Goal: Information Seeking & Learning: Learn about a topic

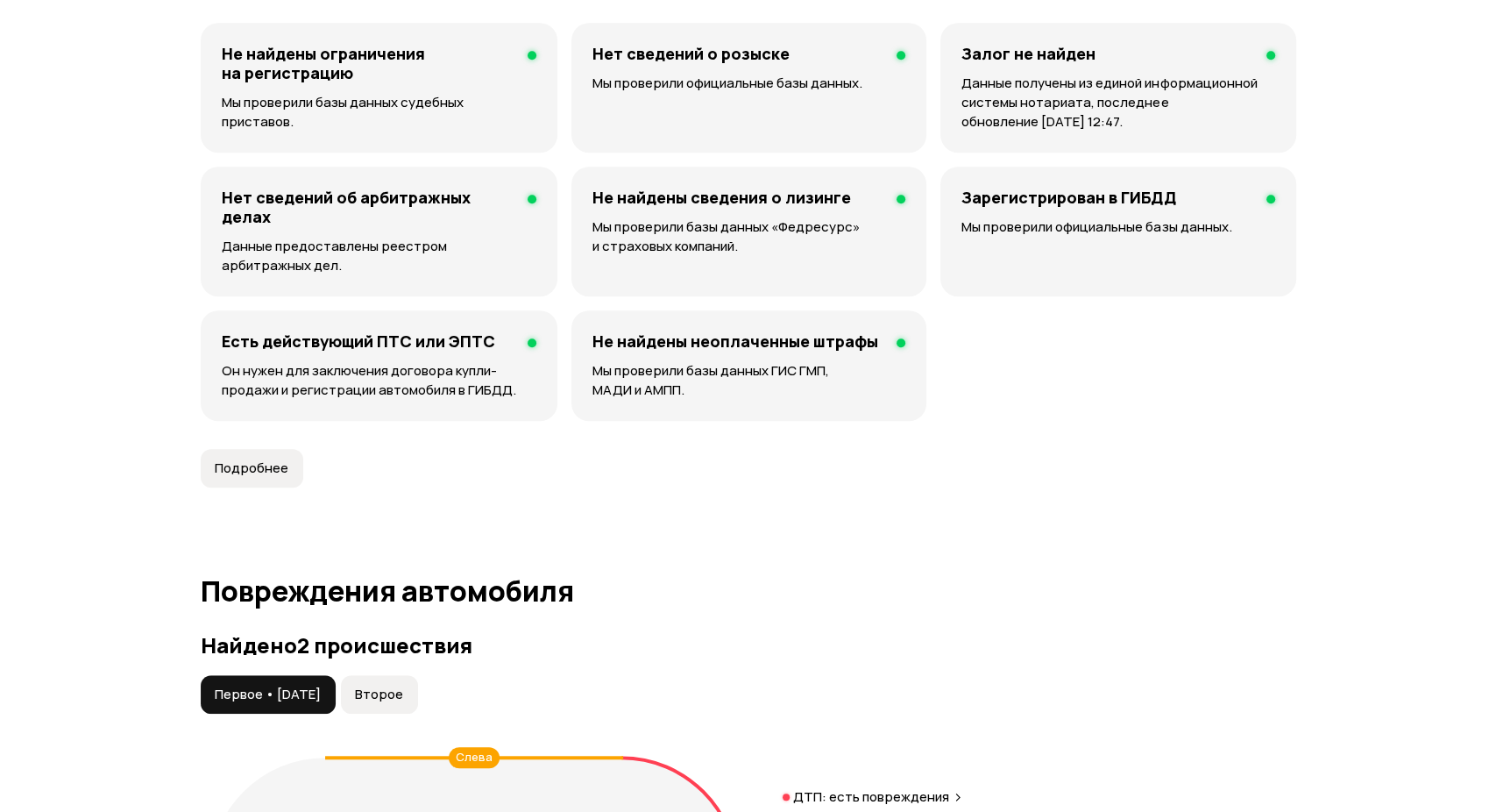
scroll to position [1753, 0]
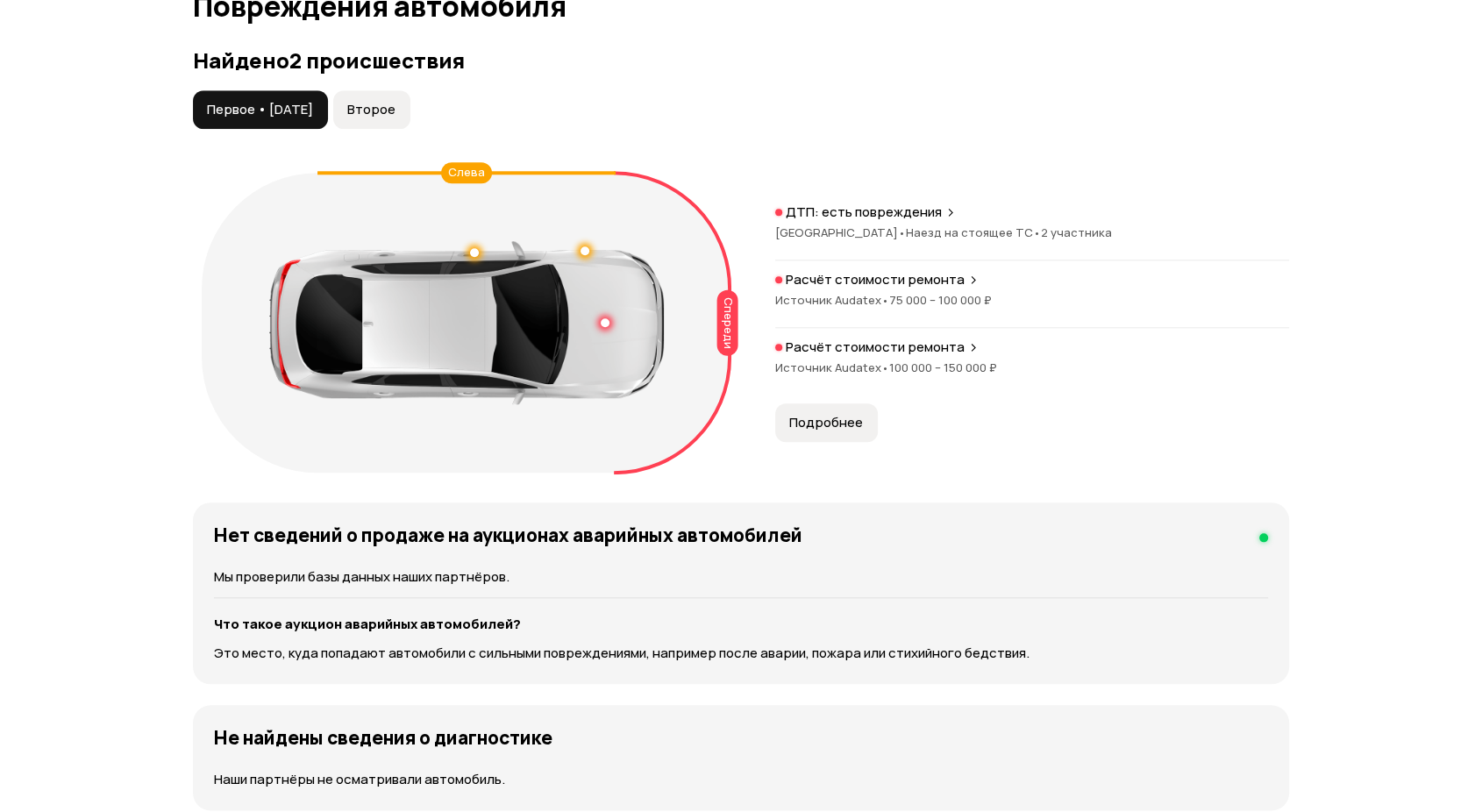
click at [847, 427] on span "Подробнее" at bounding box center [826, 422] width 74 height 17
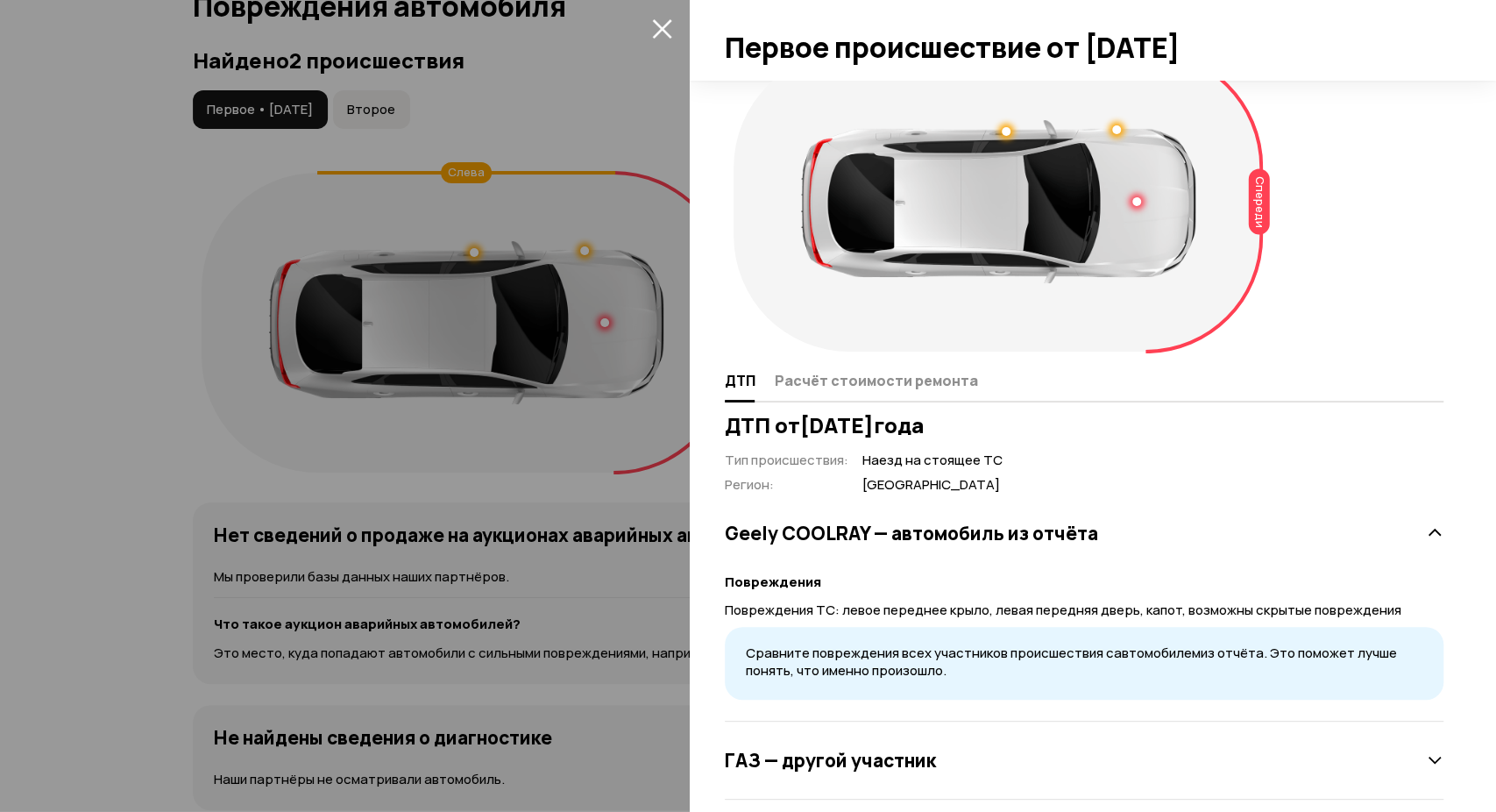
scroll to position [58, 0]
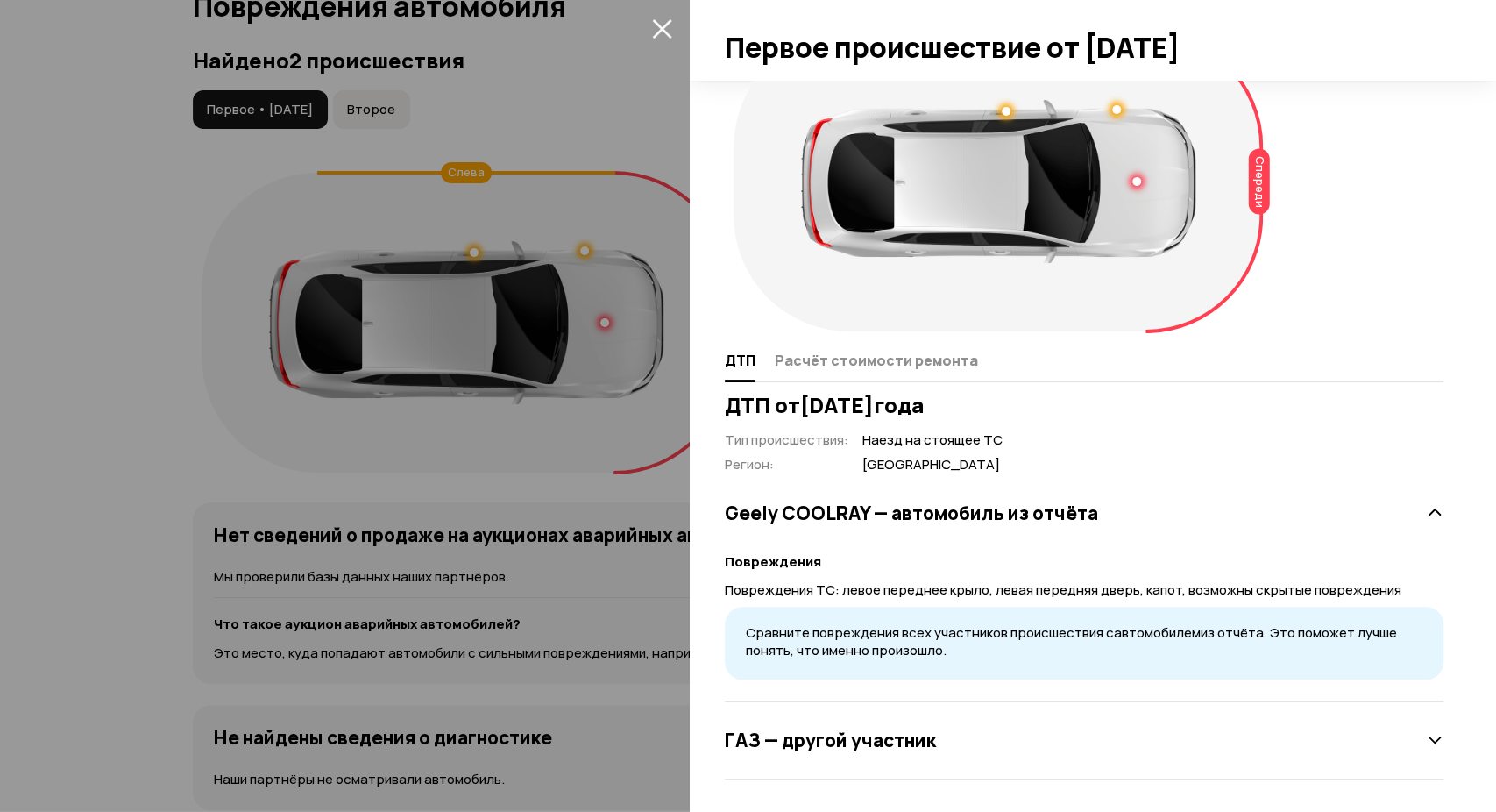
click at [868, 375] on div "ДТП Расчёт стоимости ремонта" at bounding box center [1084, 360] width 719 height 42
click at [870, 362] on span "Расчёт стоимости ремонта" at bounding box center [876, 359] width 203 height 17
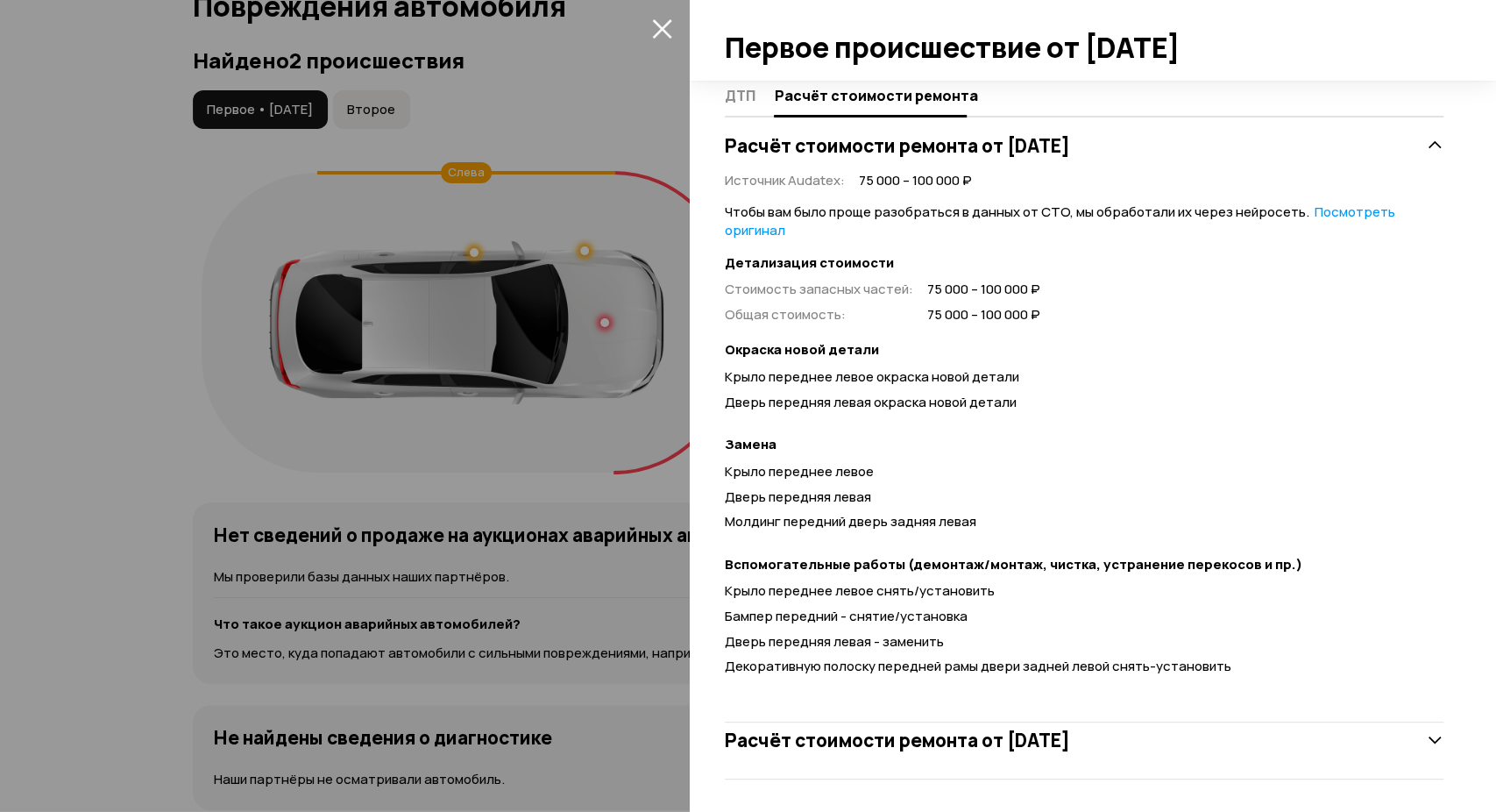
click at [491, 251] on div at bounding box center [748, 406] width 1496 height 812
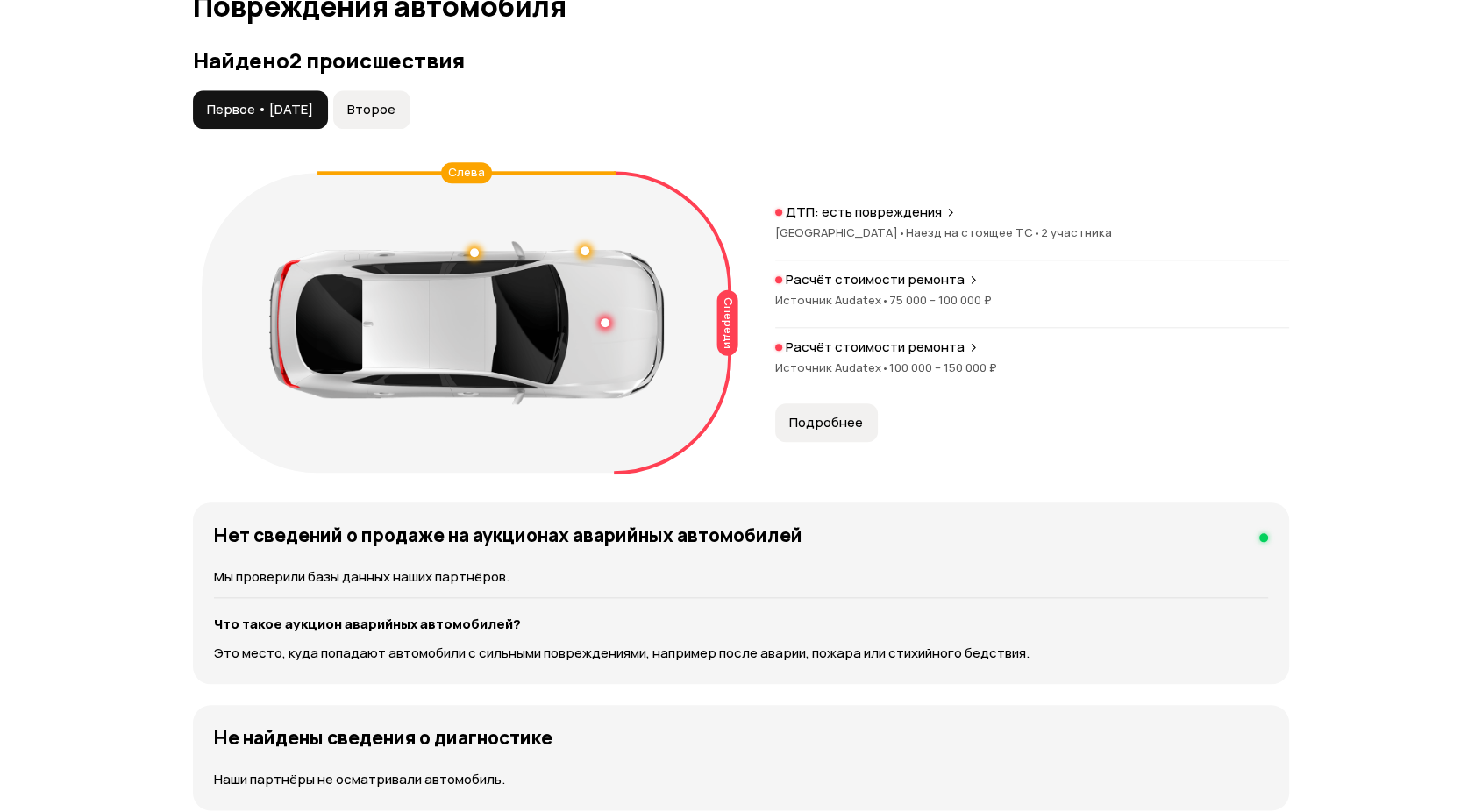
click at [396, 107] on span "Второе" at bounding box center [370, 109] width 48 height 17
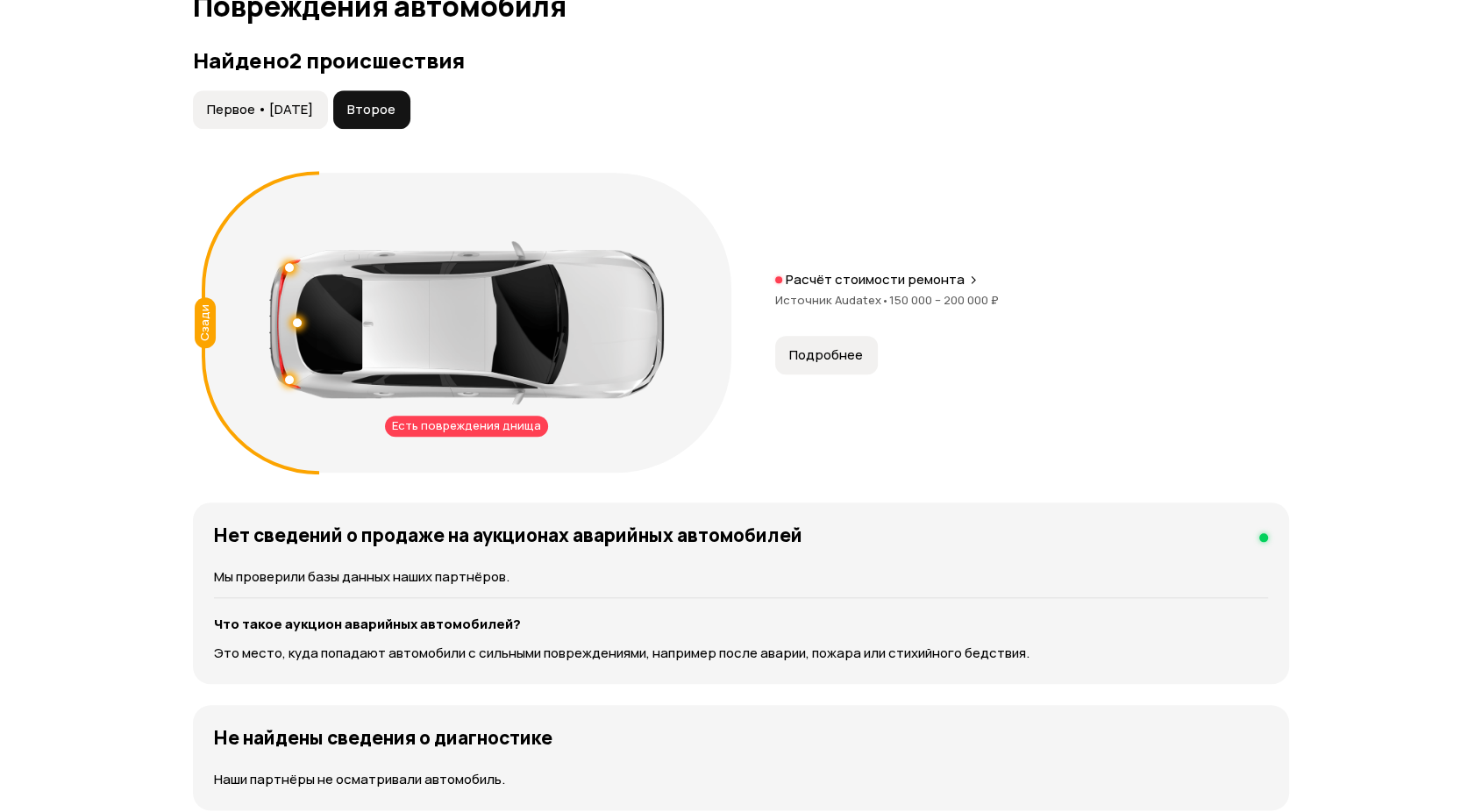
click at [826, 340] on button "Подробнее" at bounding box center [827, 355] width 103 height 39
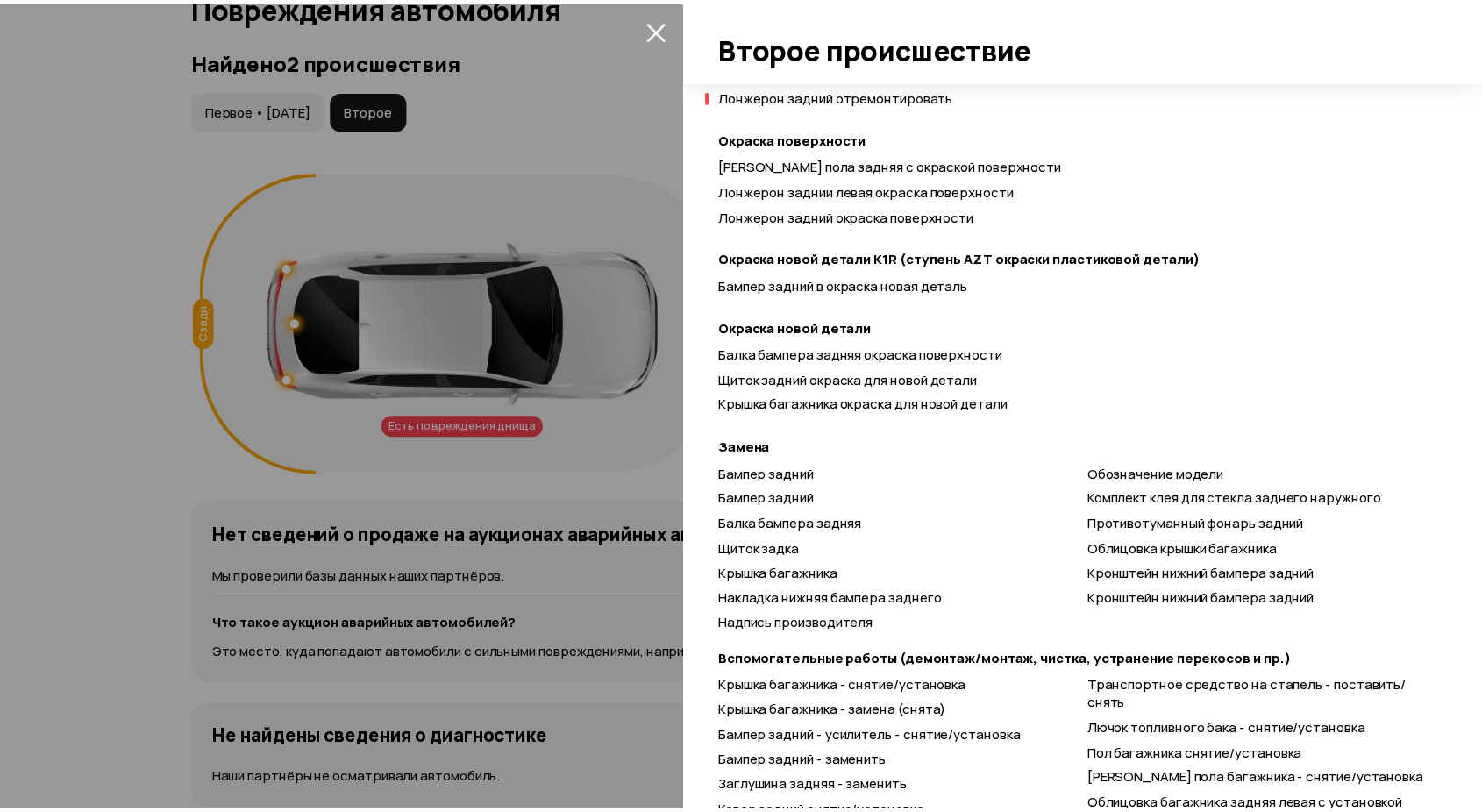
scroll to position [583, 0]
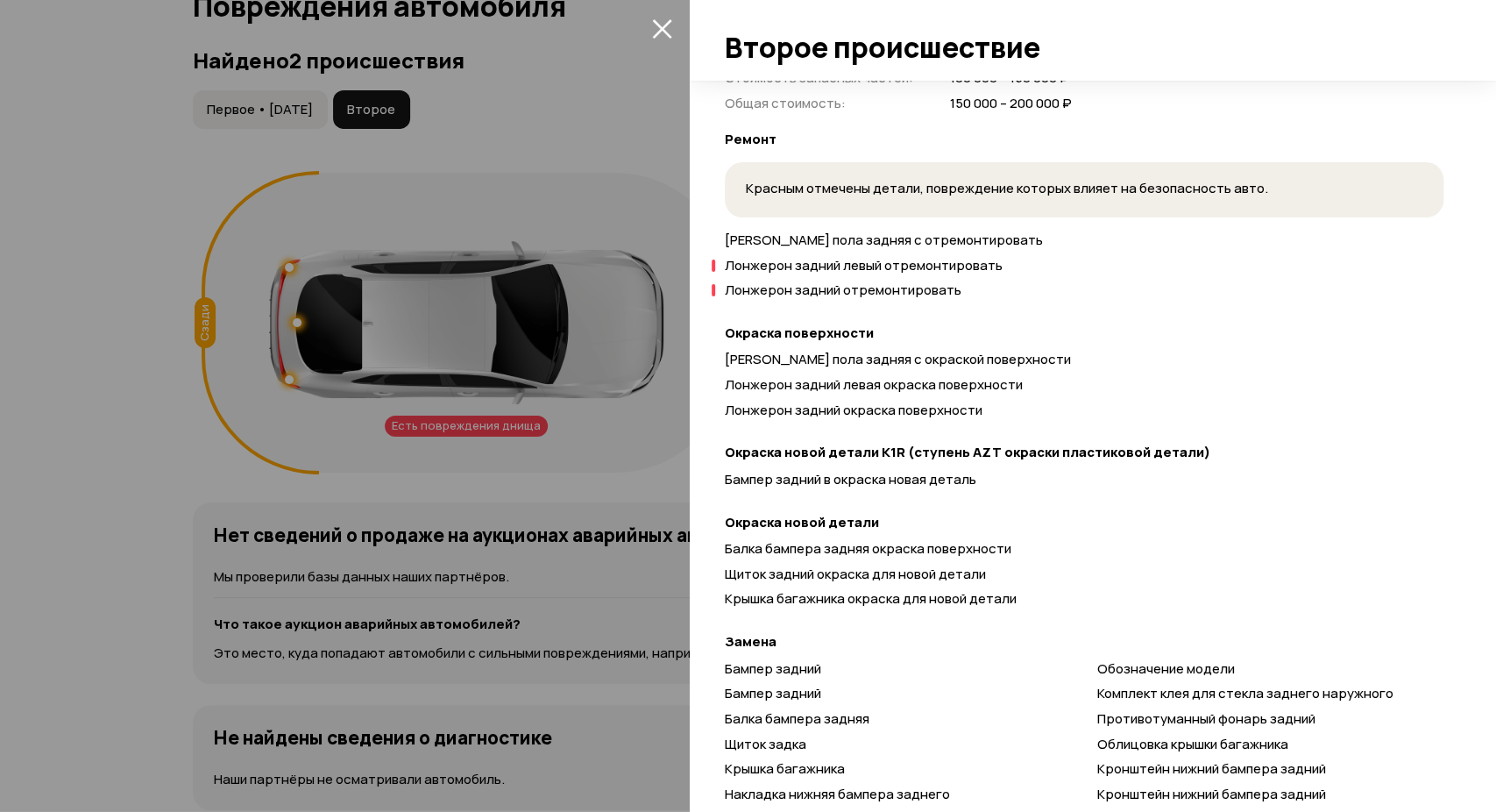
click at [654, 23] on icon "закрыть" at bounding box center [662, 28] width 20 height 20
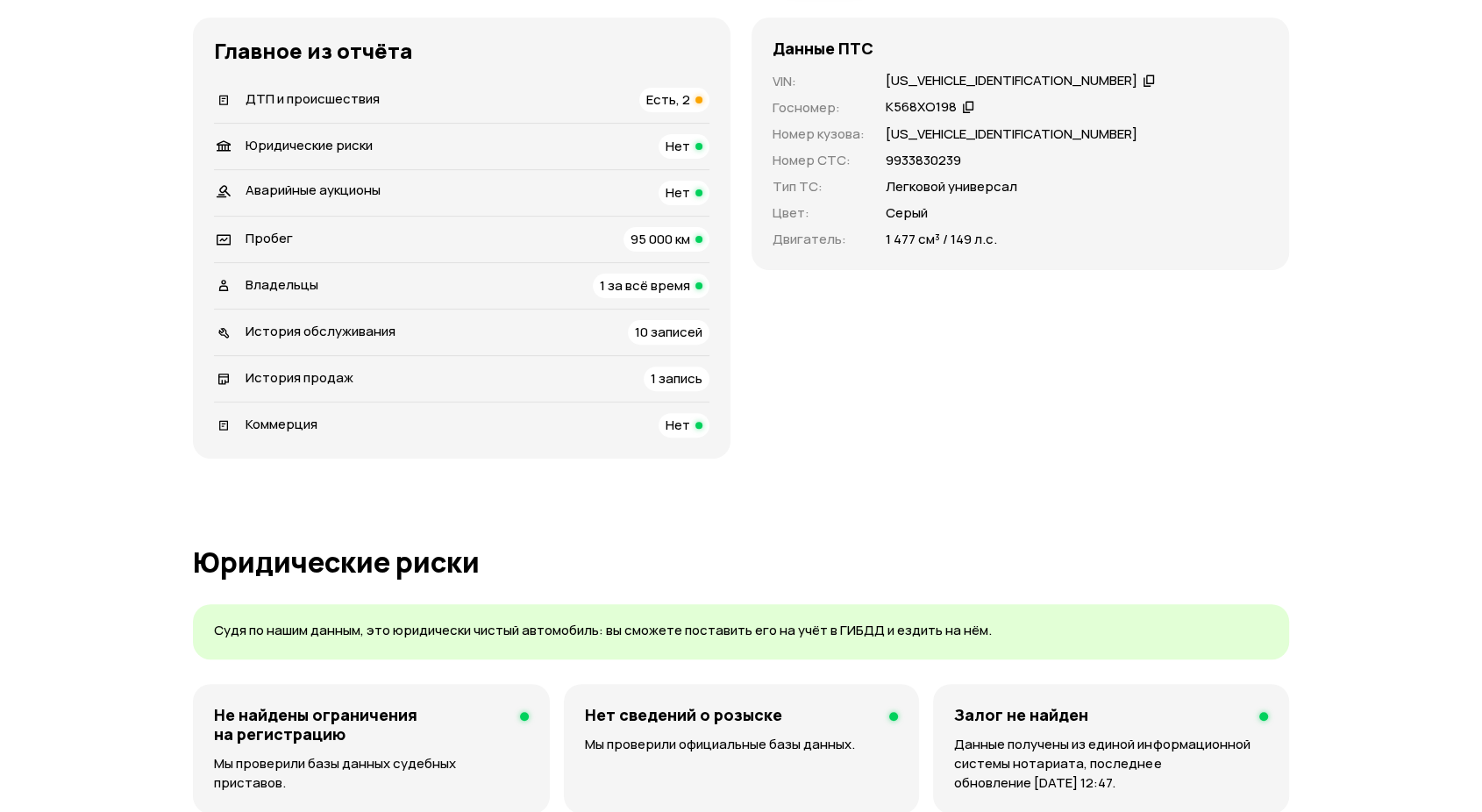
scroll to position [0, 0]
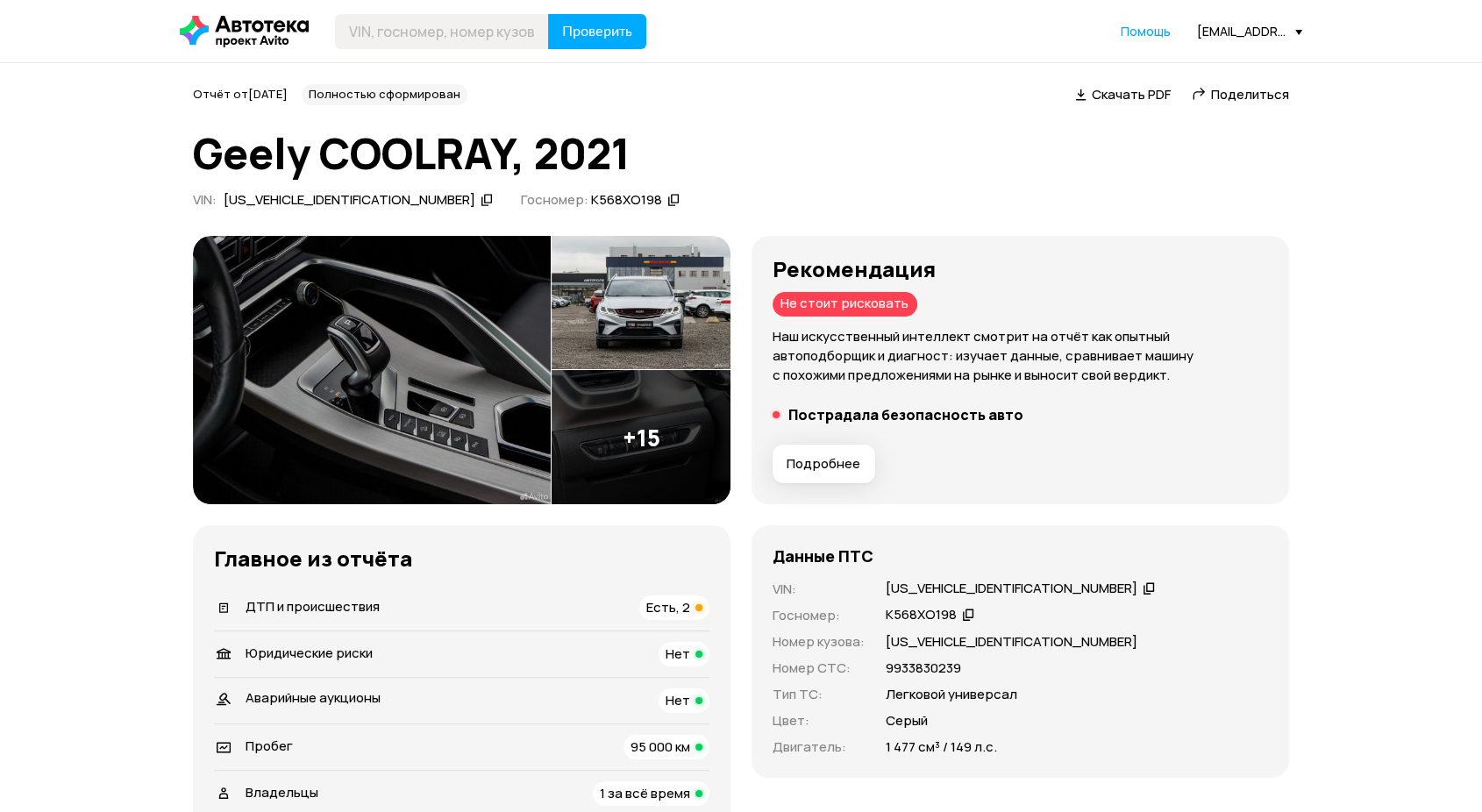
click at [755, 151] on h1 "Geely COOLRAY, 2021" at bounding box center [740, 154] width 1096 height 47
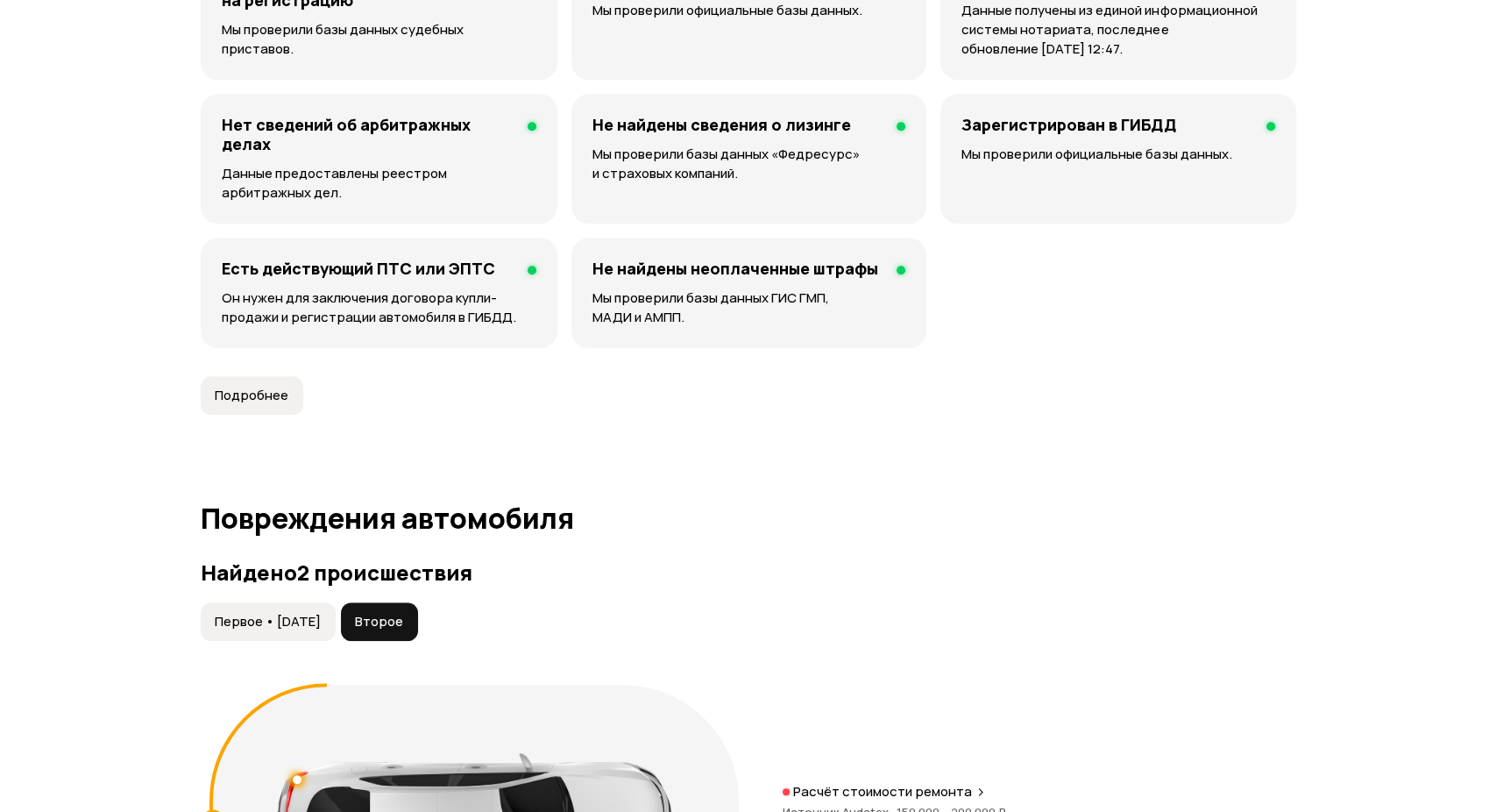
scroll to position [1557, 0]
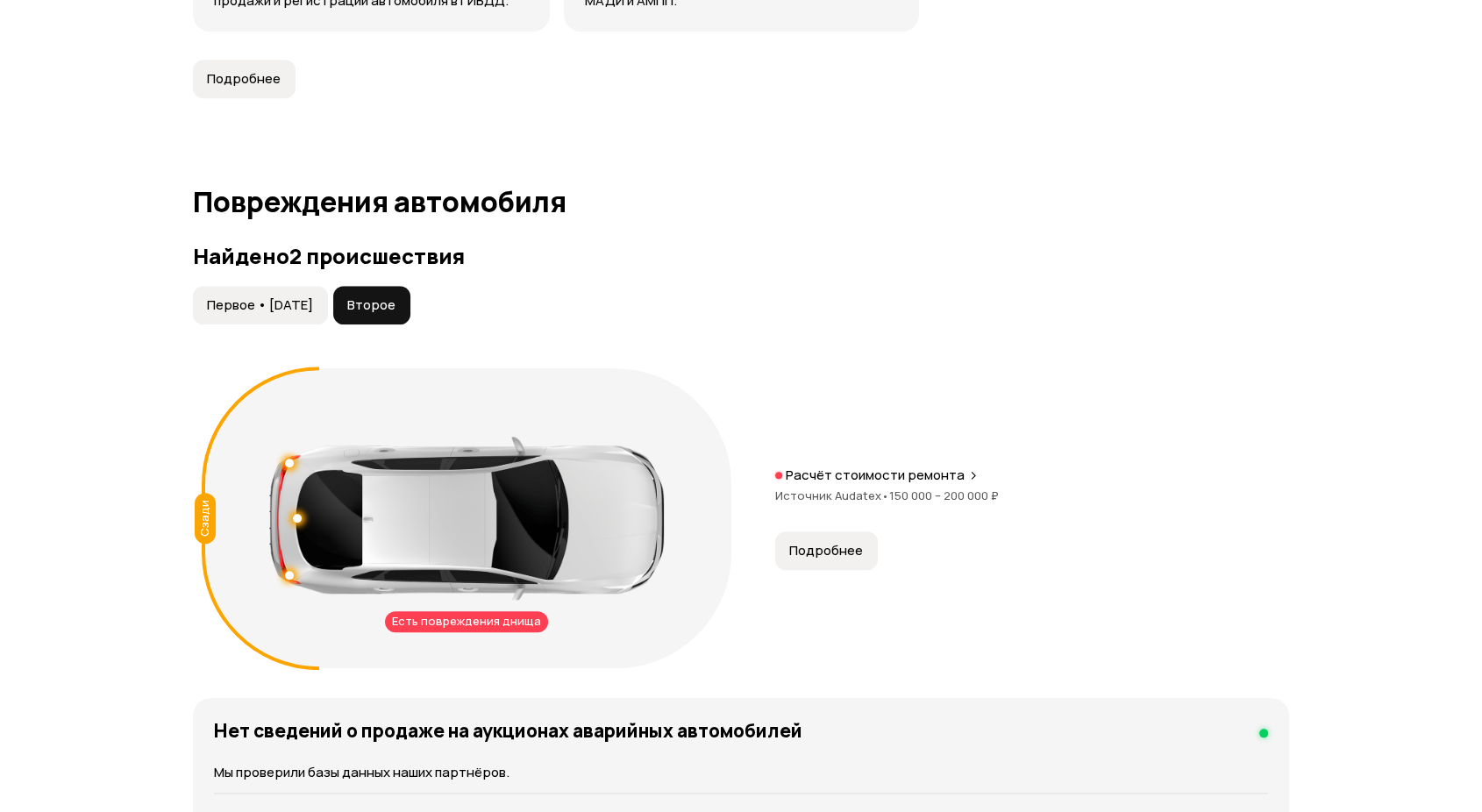
click at [295, 312] on button "Первое • 07 фев 2022" at bounding box center [259, 304] width 135 height 39
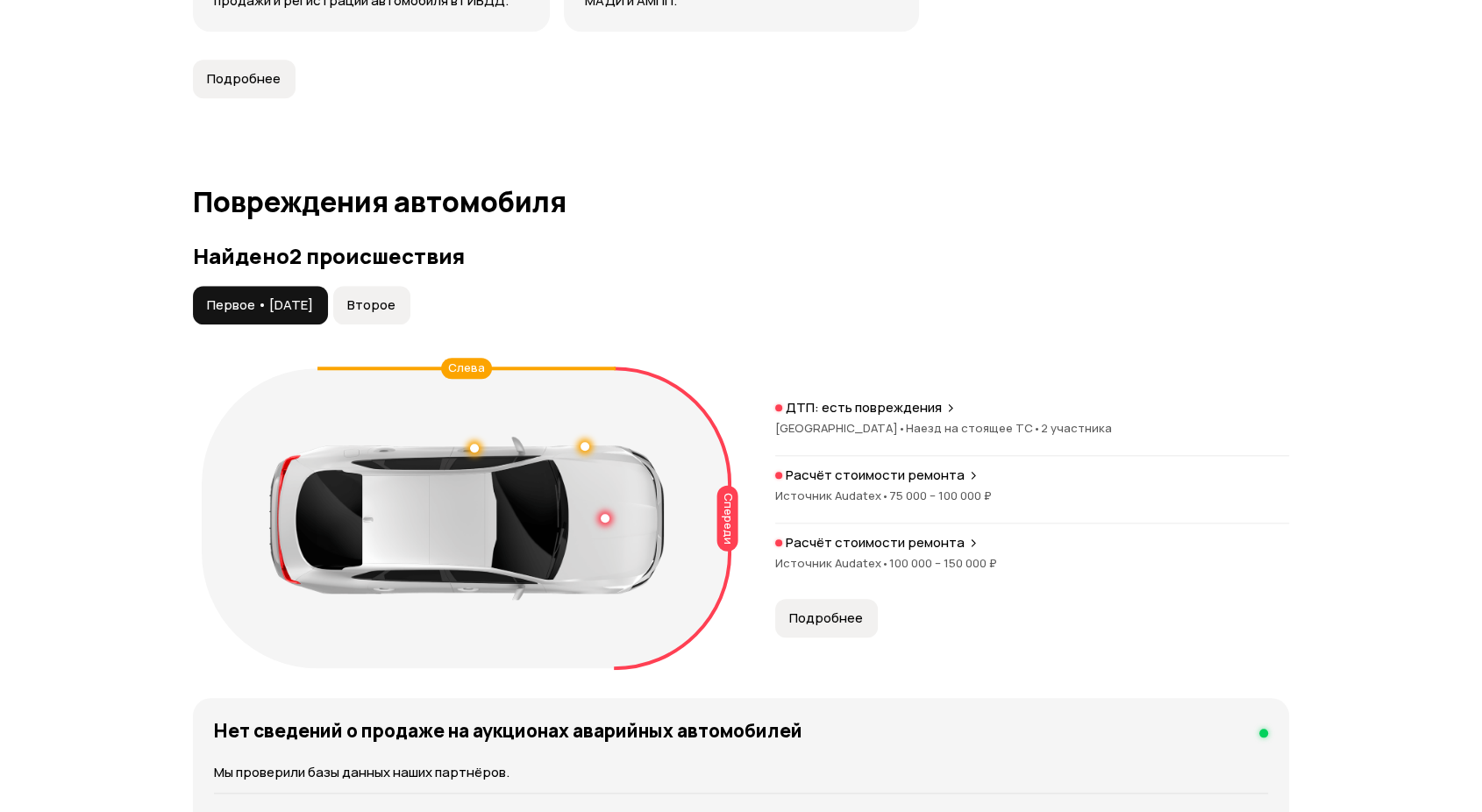
click at [858, 612] on span "Подробнее" at bounding box center [826, 617] width 74 height 17
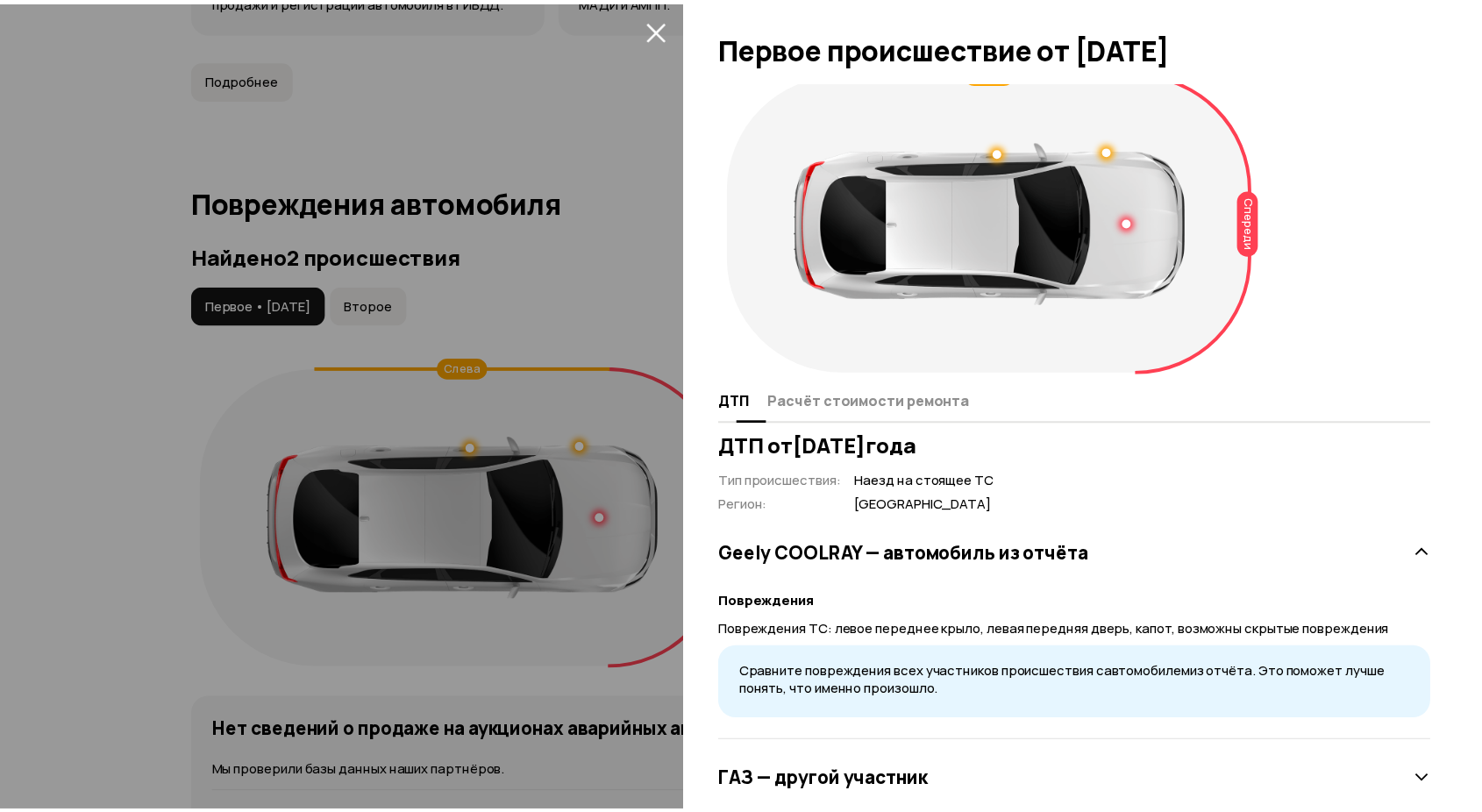
scroll to position [0, 0]
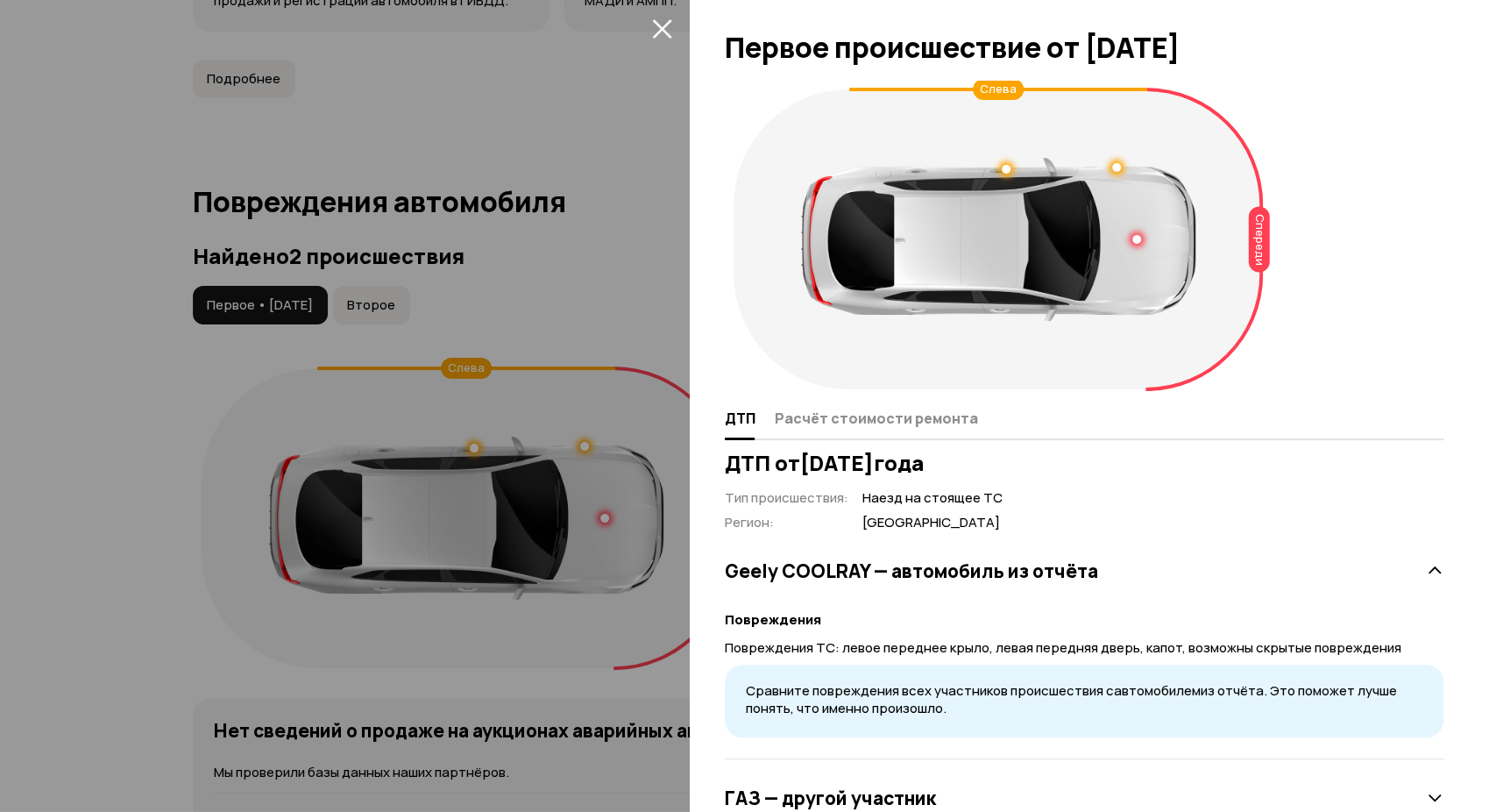
click at [659, 23] on icon "закрыть" at bounding box center [662, 28] width 20 height 20
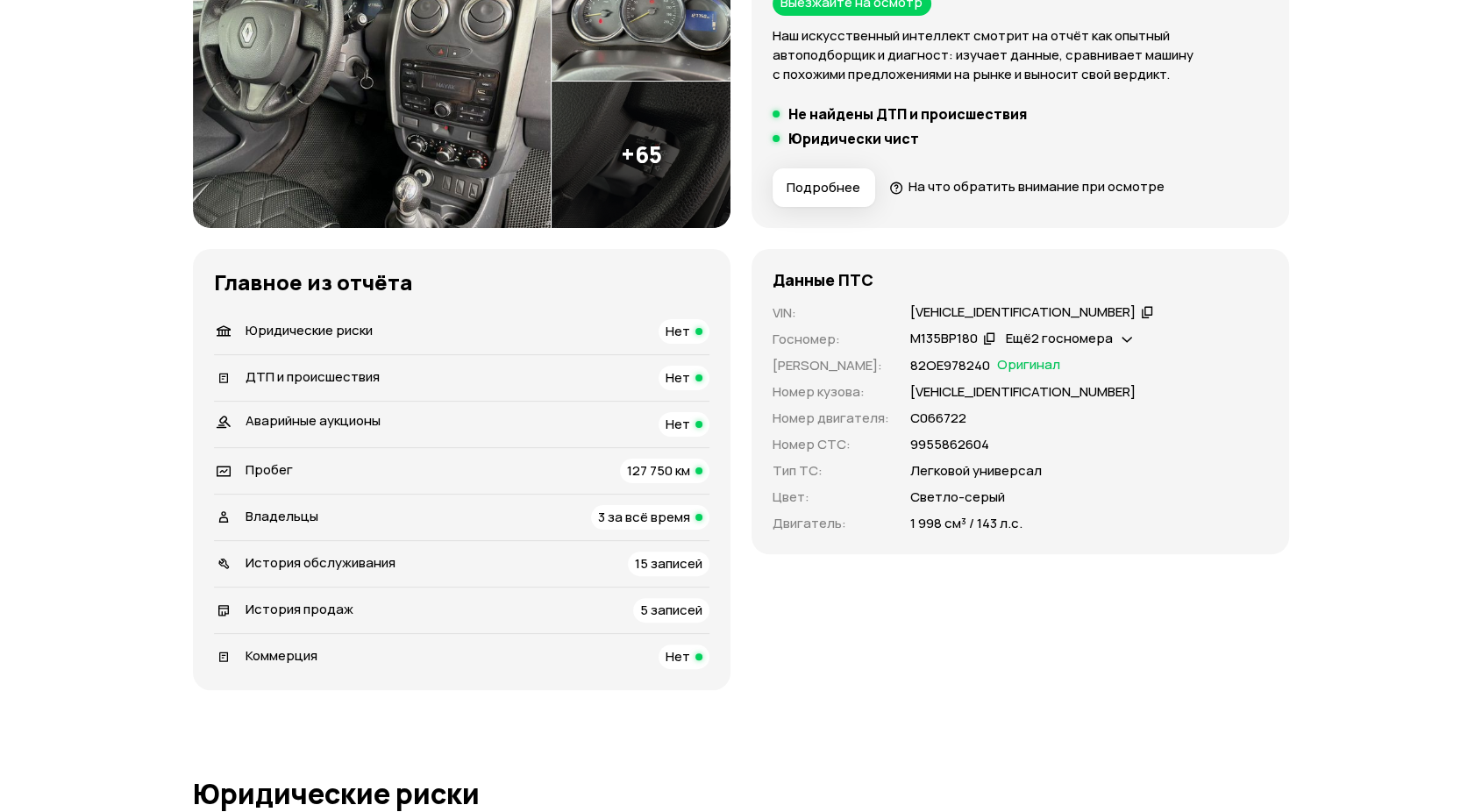
scroll to position [487, 0]
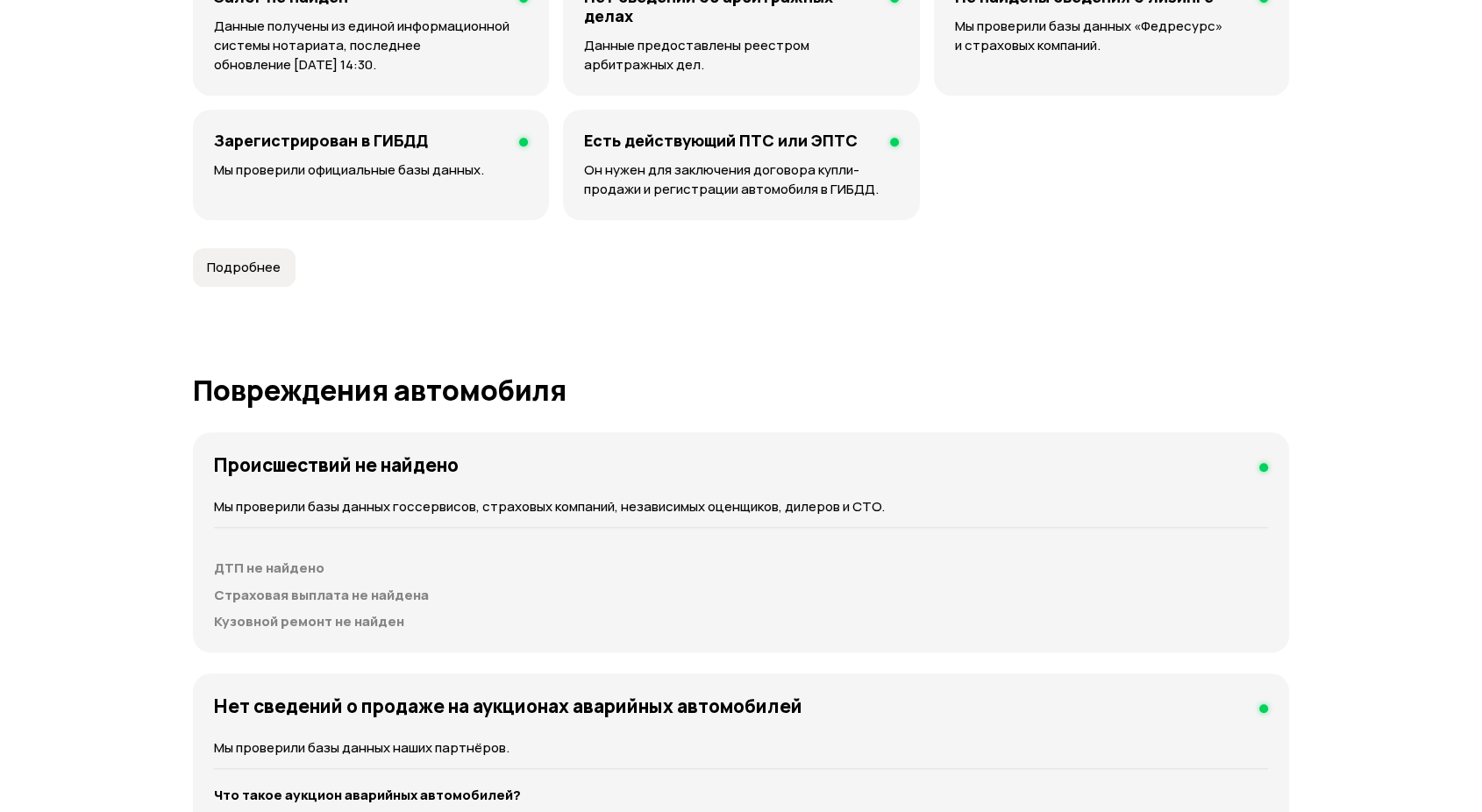
scroll to position [1071, 0]
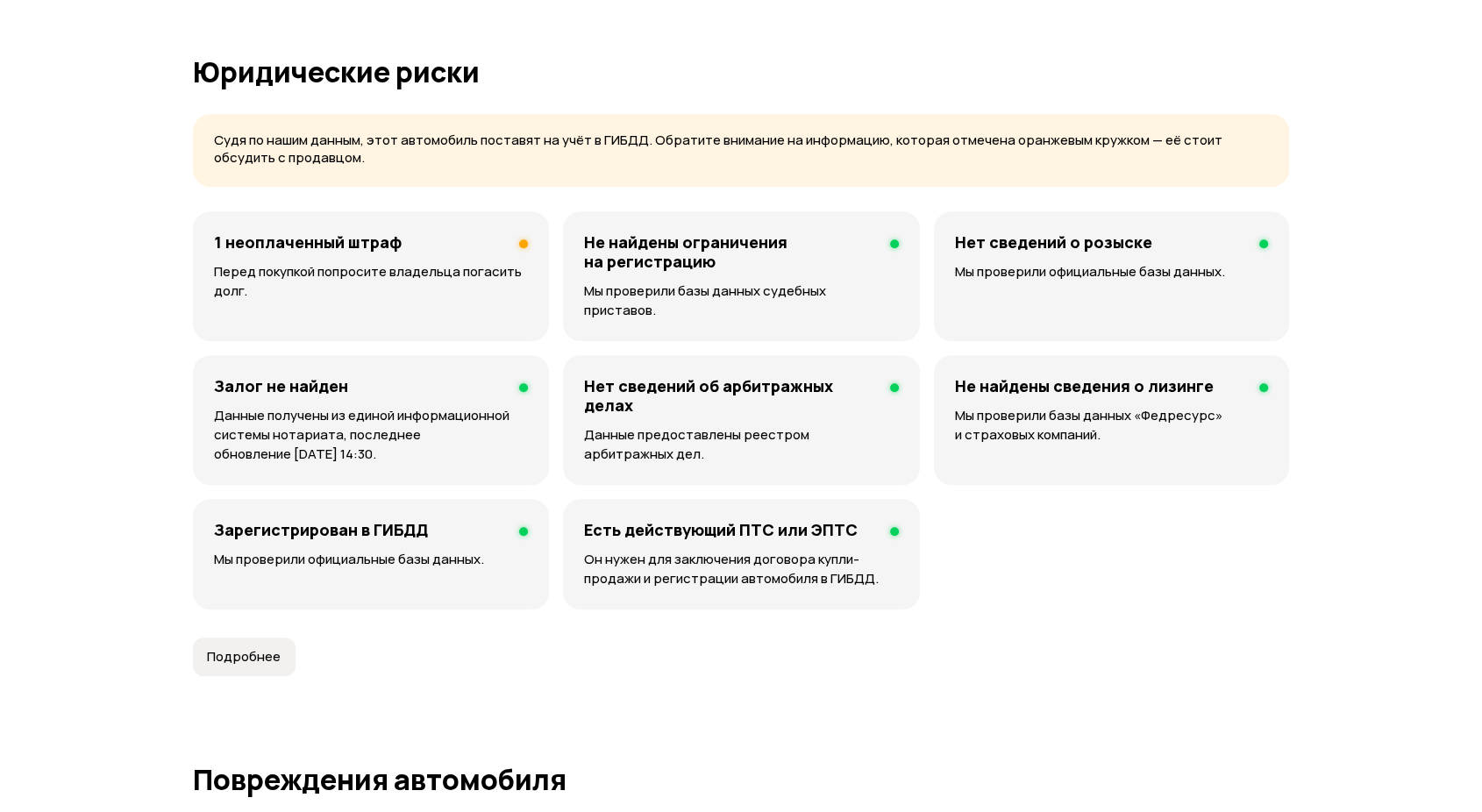
click at [376, 243] on h4 "1 неоплаченный штраф" at bounding box center [308, 241] width 188 height 19
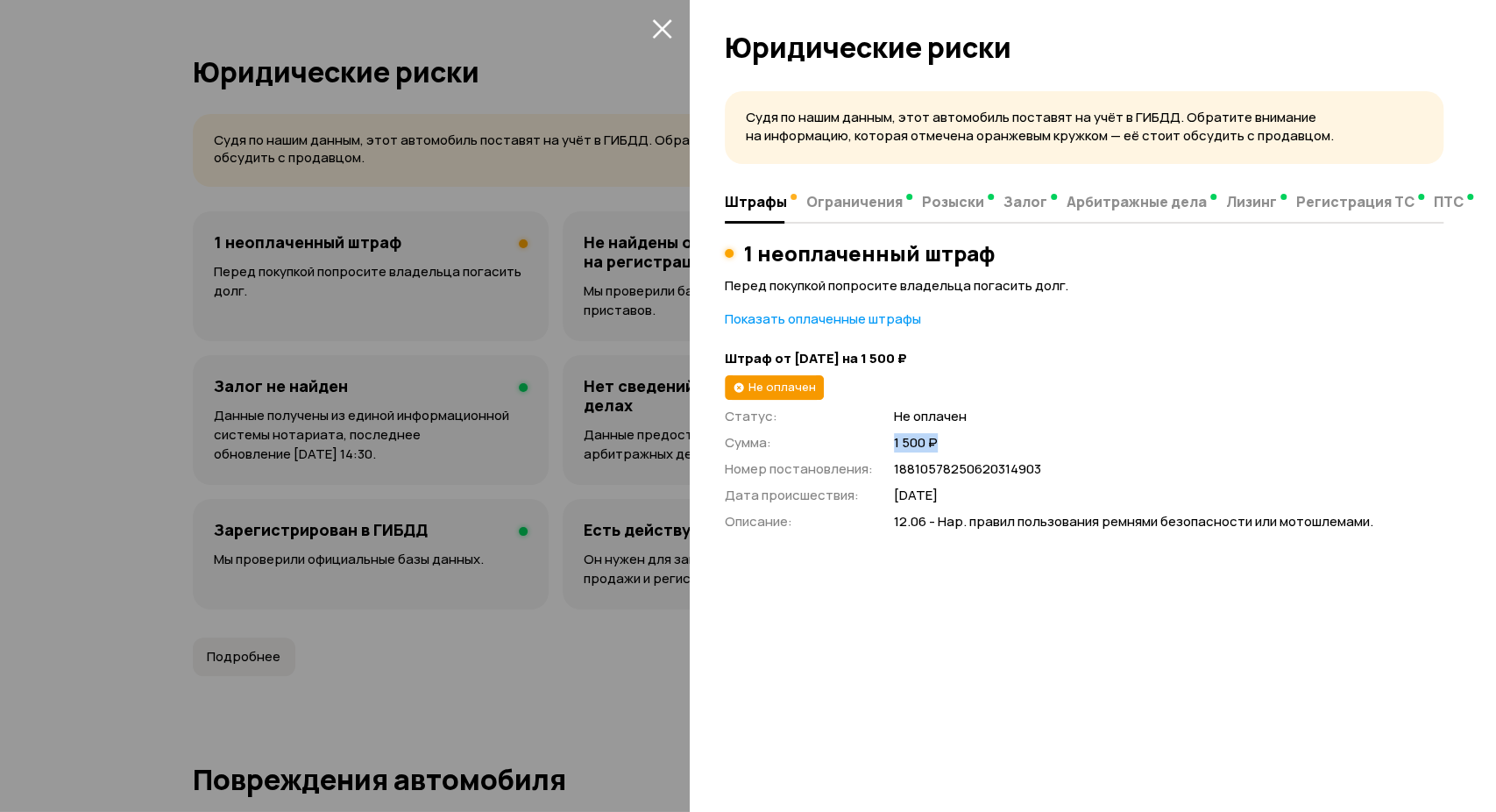
drag, startPoint x: 891, startPoint y: 442, endPoint x: 942, endPoint y: 437, distance: 51.2
click at [940, 439] on div "Статус : Не оплачен Сумма : 1 500 ₽ Номер постановления : 18810578250620314903 …" at bounding box center [1084, 469] width 719 height 125
click at [985, 435] on span "1 500 ₽" at bounding box center [1169, 443] width 549 height 18
click at [663, 22] on icon "закрыть" at bounding box center [662, 28] width 20 height 20
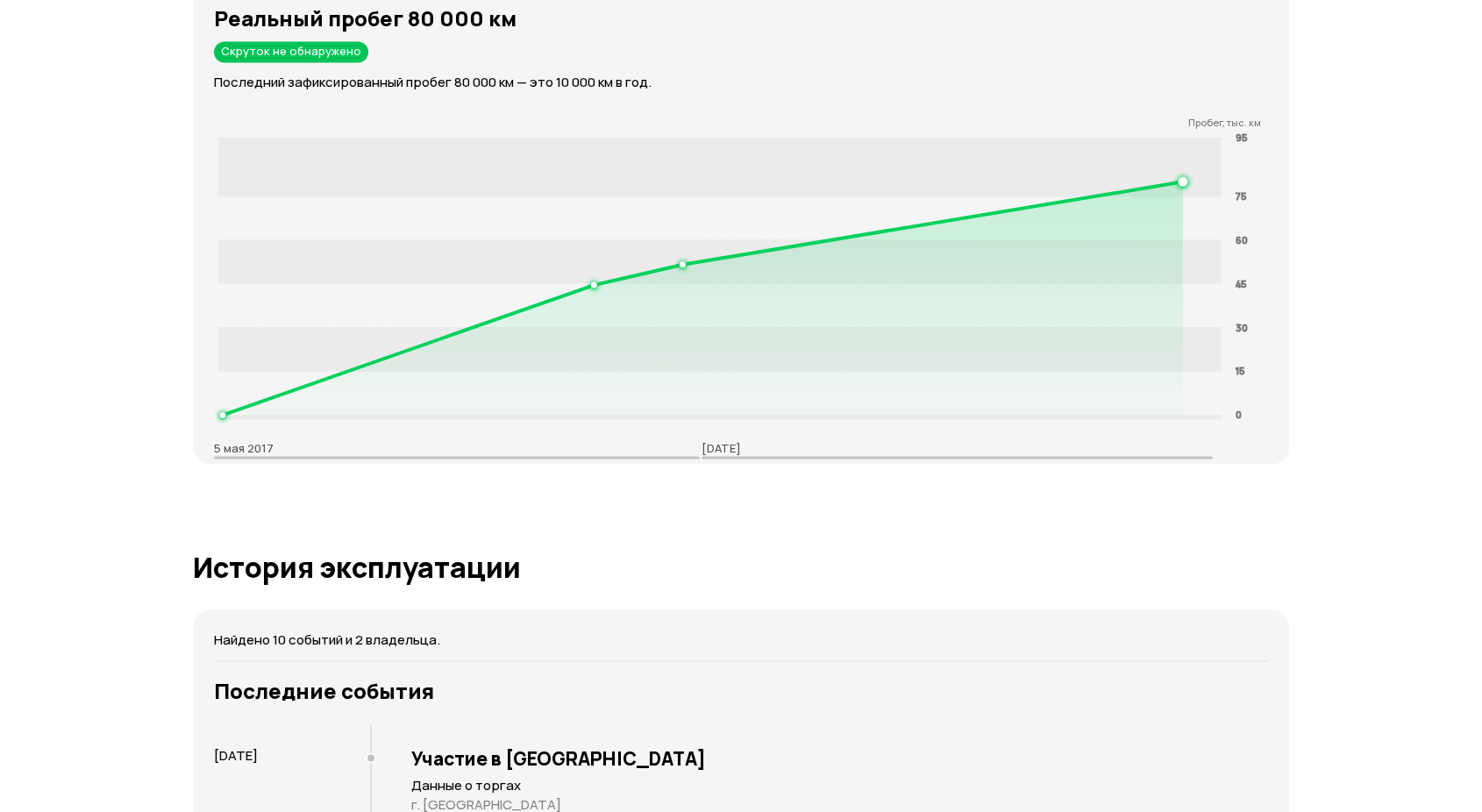
scroll to position [2337, 0]
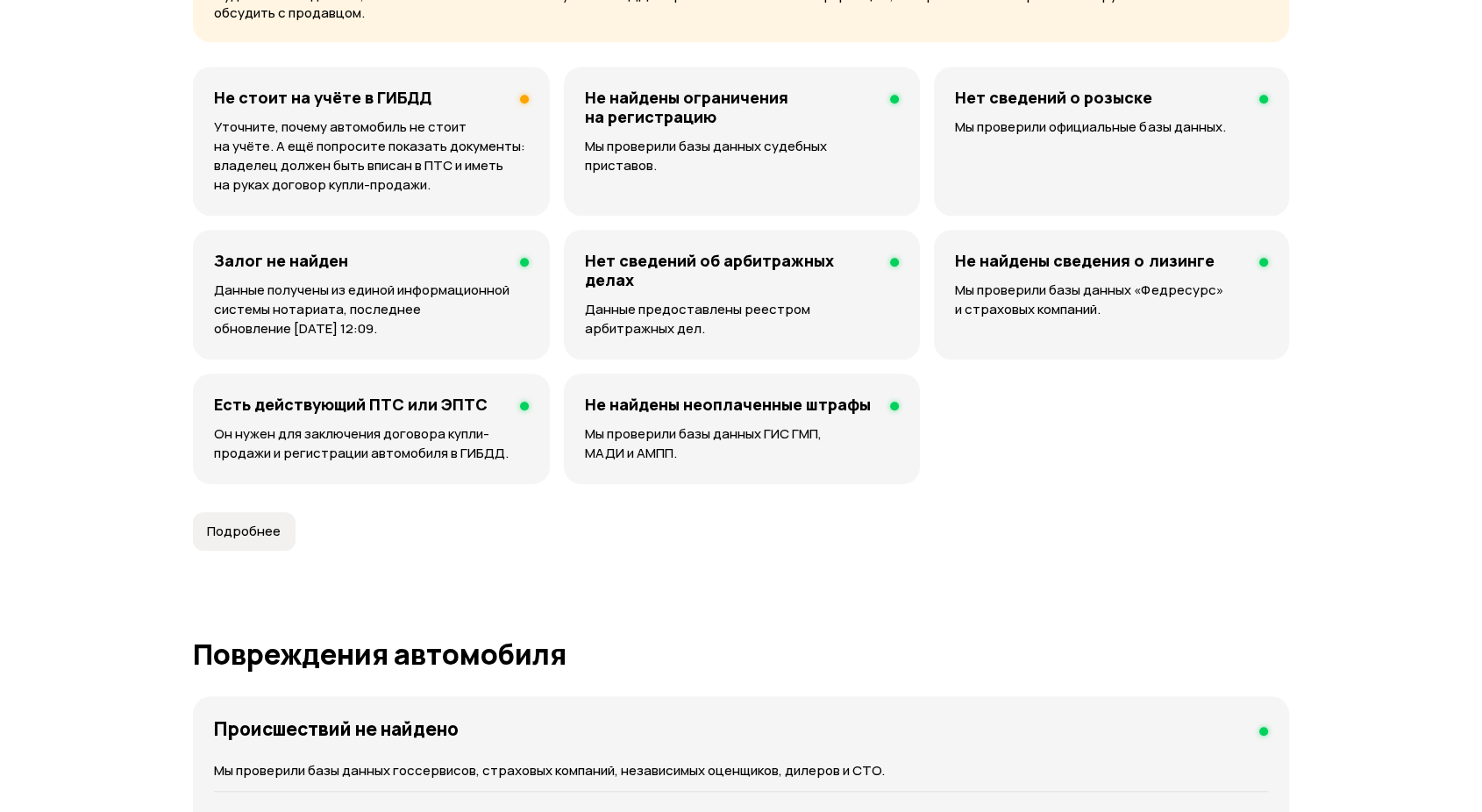
scroll to position [1168, 0]
click at [492, 117] on p "Уточните, почему автомобиль не стоит на учёте. А ещё попросите показать докумен…" at bounding box center [371, 154] width 314 height 77
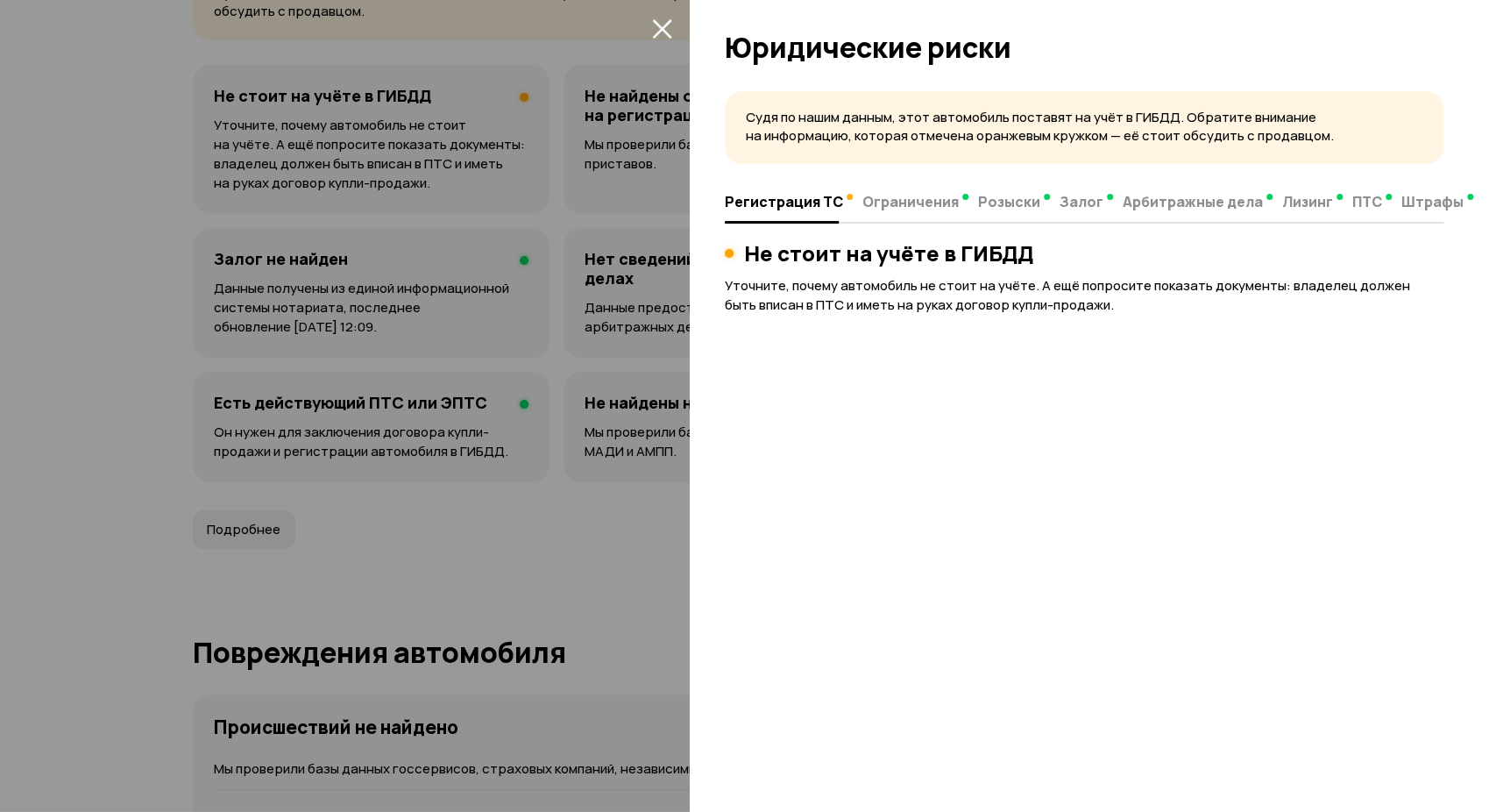
click at [667, 35] on icon "закрыть" at bounding box center [661, 28] width 19 height 19
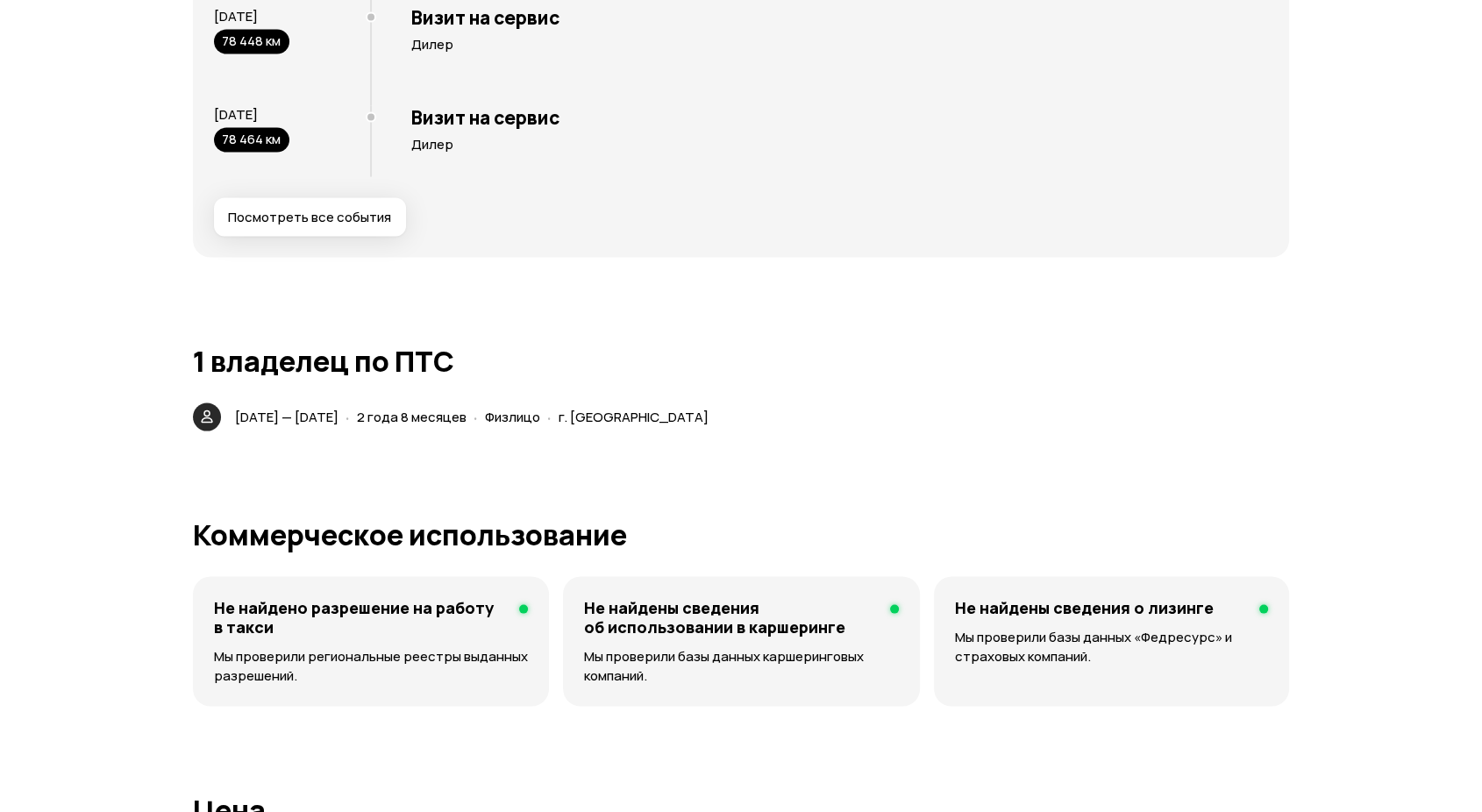
scroll to position [3603, 0]
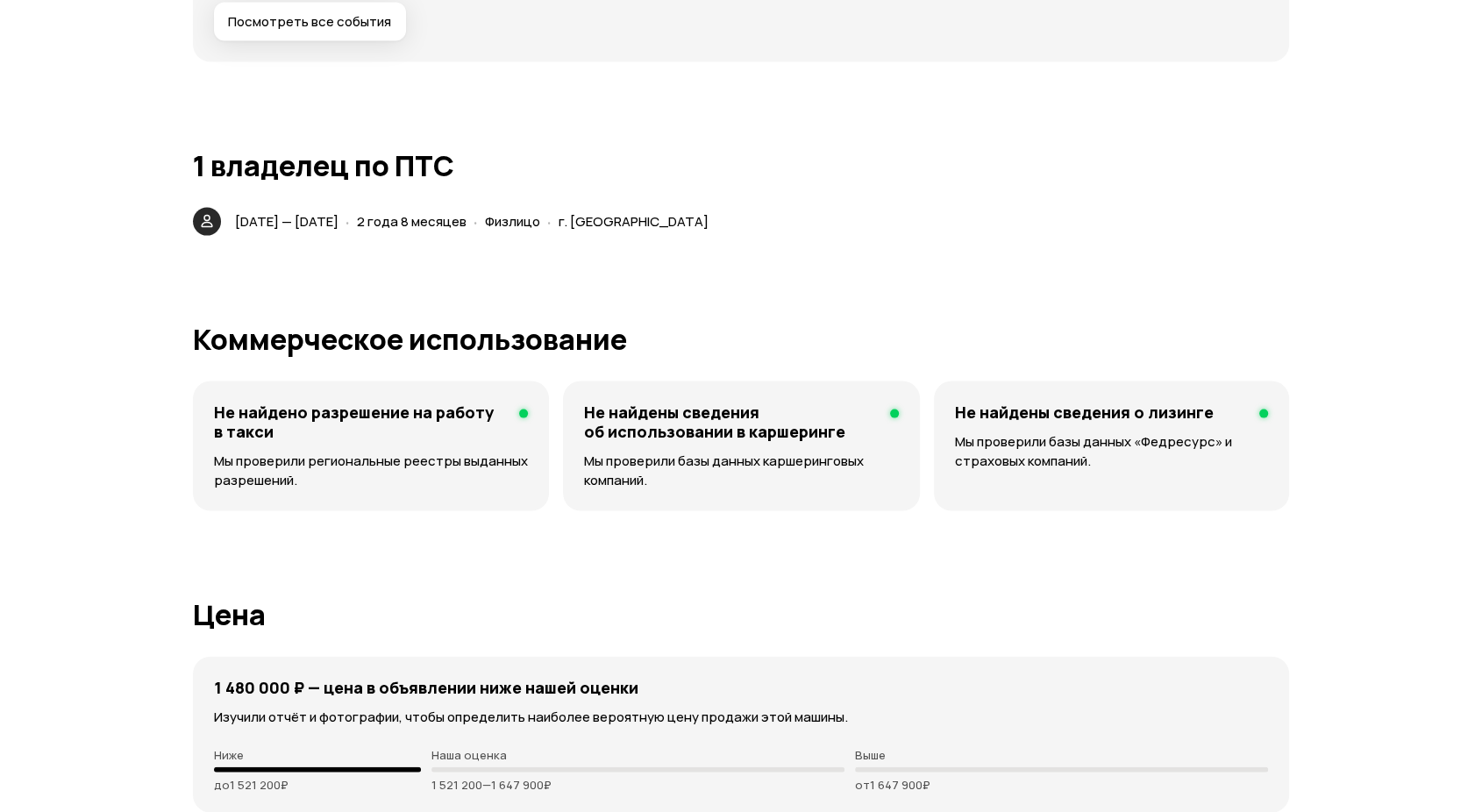
drag, startPoint x: 726, startPoint y: 156, endPoint x: 744, endPoint y: 134, distance: 28.4
click at [726, 157] on h1 "1 владелец по ПТС" at bounding box center [740, 165] width 1096 height 32
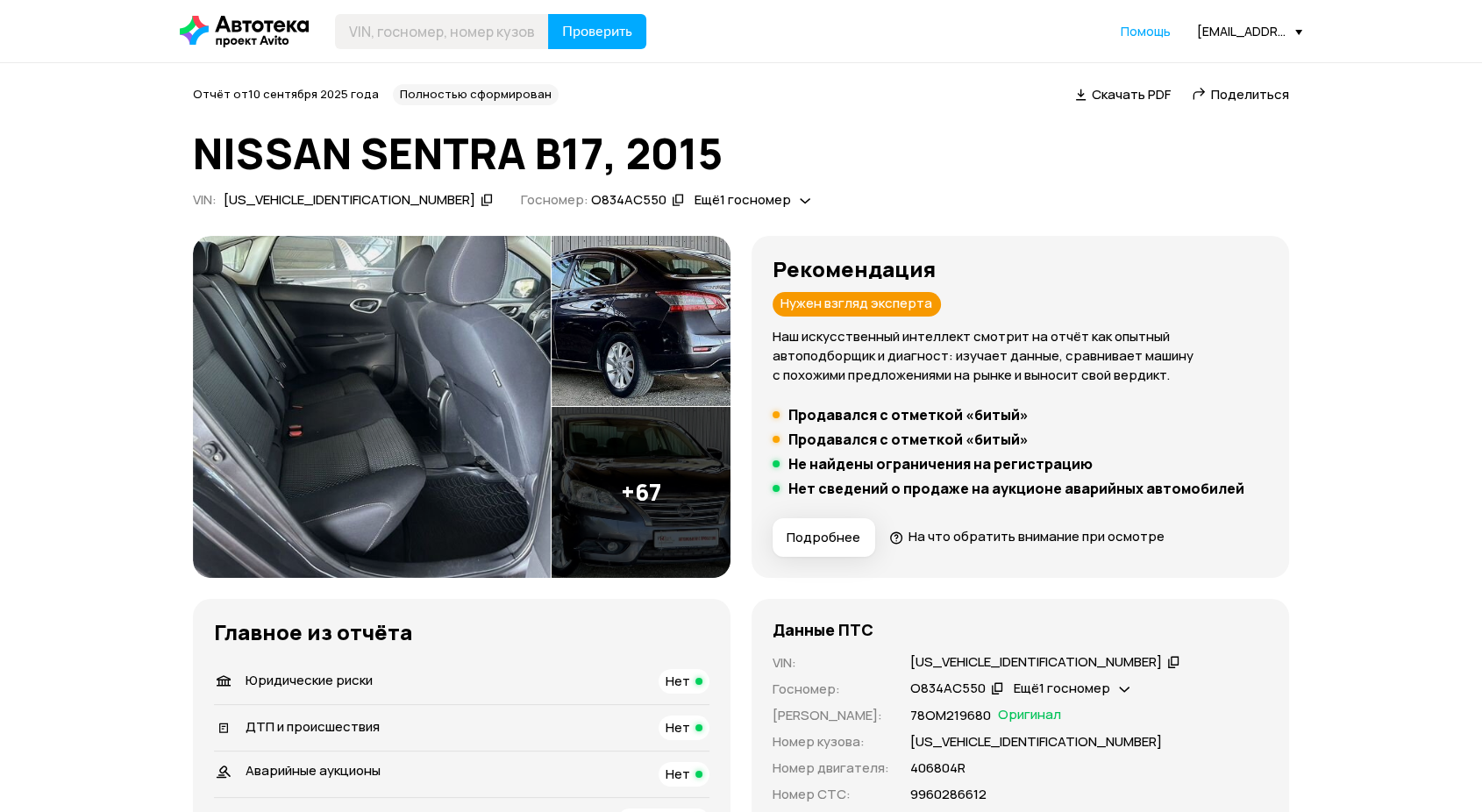
click at [498, 334] on img at bounding box center [371, 406] width 358 height 341
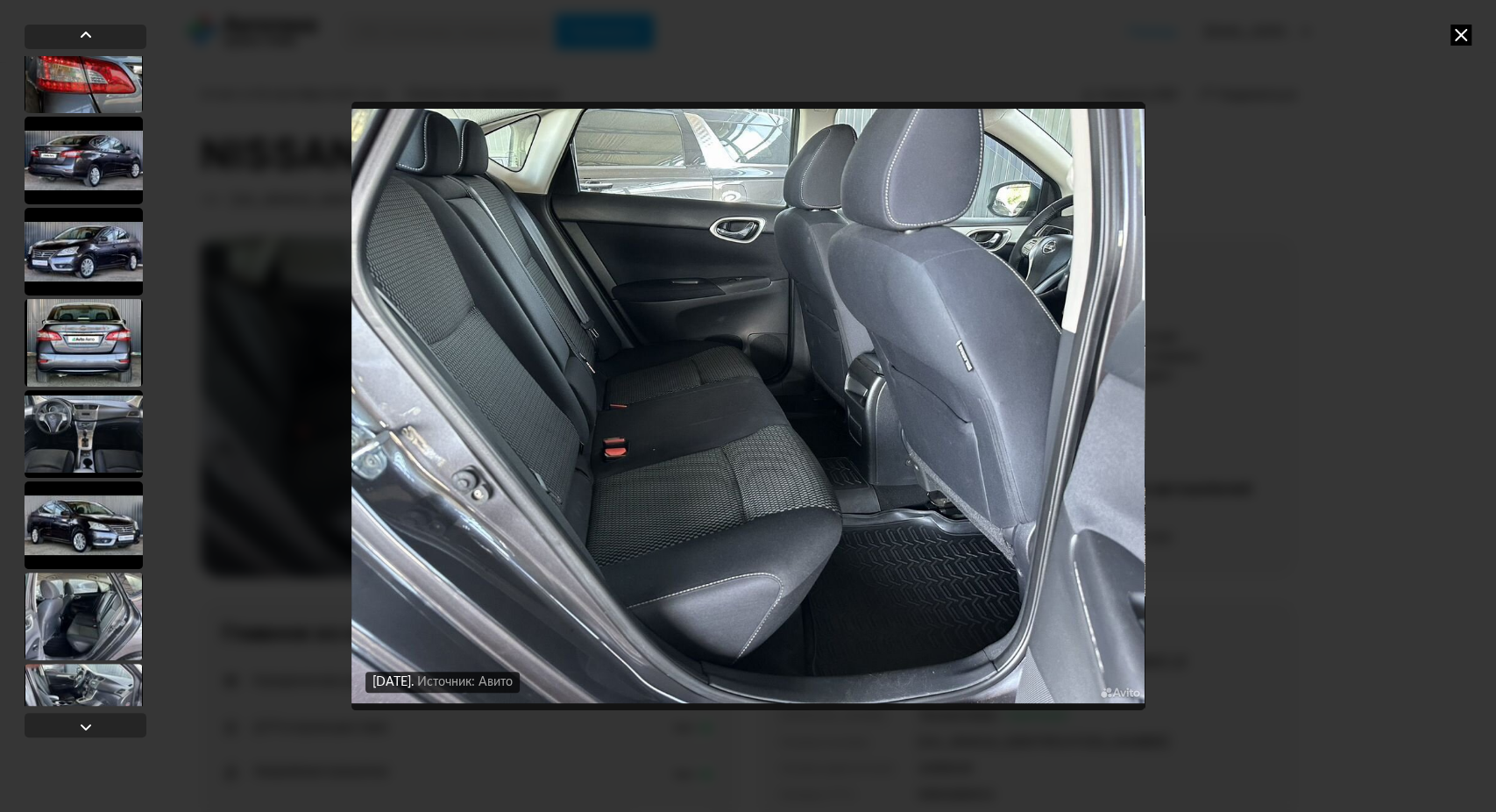
scroll to position [194, 0]
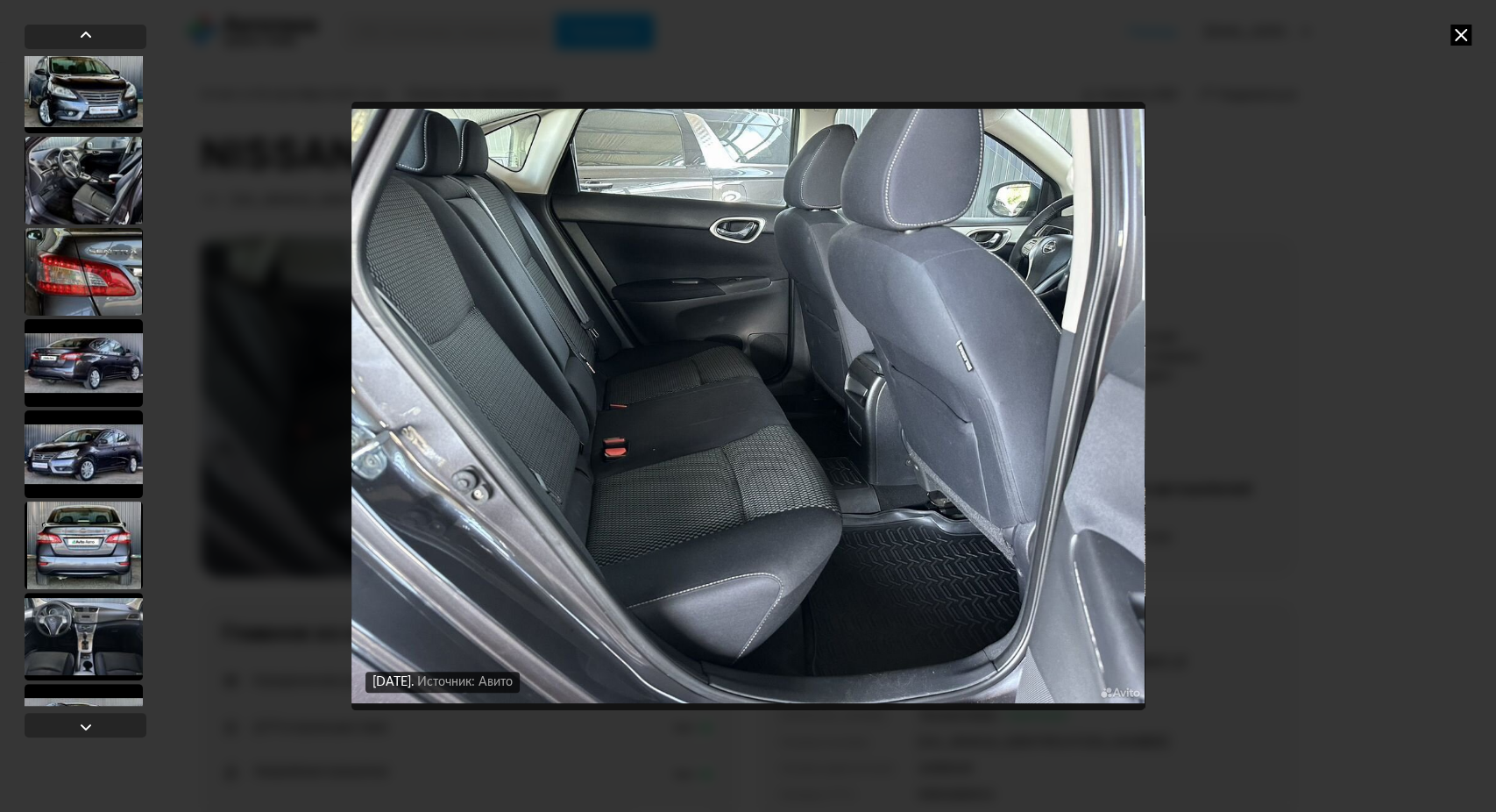
click at [108, 278] on div at bounding box center [83, 271] width 118 height 88
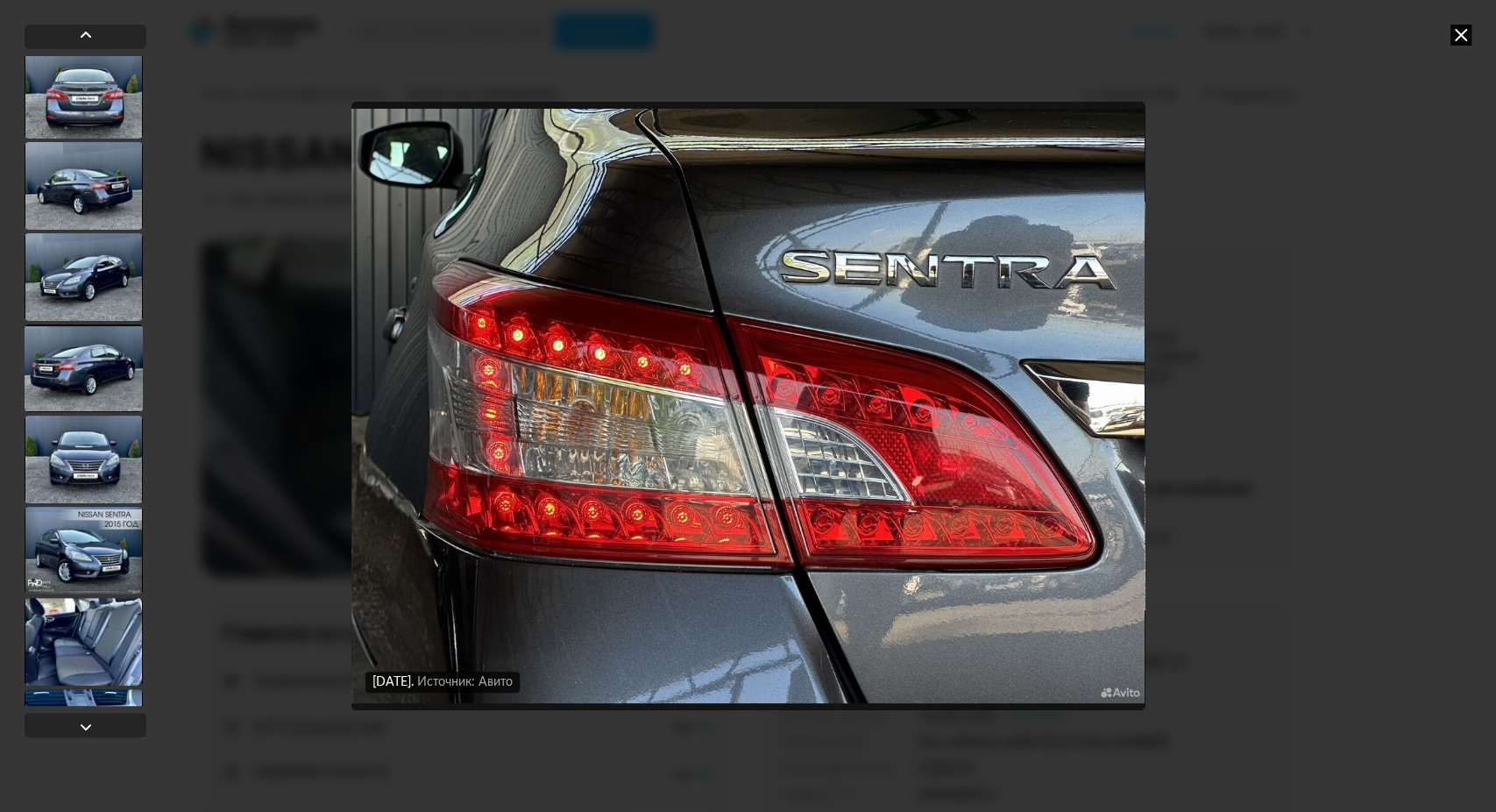
scroll to position [3394, 0]
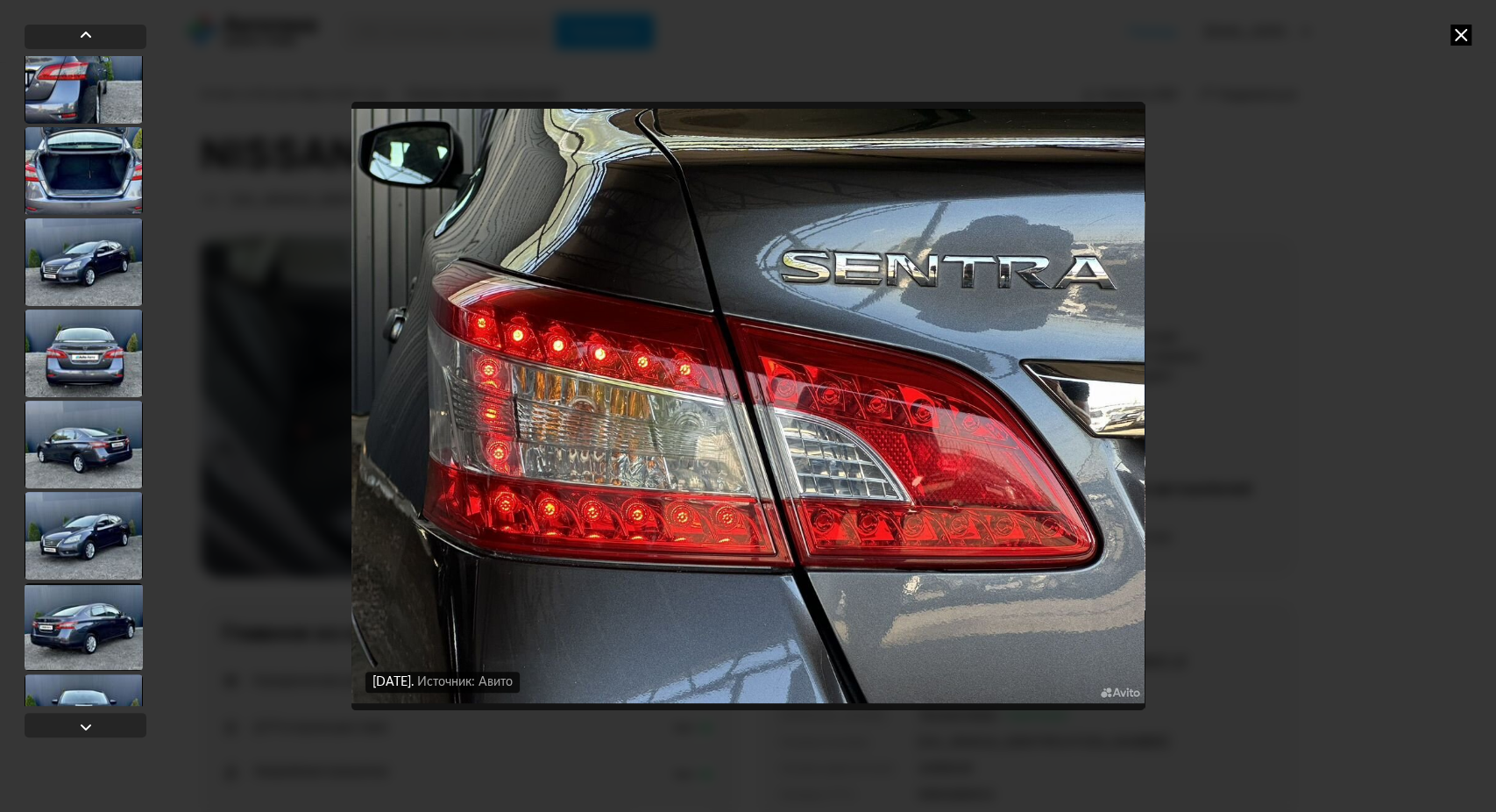
click at [79, 281] on div at bounding box center [83, 262] width 118 height 88
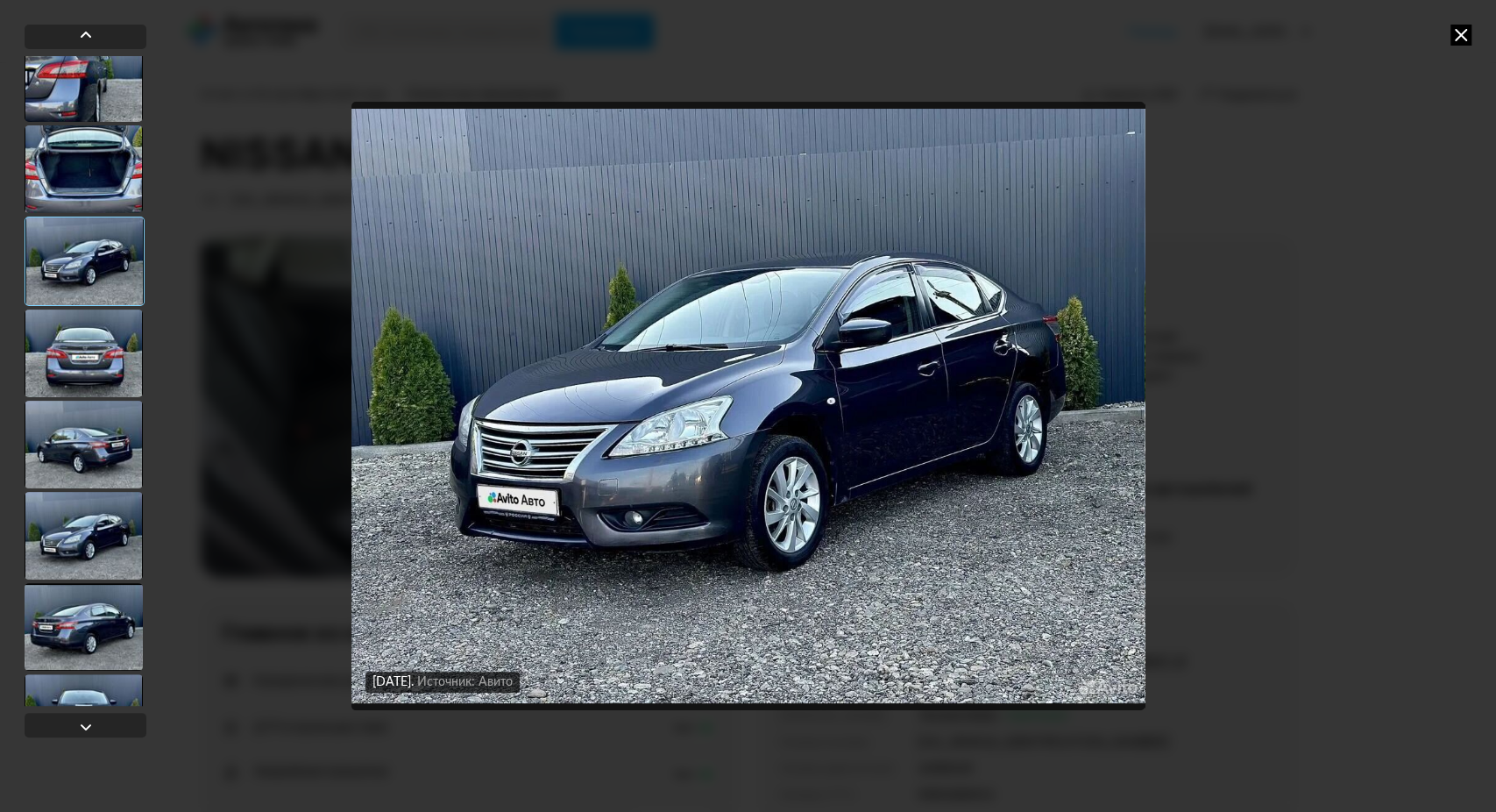
scroll to position [3393, 0]
click at [91, 331] on div at bounding box center [83, 354] width 118 height 88
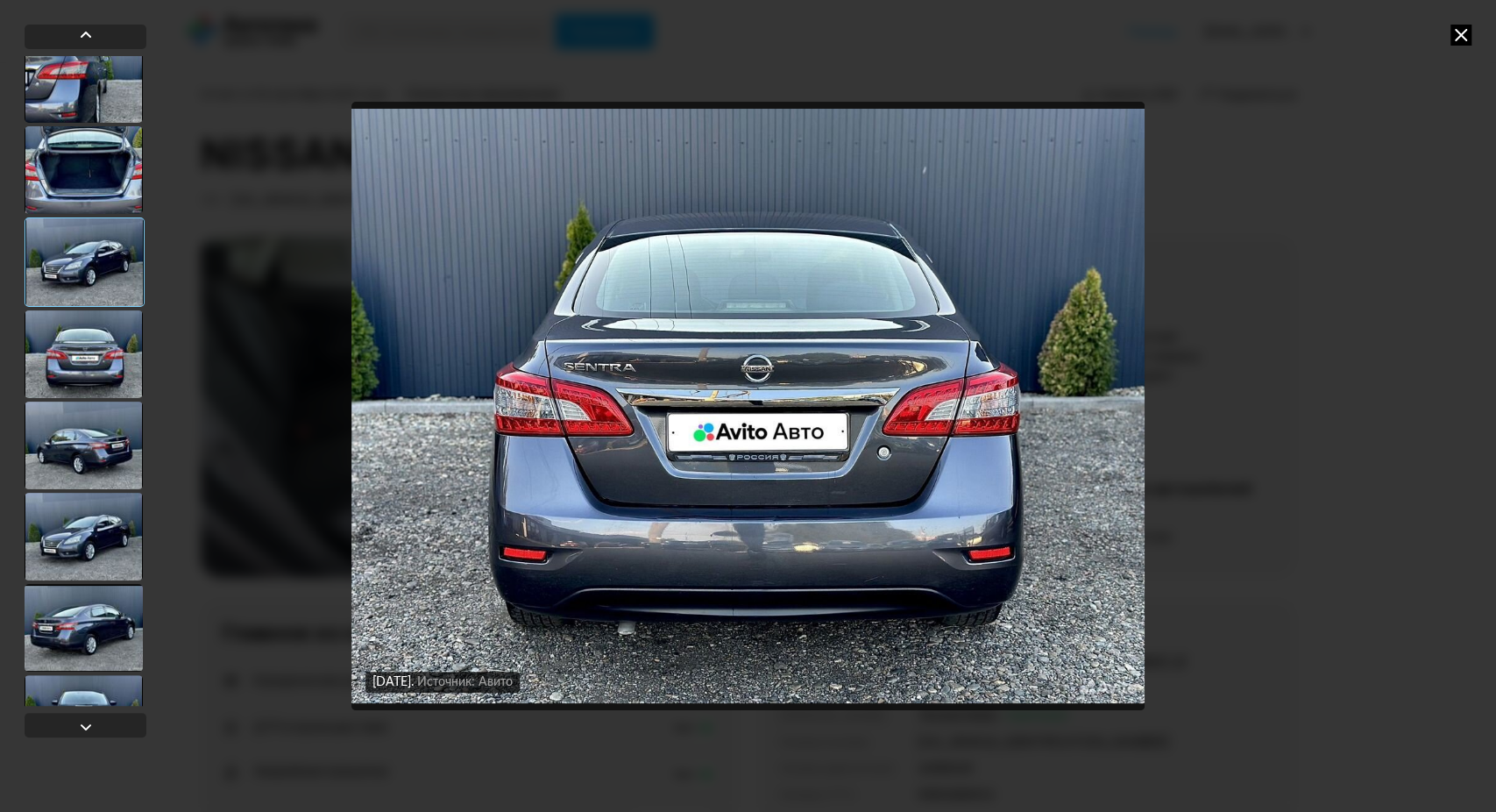
click at [93, 405] on div at bounding box center [83, 444] width 118 height 88
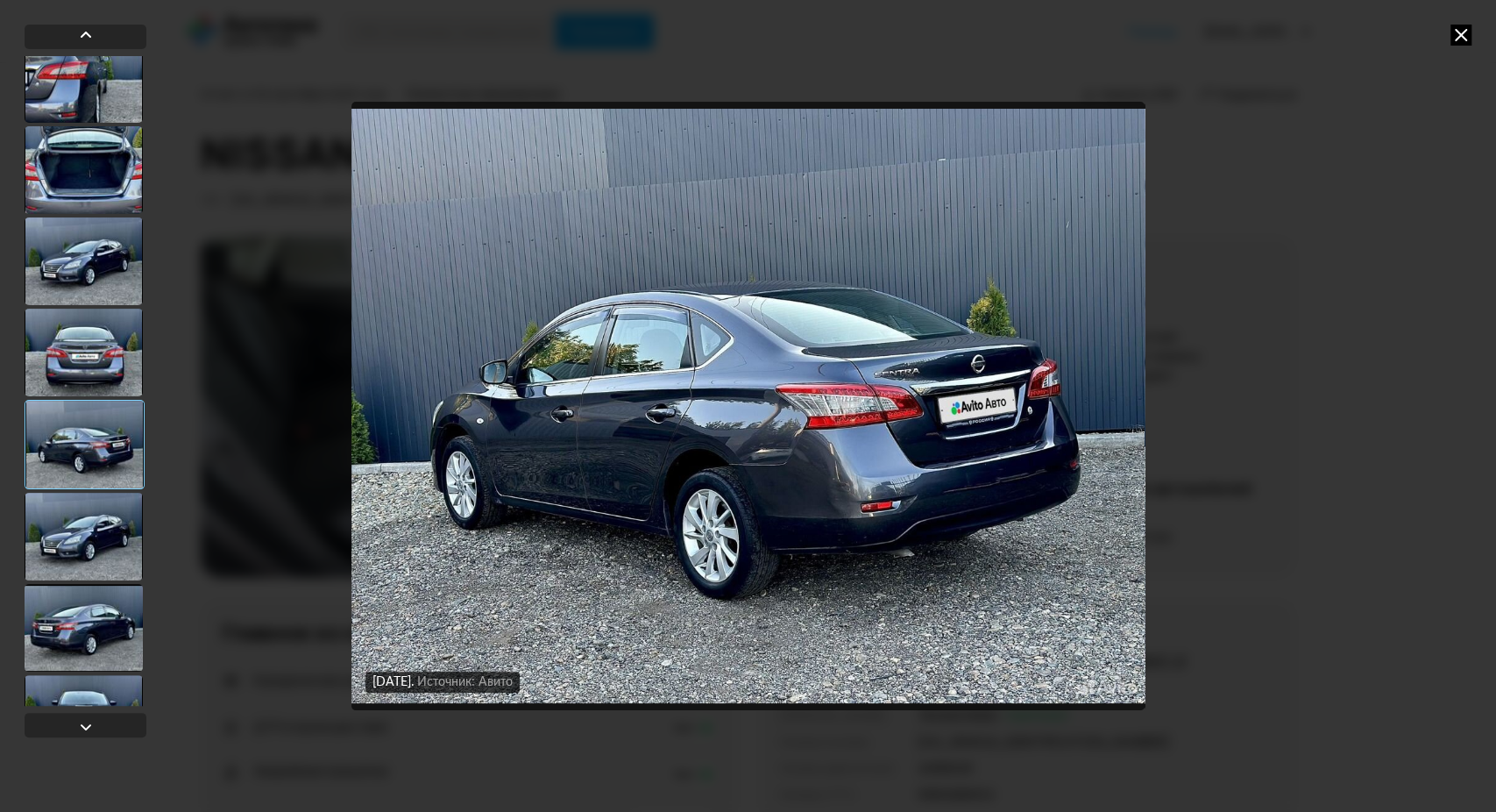
click at [88, 448] on div at bounding box center [84, 443] width 120 height 89
click at [84, 540] on div at bounding box center [83, 536] width 118 height 88
click at [88, 611] on div at bounding box center [83, 627] width 118 height 88
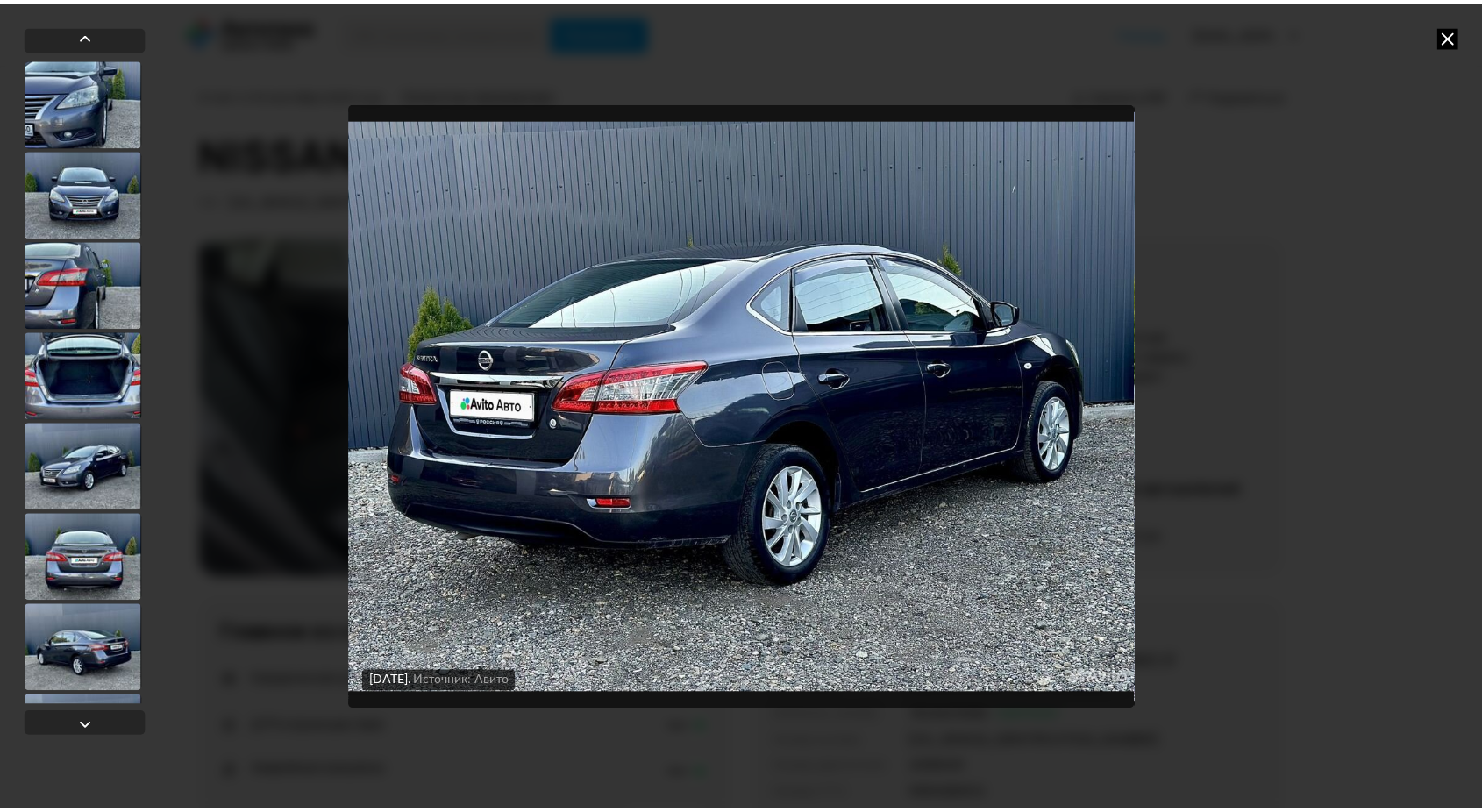
scroll to position [3101, 0]
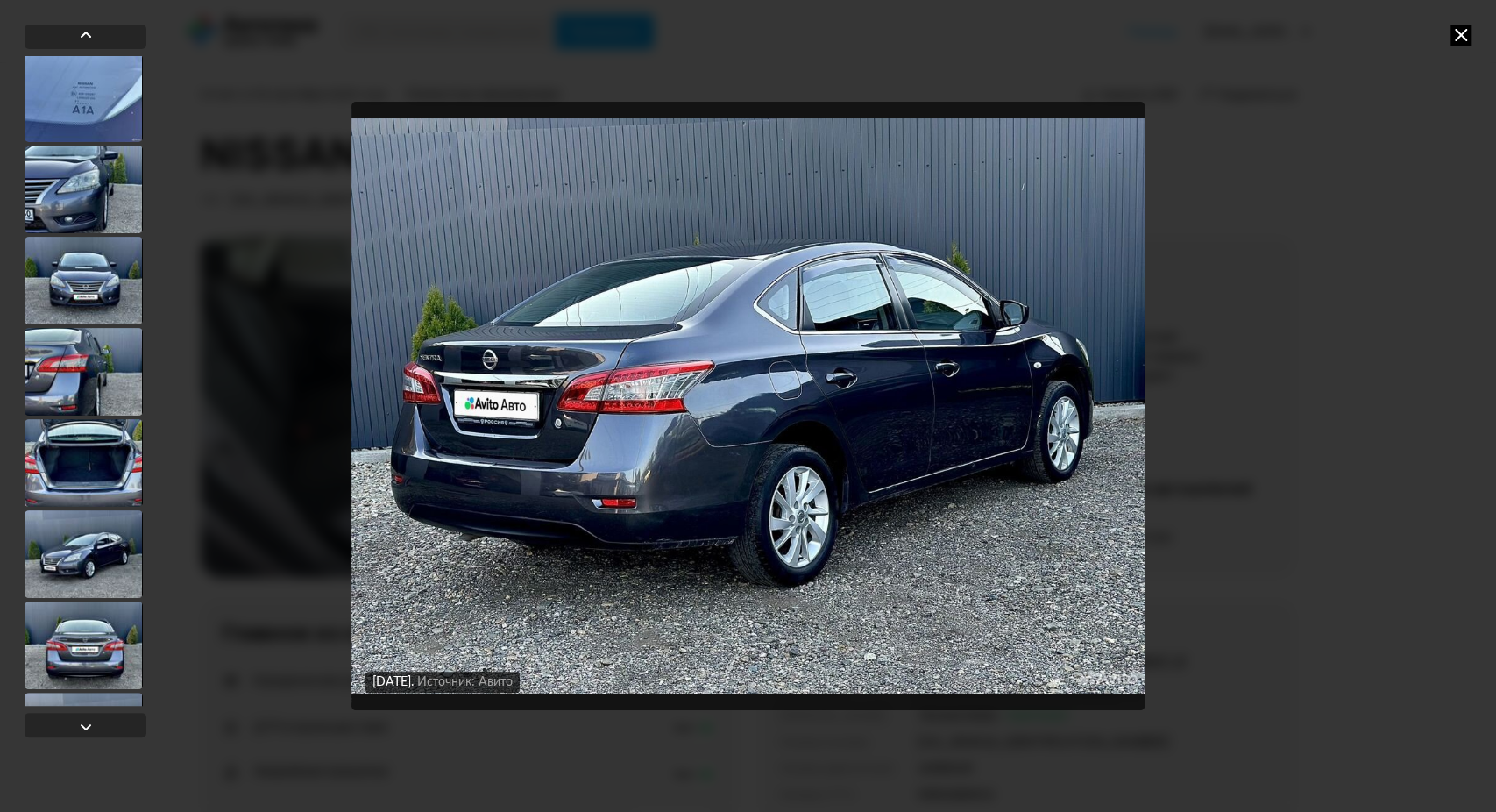
click at [665, 535] on img "Go to Slide 44" at bounding box center [748, 406] width 793 height 609
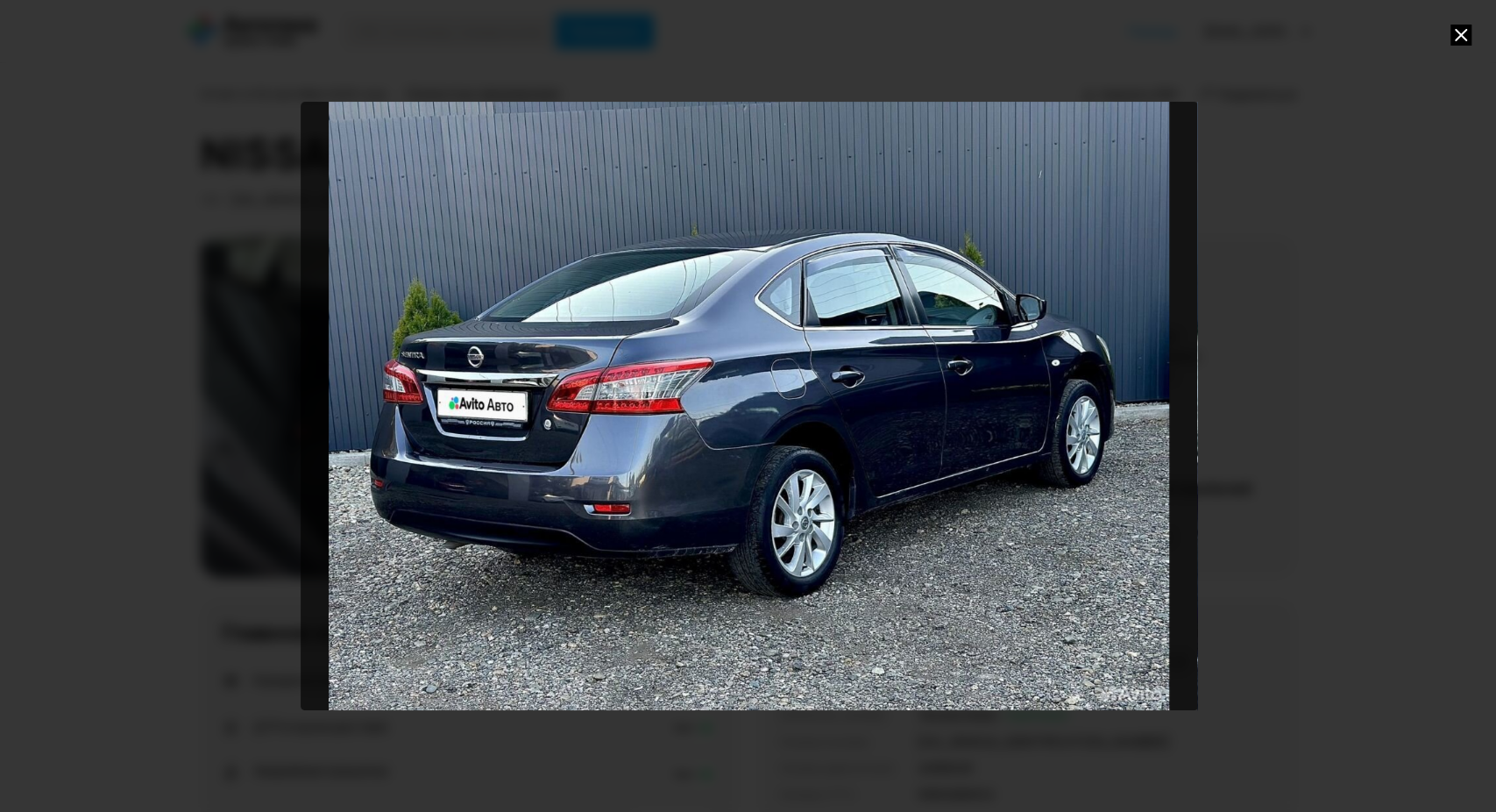
click at [707, 527] on div "Go to Slide 44" at bounding box center [750, 406] width 898 height 609
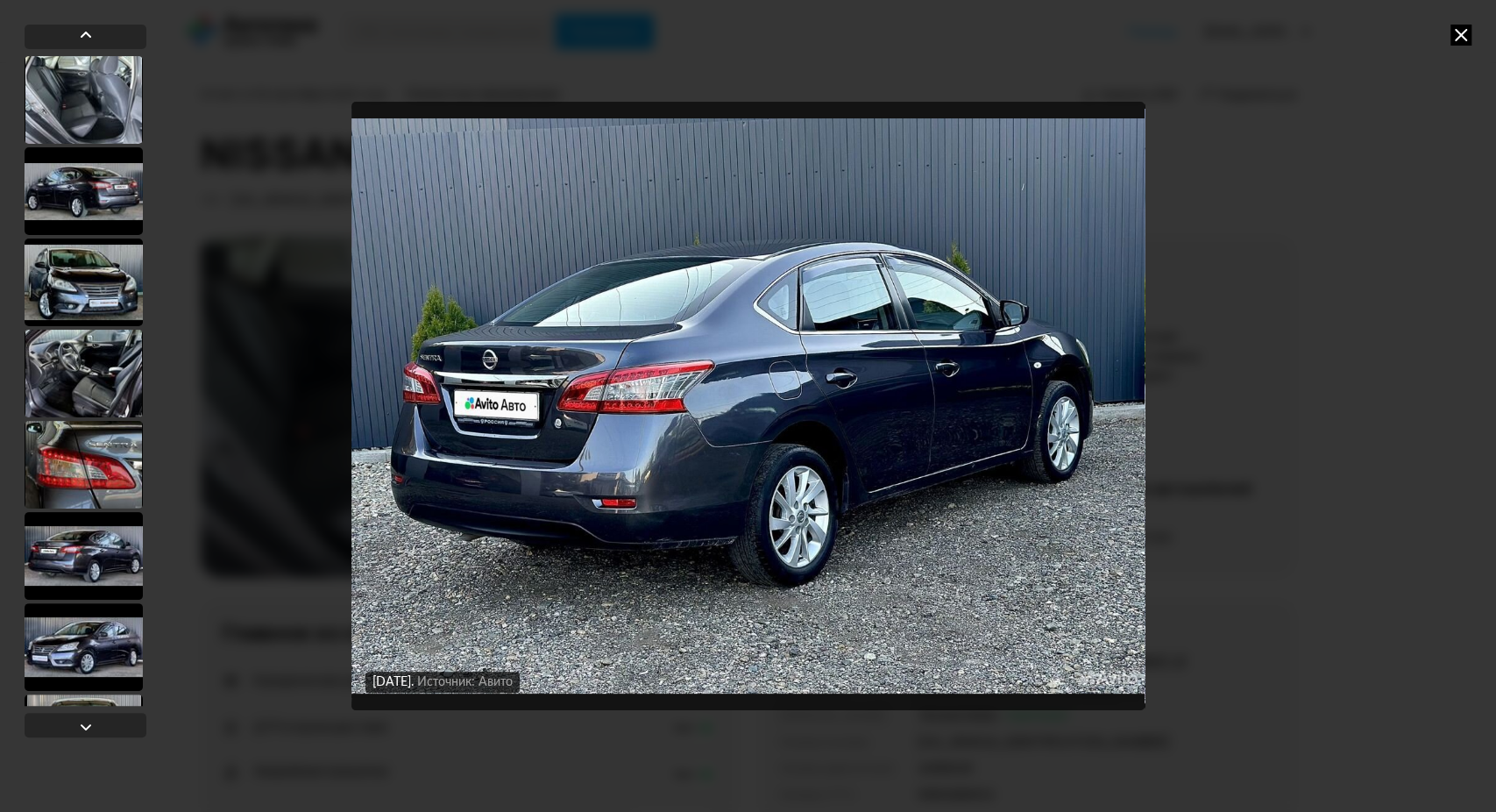
click at [707, 527] on img "Go to Slide 44" at bounding box center [748, 406] width 793 height 609
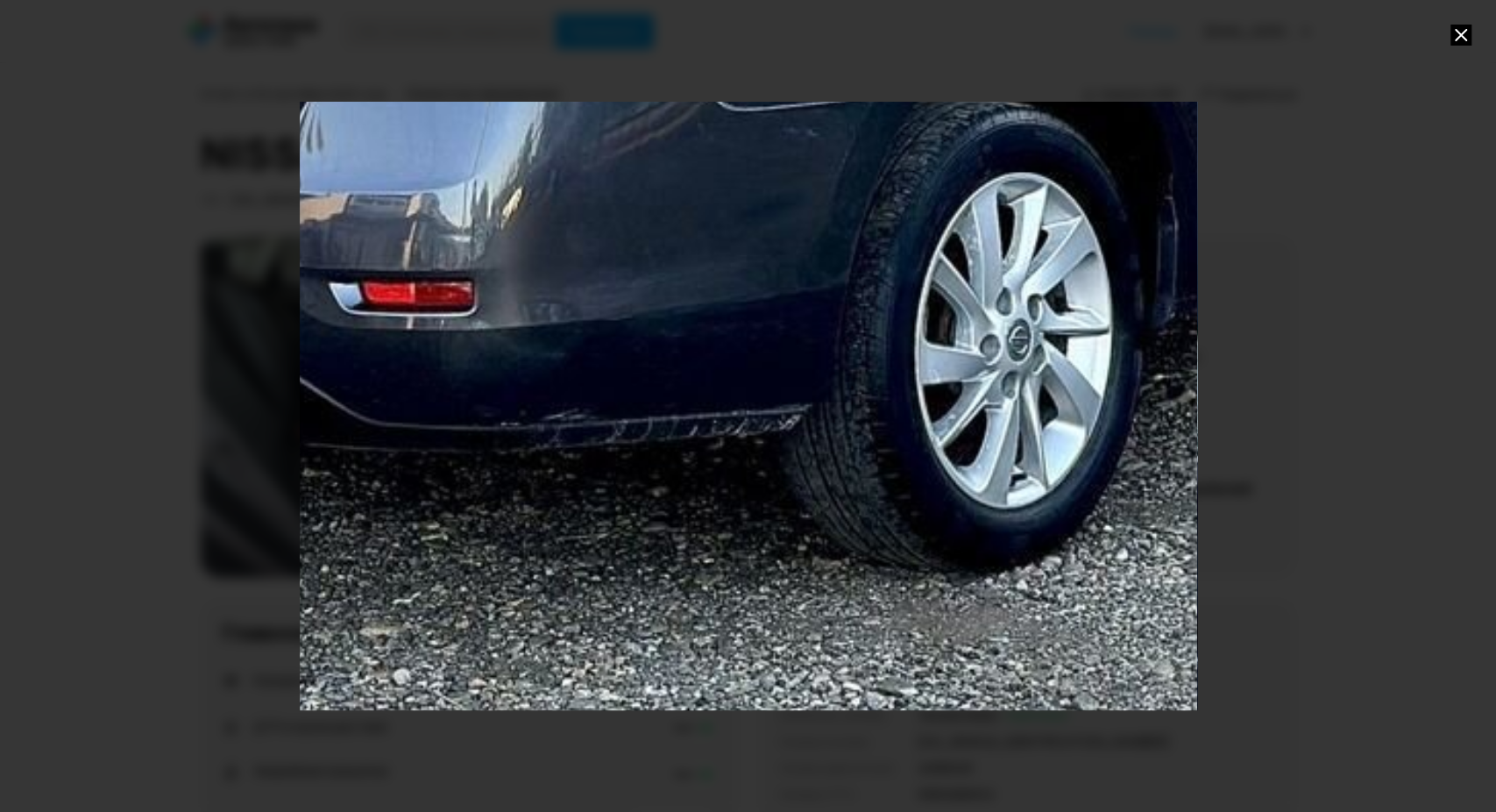
drag, startPoint x: 708, startPoint y: 596, endPoint x: 780, endPoint y: 240, distance: 363.2
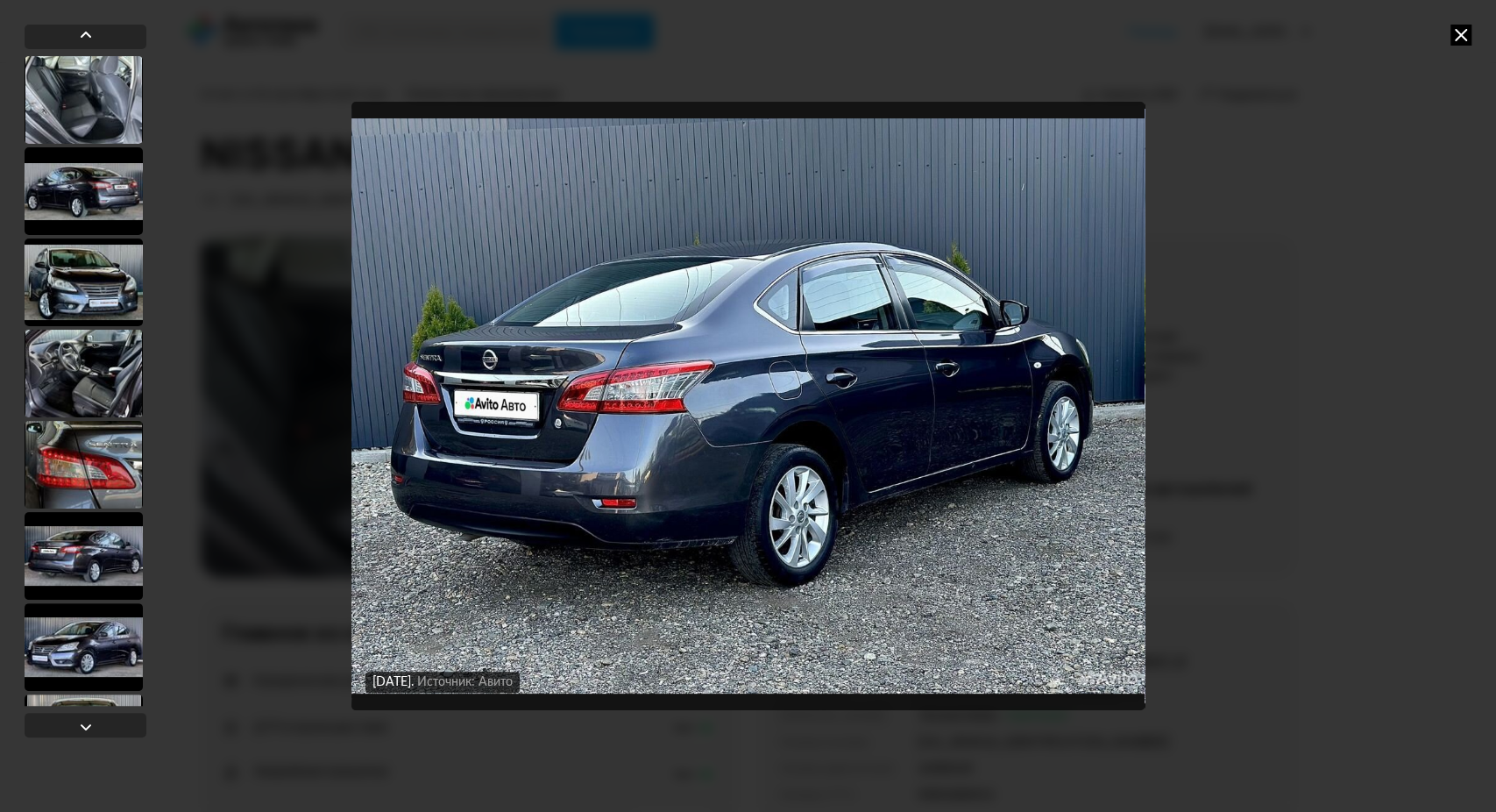
click at [1454, 29] on icon at bounding box center [1461, 34] width 21 height 21
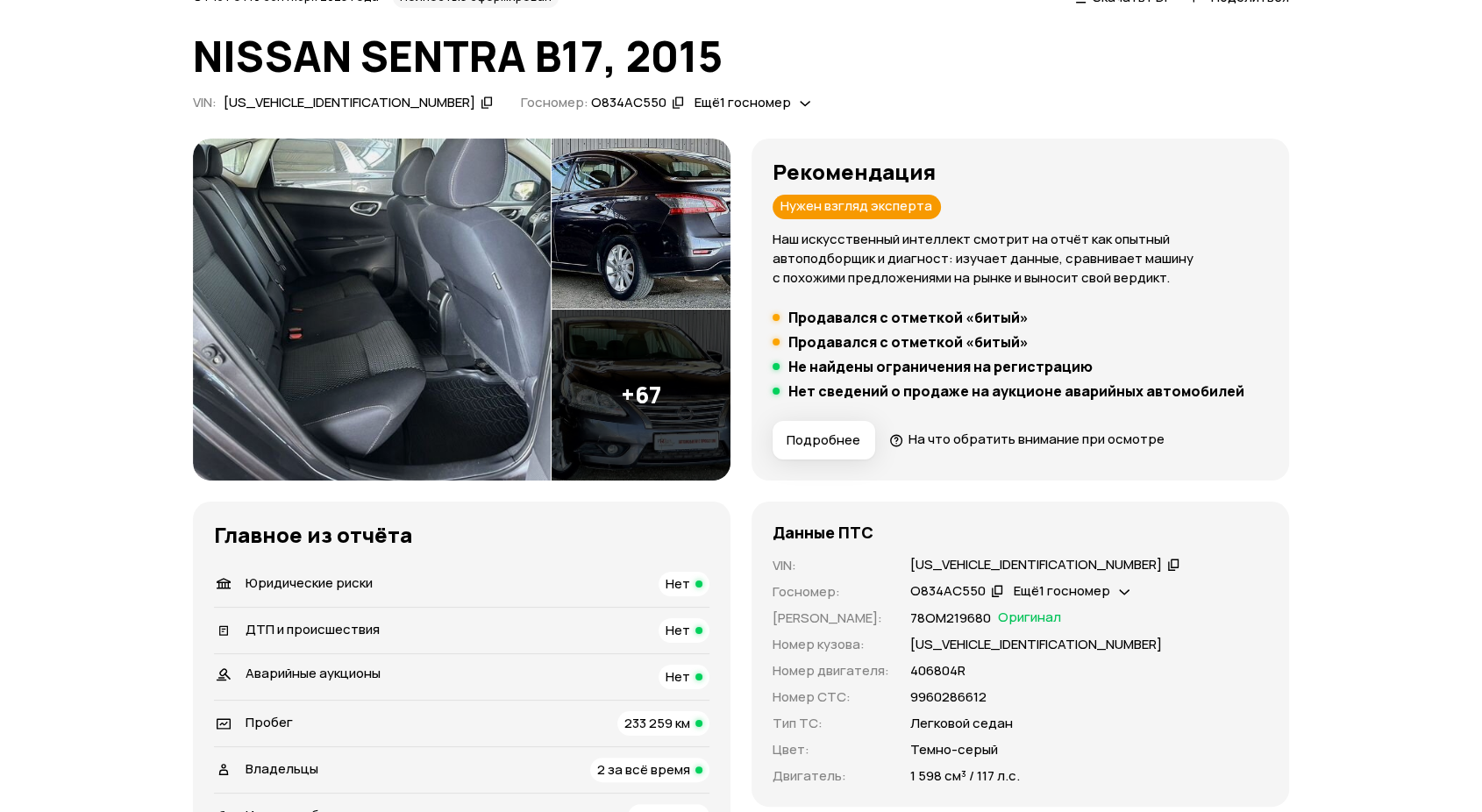
scroll to position [0, 0]
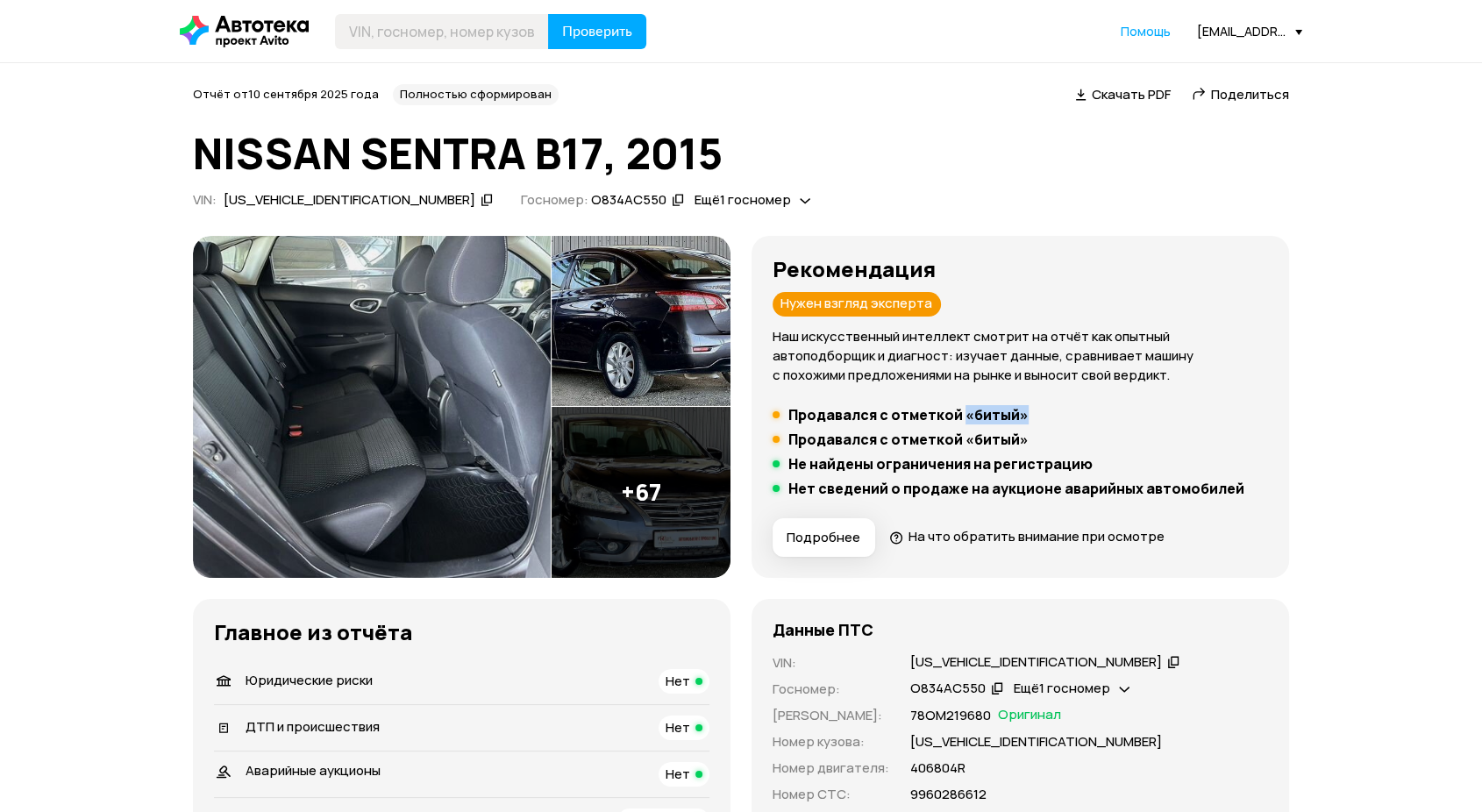
drag, startPoint x: 958, startPoint y: 412, endPoint x: 1038, endPoint y: 417, distance: 80.2
click at [1038, 417] on li "Продавался с отметкой «битый»" at bounding box center [1020, 414] width 495 height 17
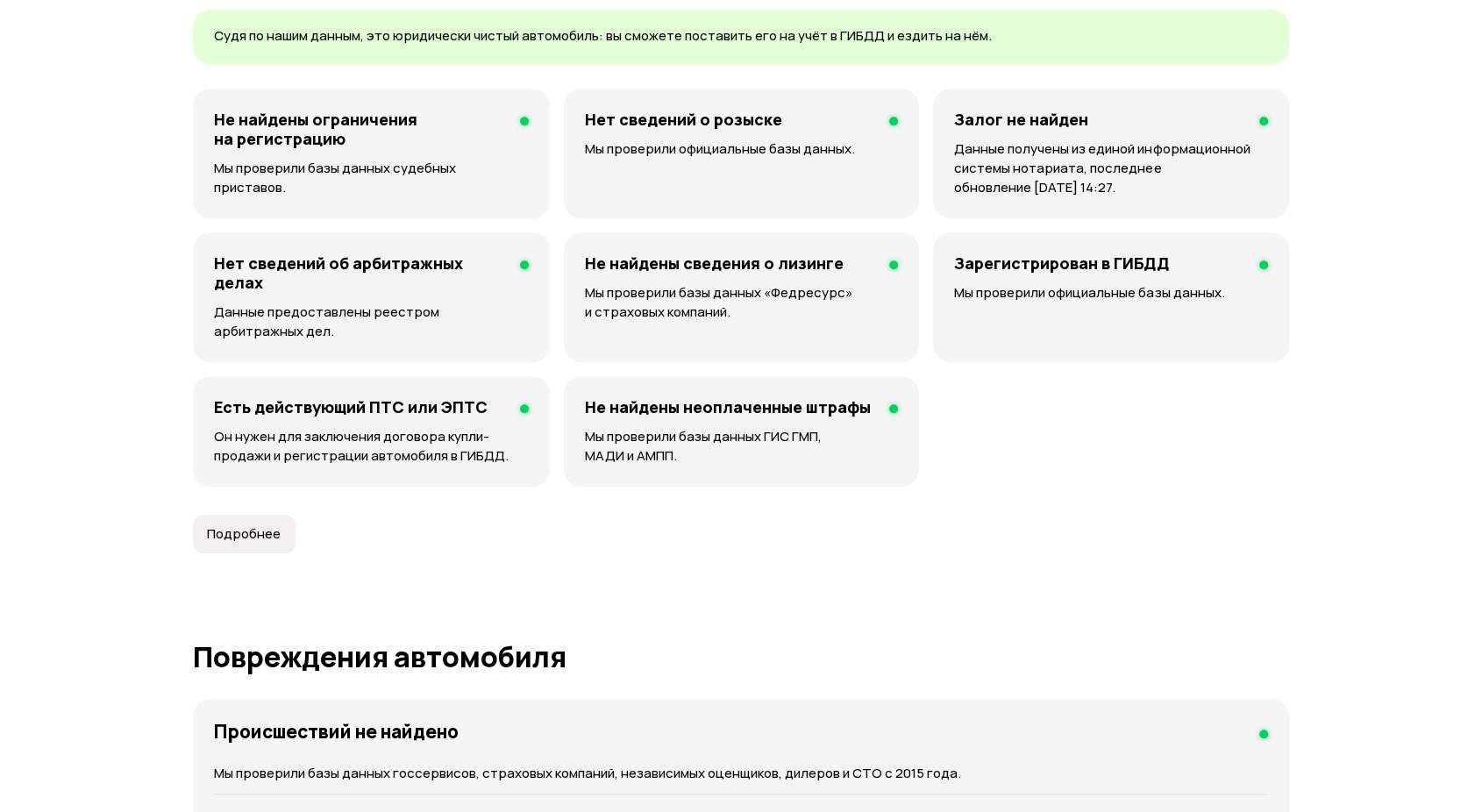
scroll to position [907, 0]
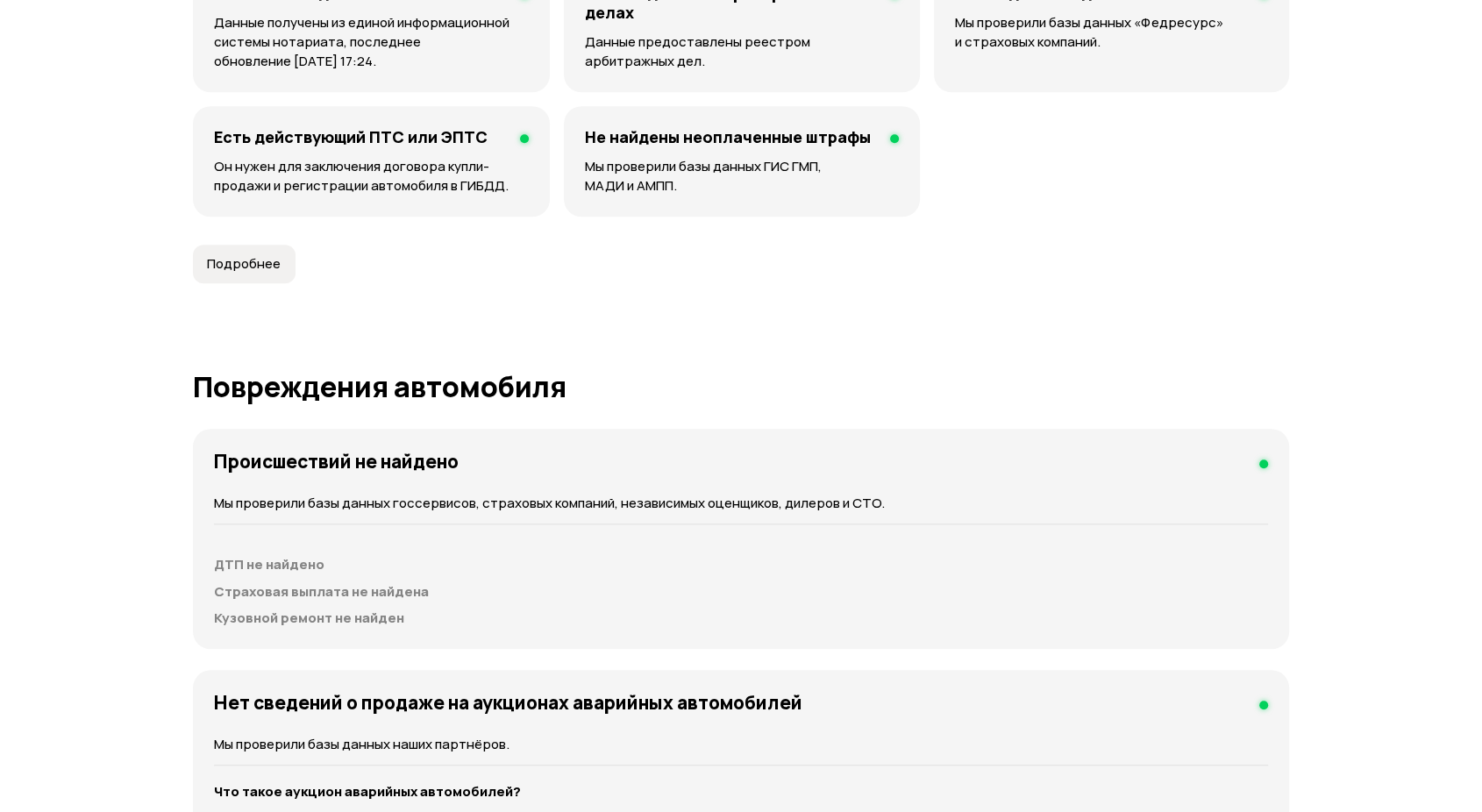
scroll to position [1850, 0]
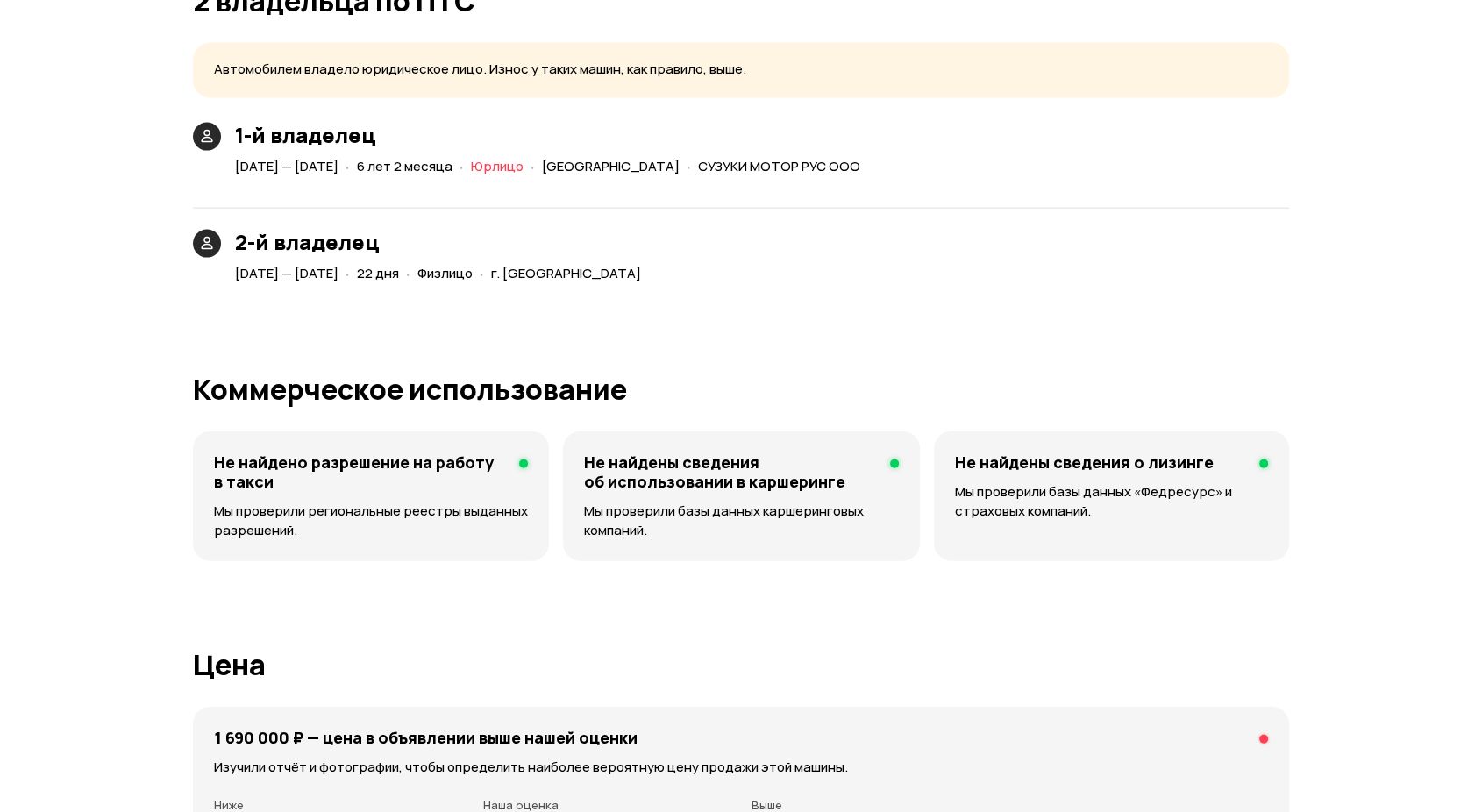
scroll to position [3797, 0]
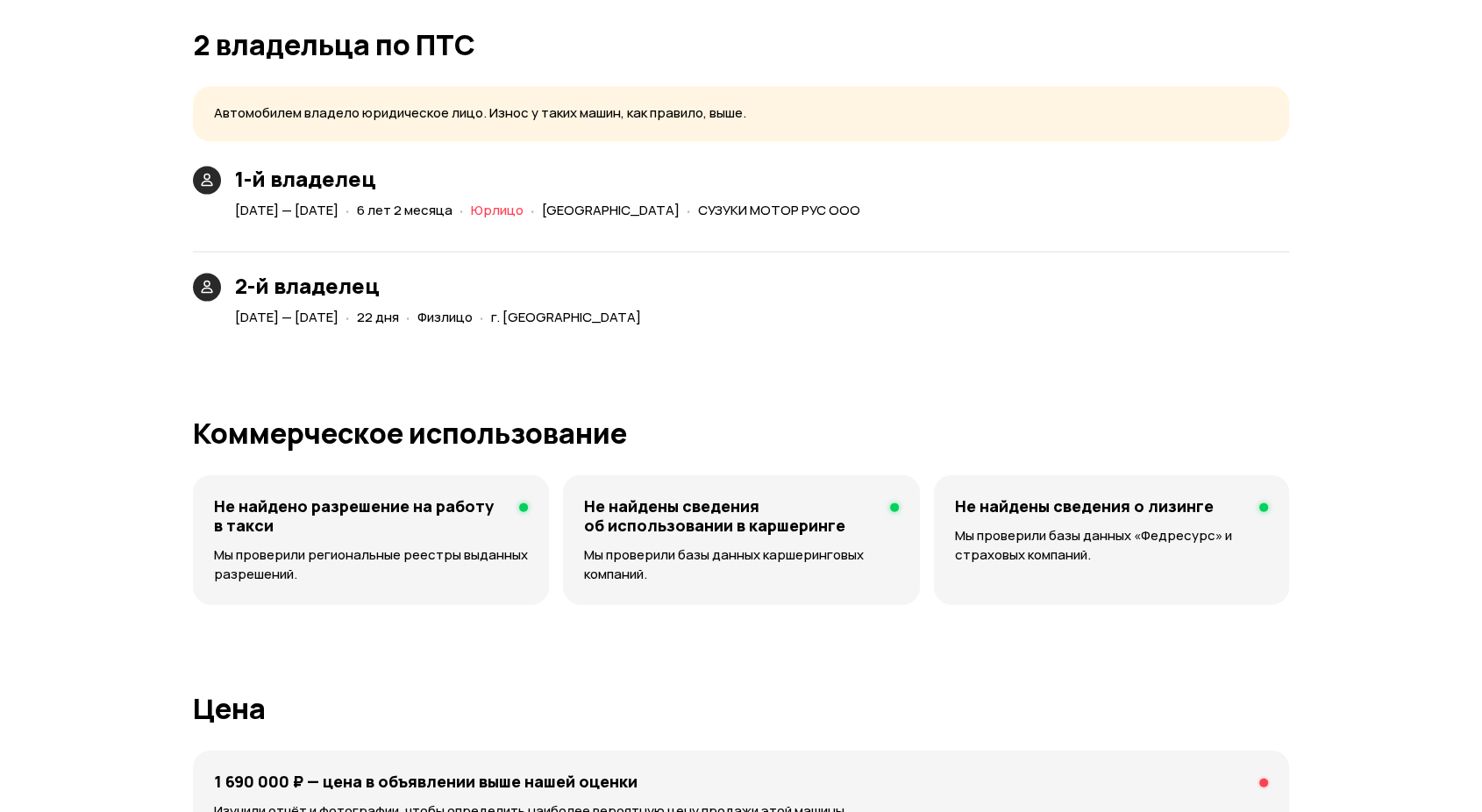
click at [748, 205] on span "СУЗУКИ МОТОР РУС ООО" at bounding box center [779, 210] width 163 height 18
copy div "СУЗУКИ МОТОР РУС ООО"
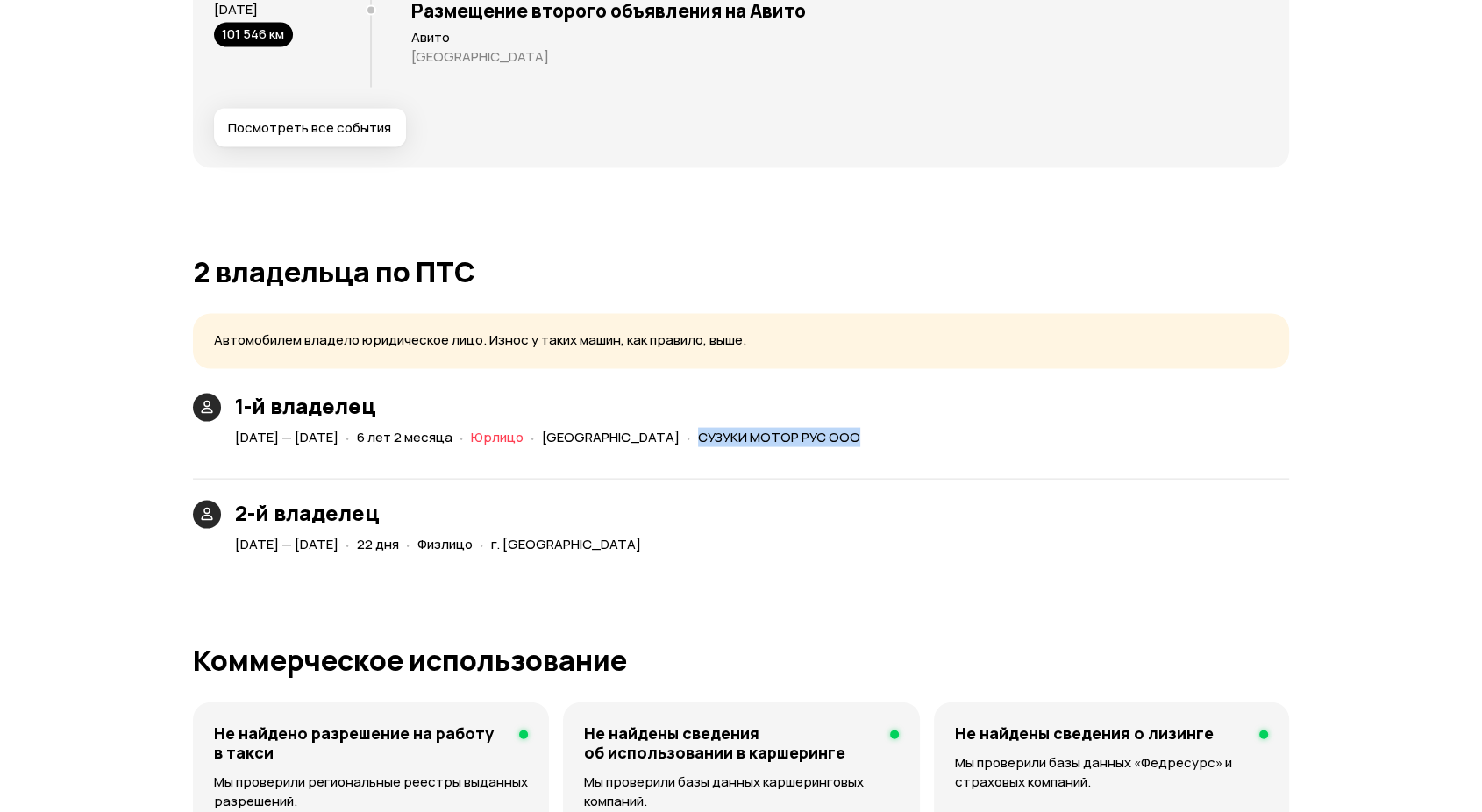
scroll to position [3701, 0]
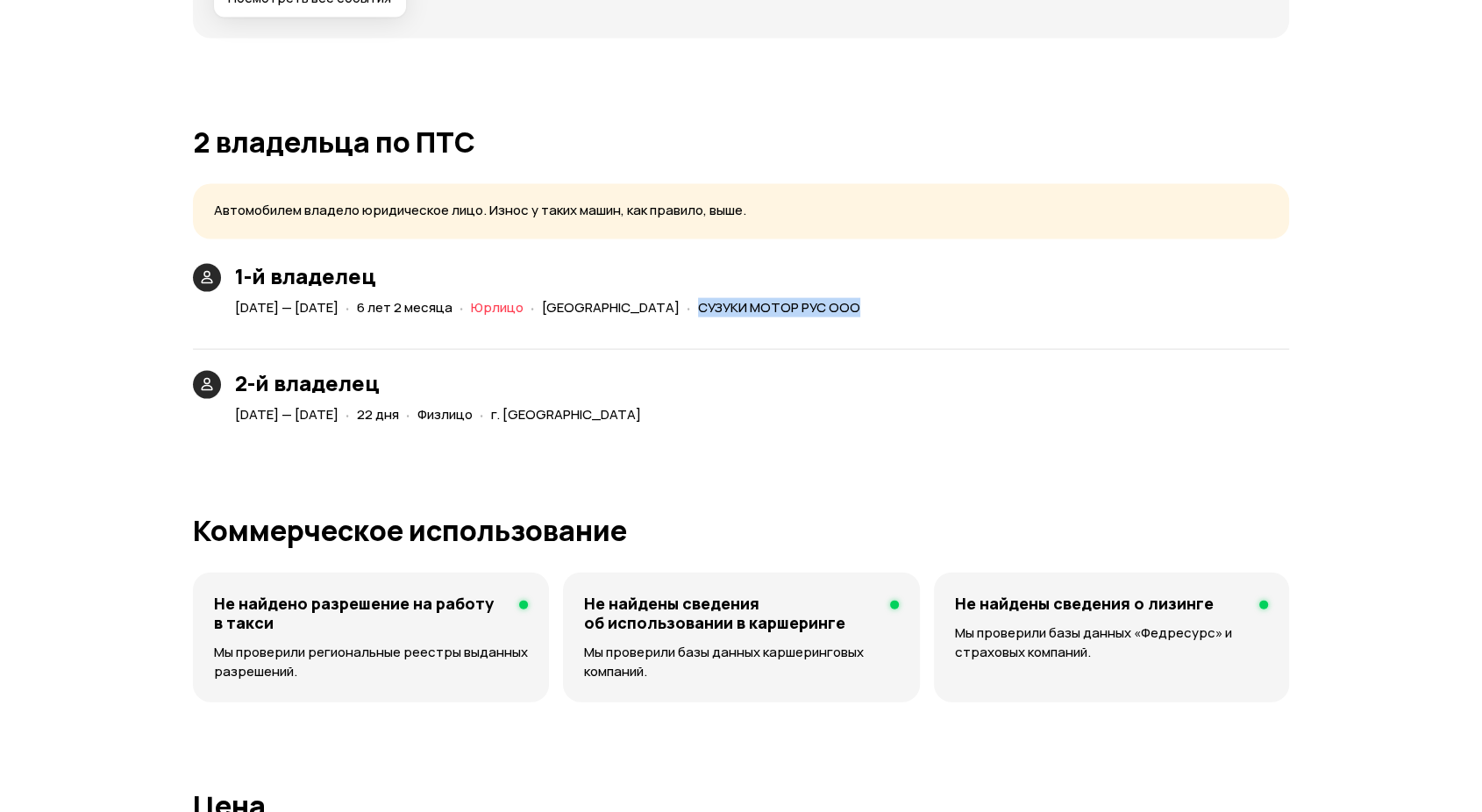
click at [771, 303] on span "СУЗУКИ МОТОР РУС ООО" at bounding box center [779, 307] width 163 height 18
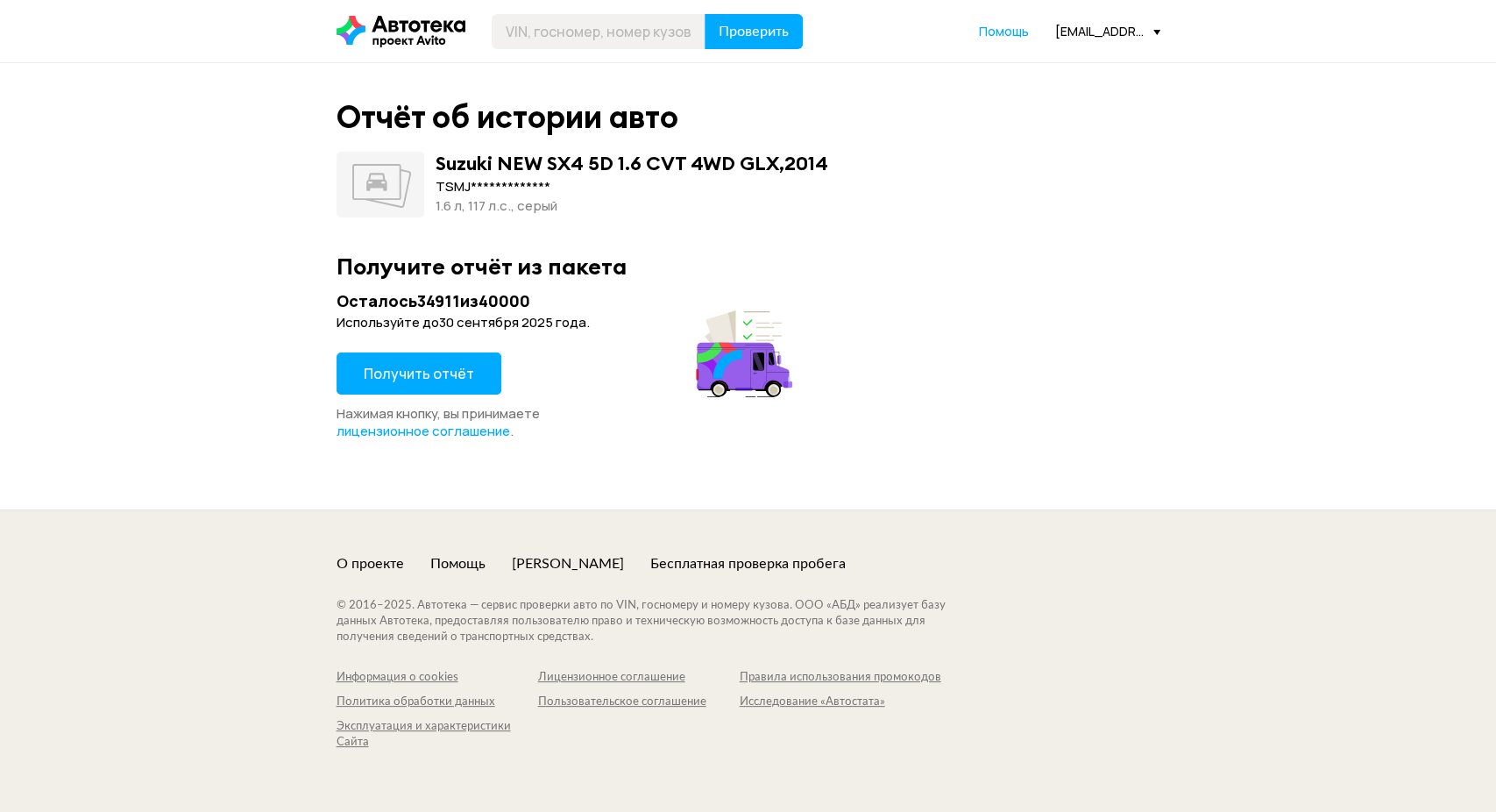
click at [452, 369] on span "Получить отчёт" at bounding box center [419, 373] width 110 height 19
click at [462, 377] on span "Получить отчёт" at bounding box center [419, 373] width 110 height 19
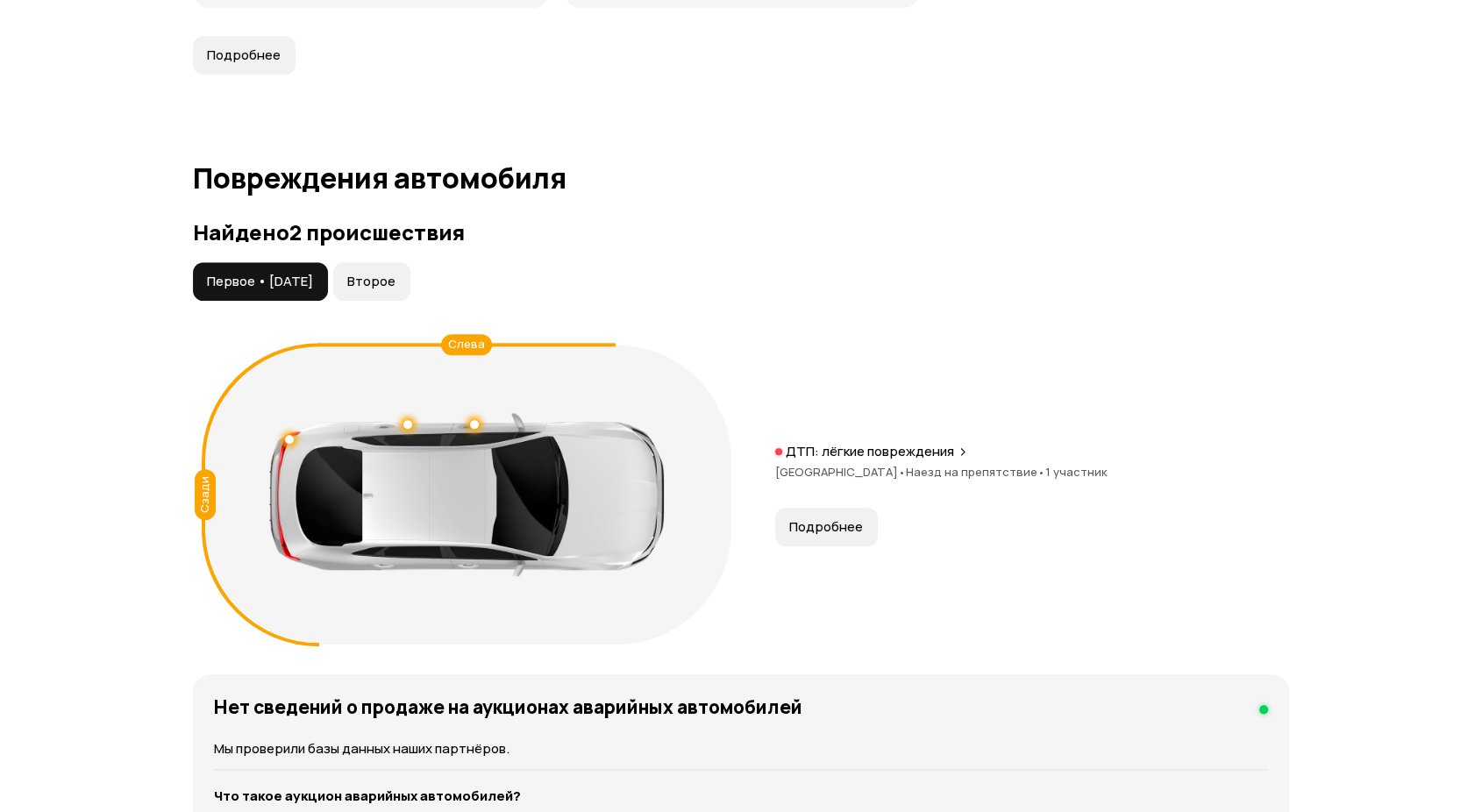
scroll to position [1850, 0]
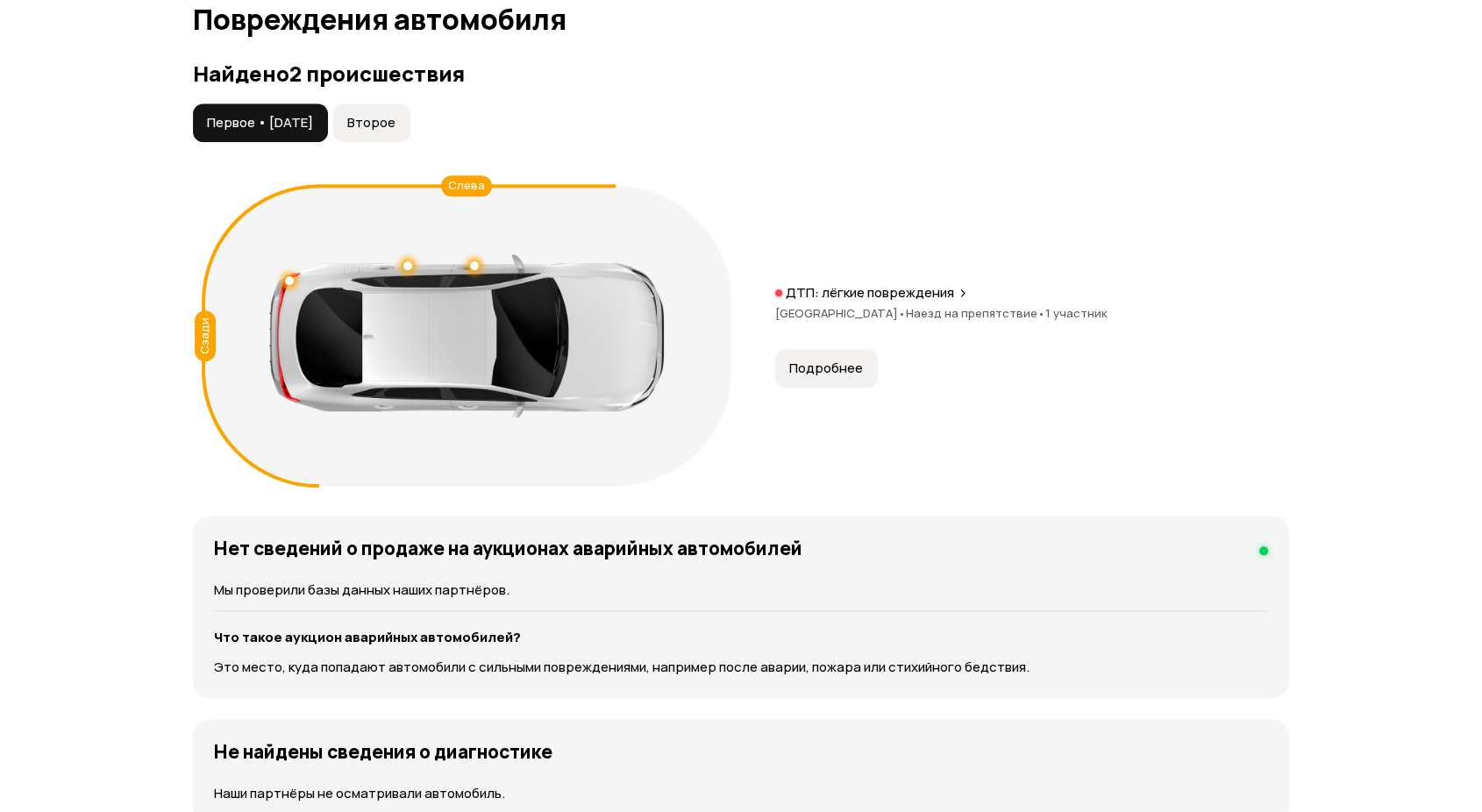
click at [396, 118] on span "Второе" at bounding box center [370, 122] width 48 height 17
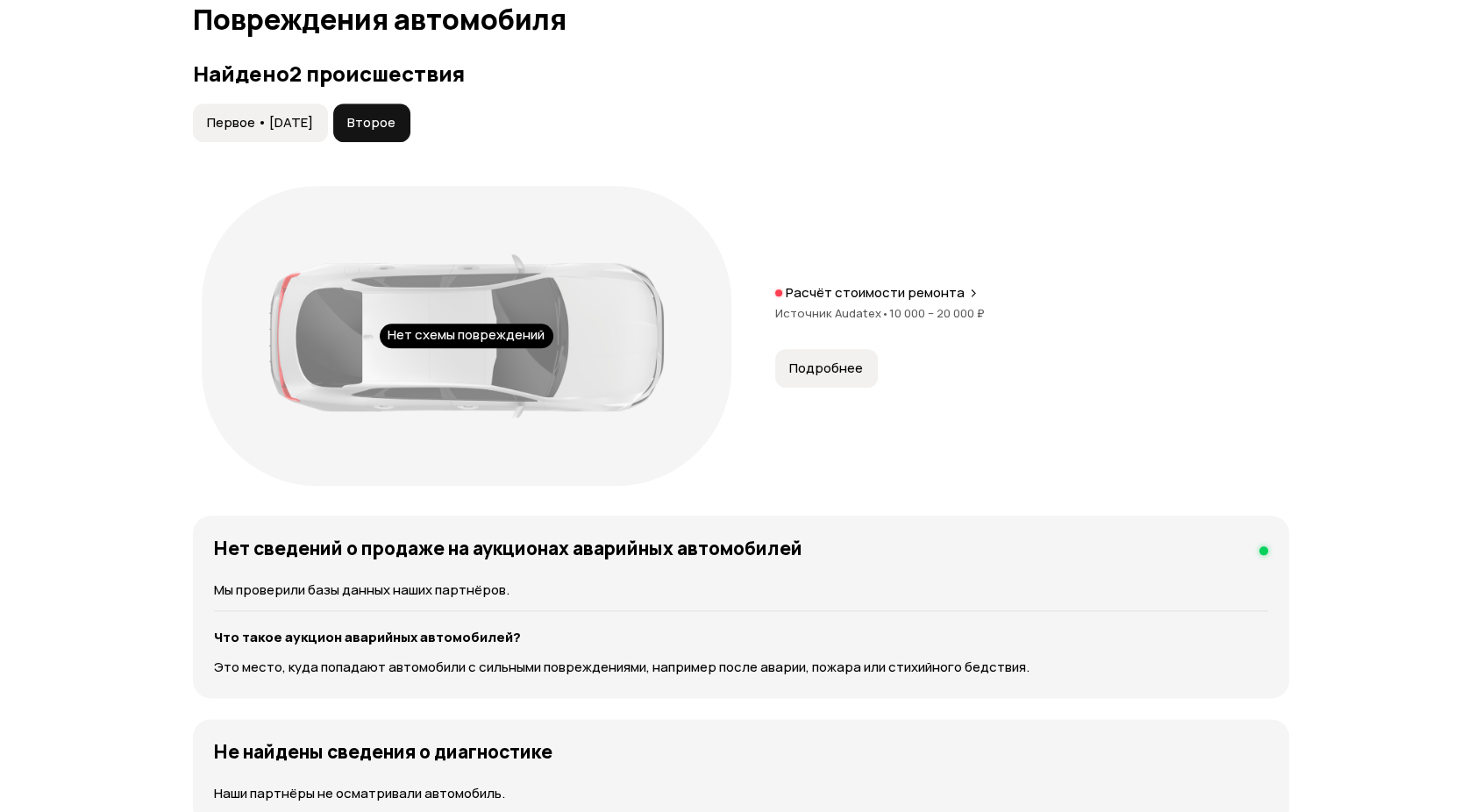
click at [295, 126] on span "Первое • [DATE]" at bounding box center [259, 122] width 106 height 17
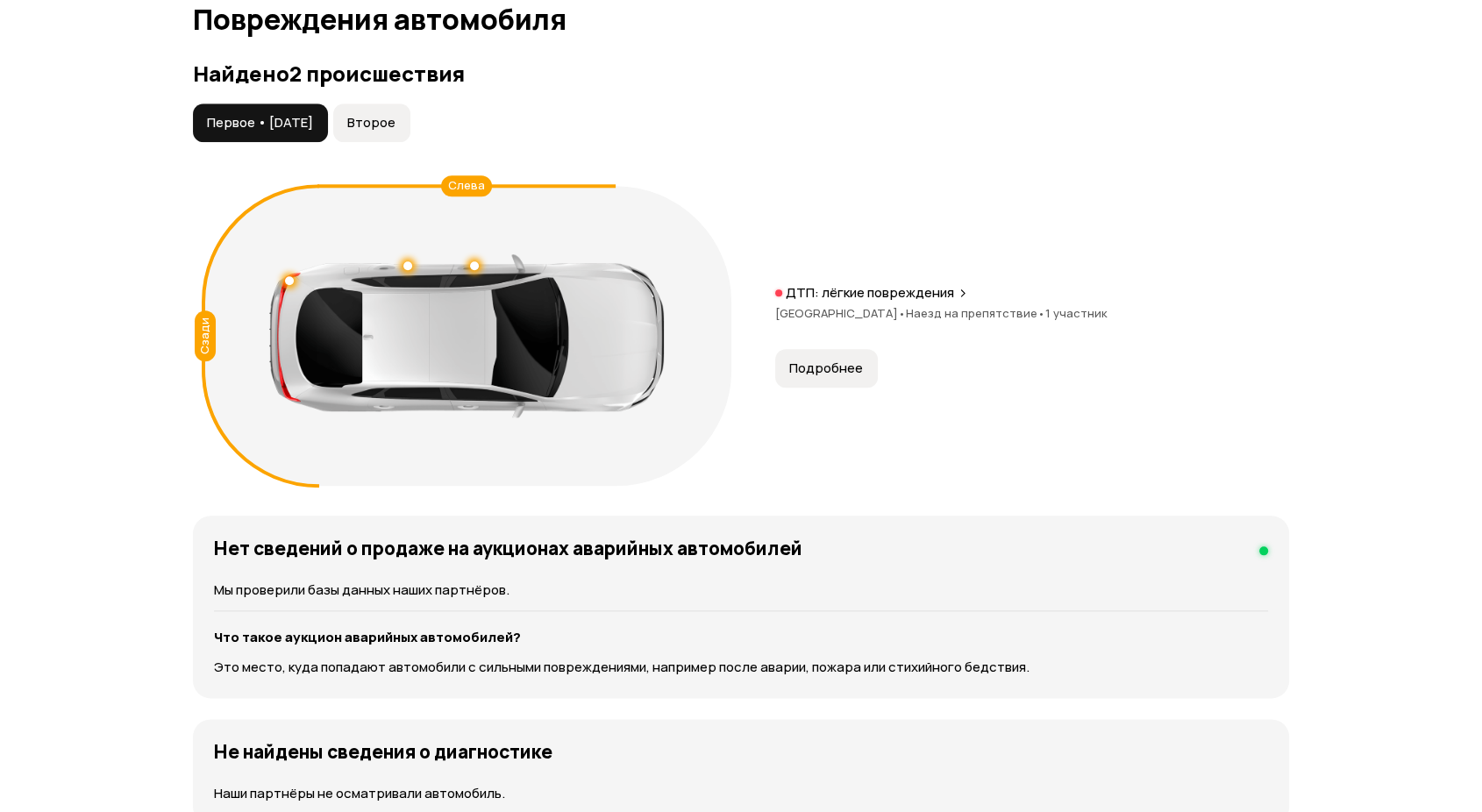
click at [814, 363] on span "Подробнее" at bounding box center [826, 368] width 74 height 17
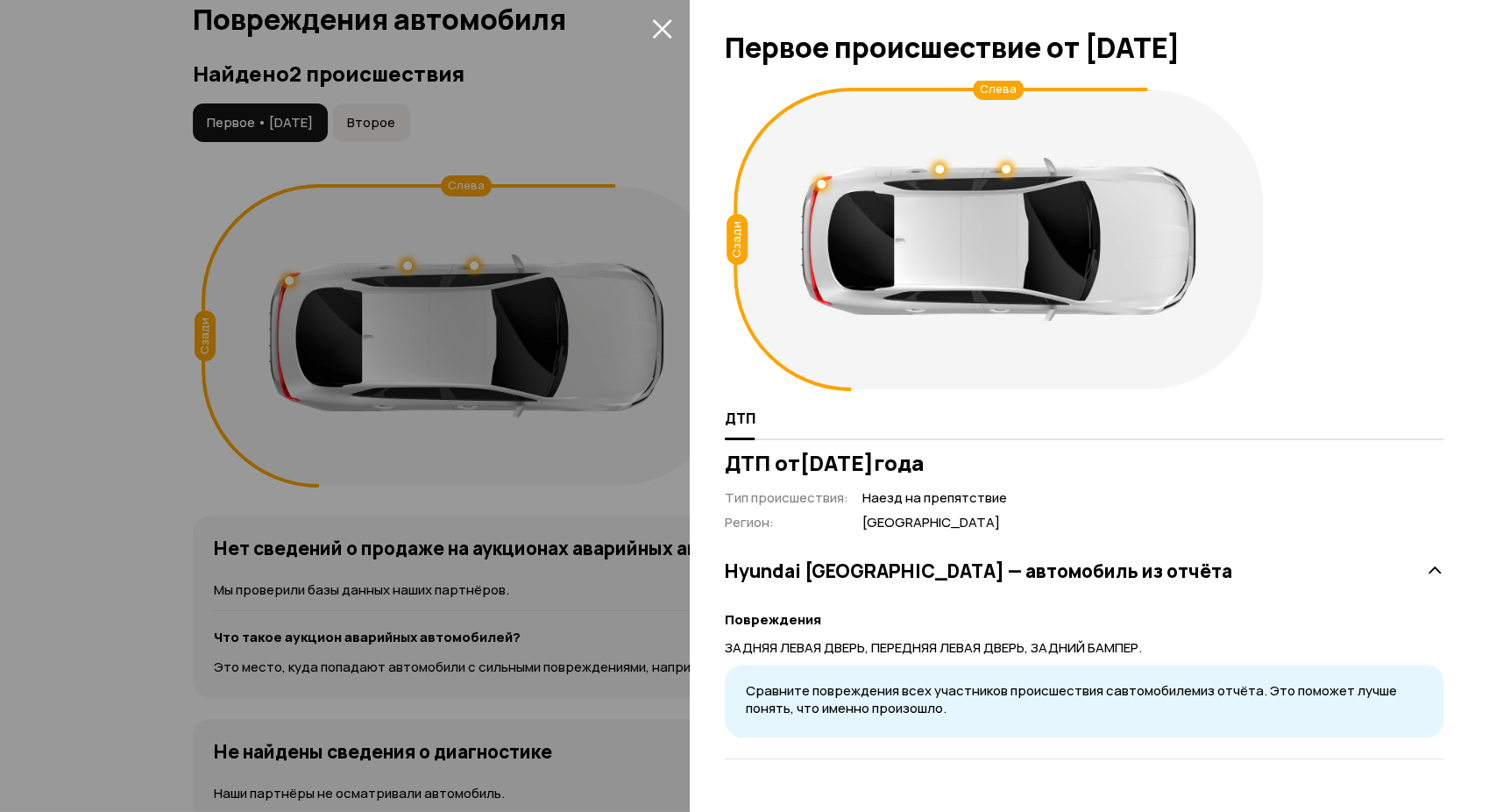
click at [659, 29] on icon "закрыть" at bounding box center [662, 28] width 20 height 20
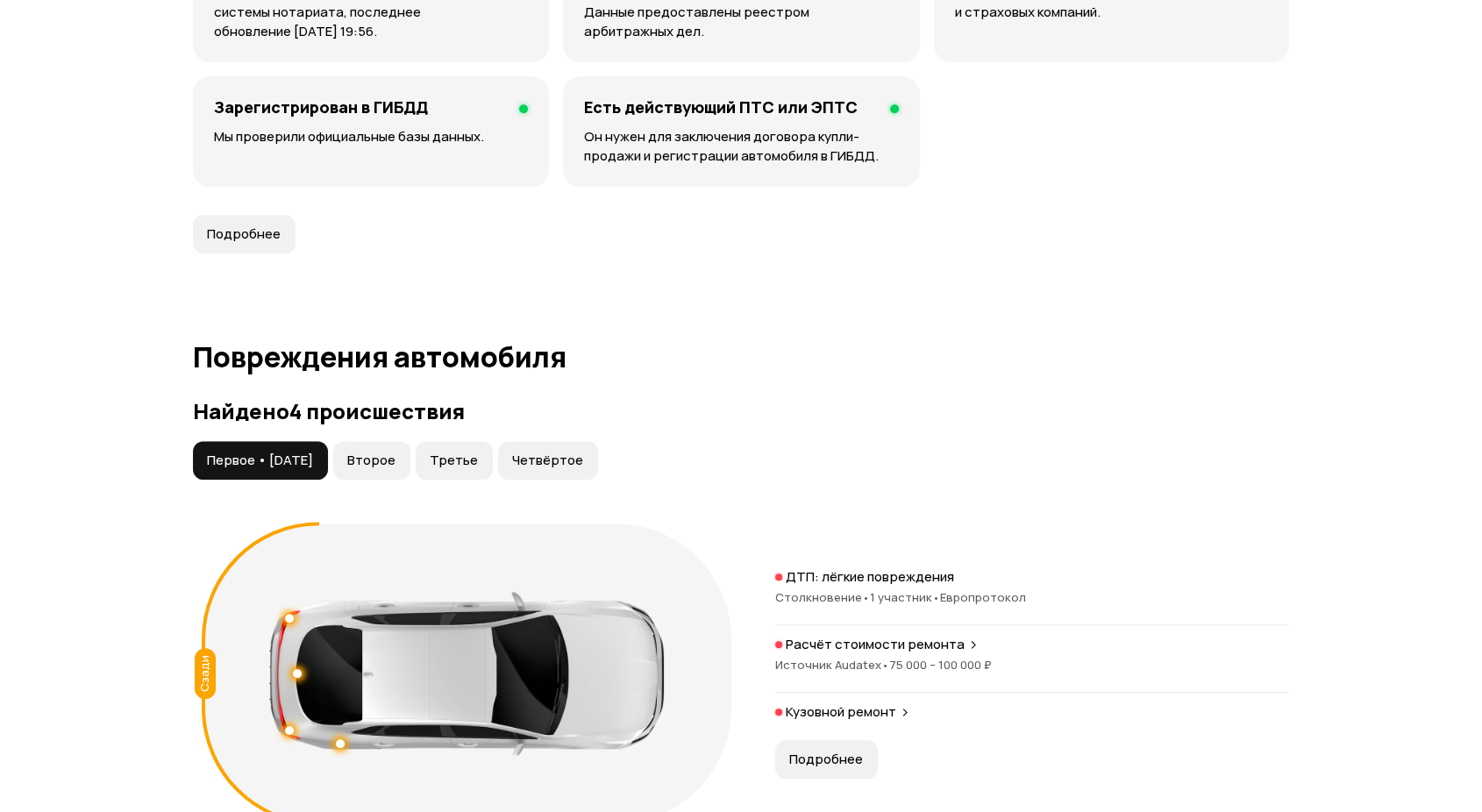
scroll to position [1655, 0]
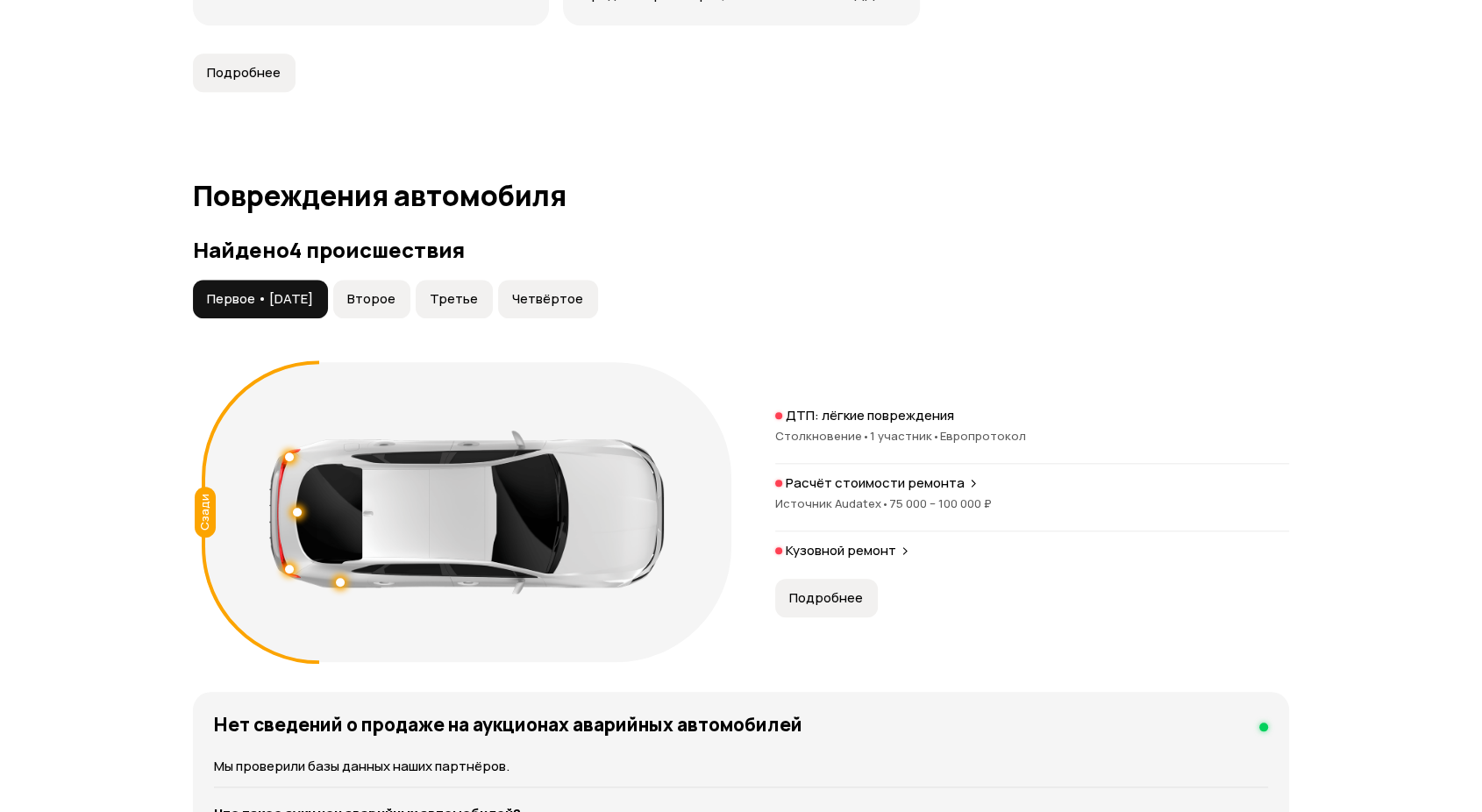
click at [396, 290] on span "Второе" at bounding box center [370, 298] width 48 height 17
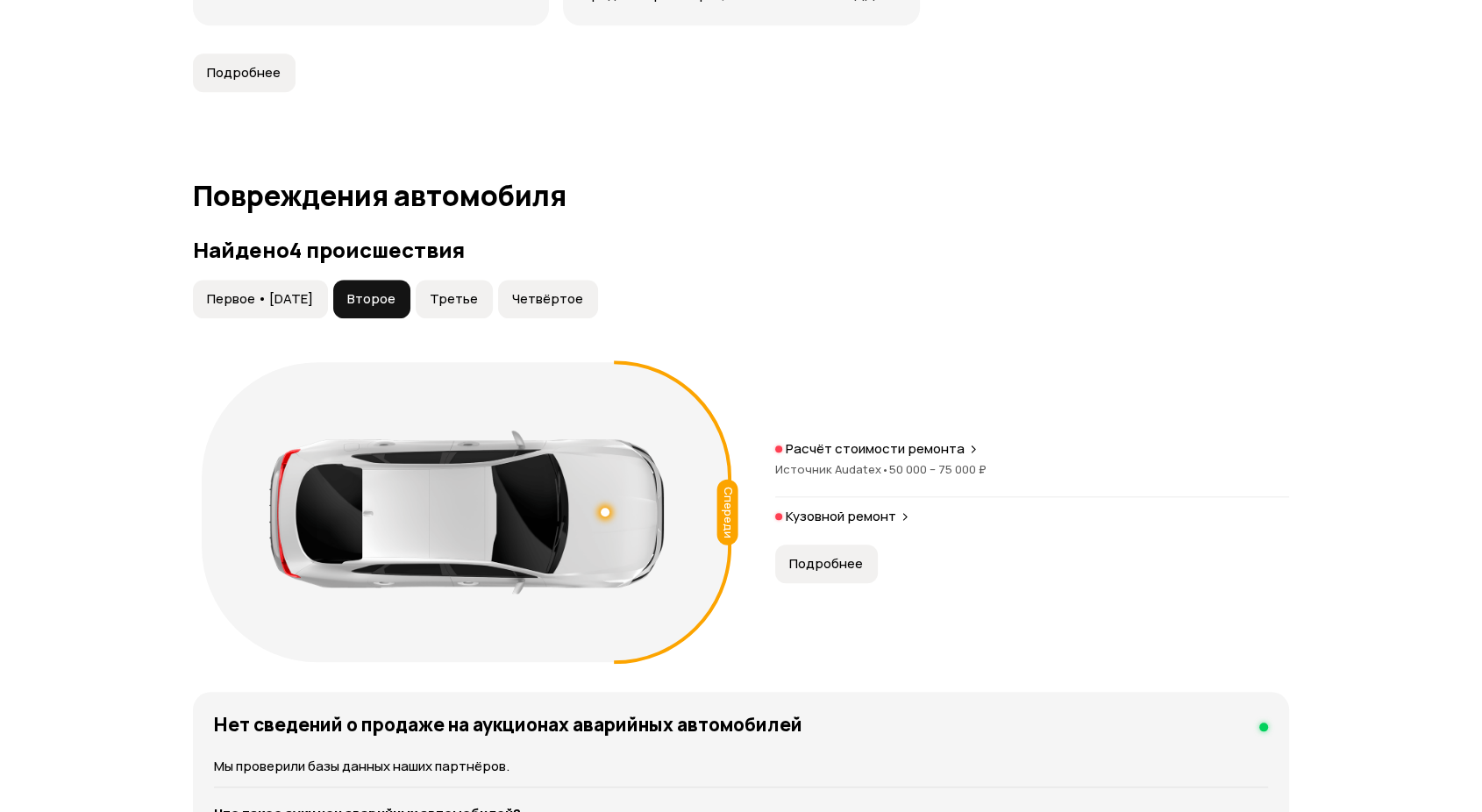
click at [478, 290] on span "Третье" at bounding box center [453, 298] width 48 height 17
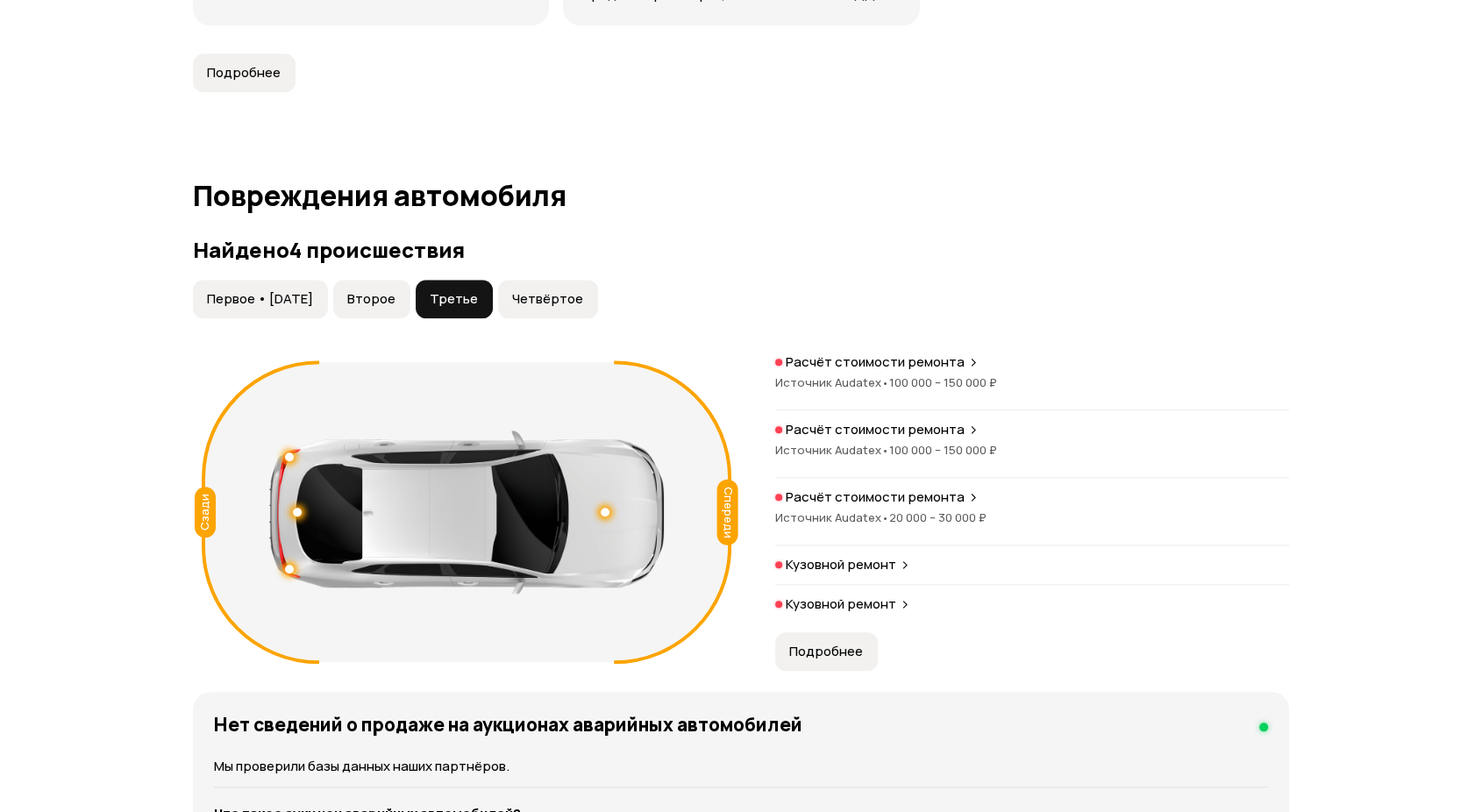
click at [590, 287] on button "Четвёртое" at bounding box center [548, 299] width 100 height 39
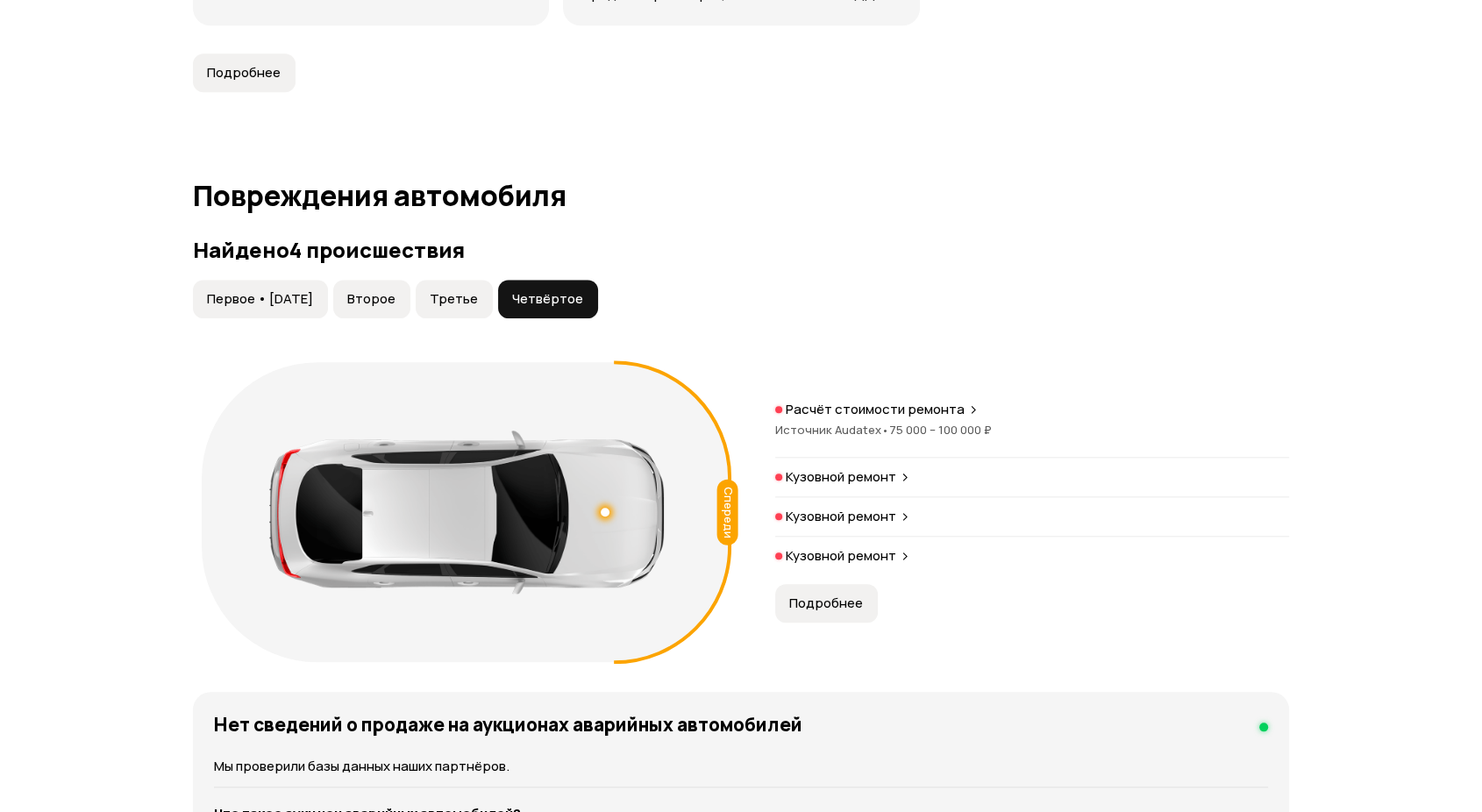
click at [308, 290] on span "Первое • 28 фев 2021" at bounding box center [259, 298] width 106 height 17
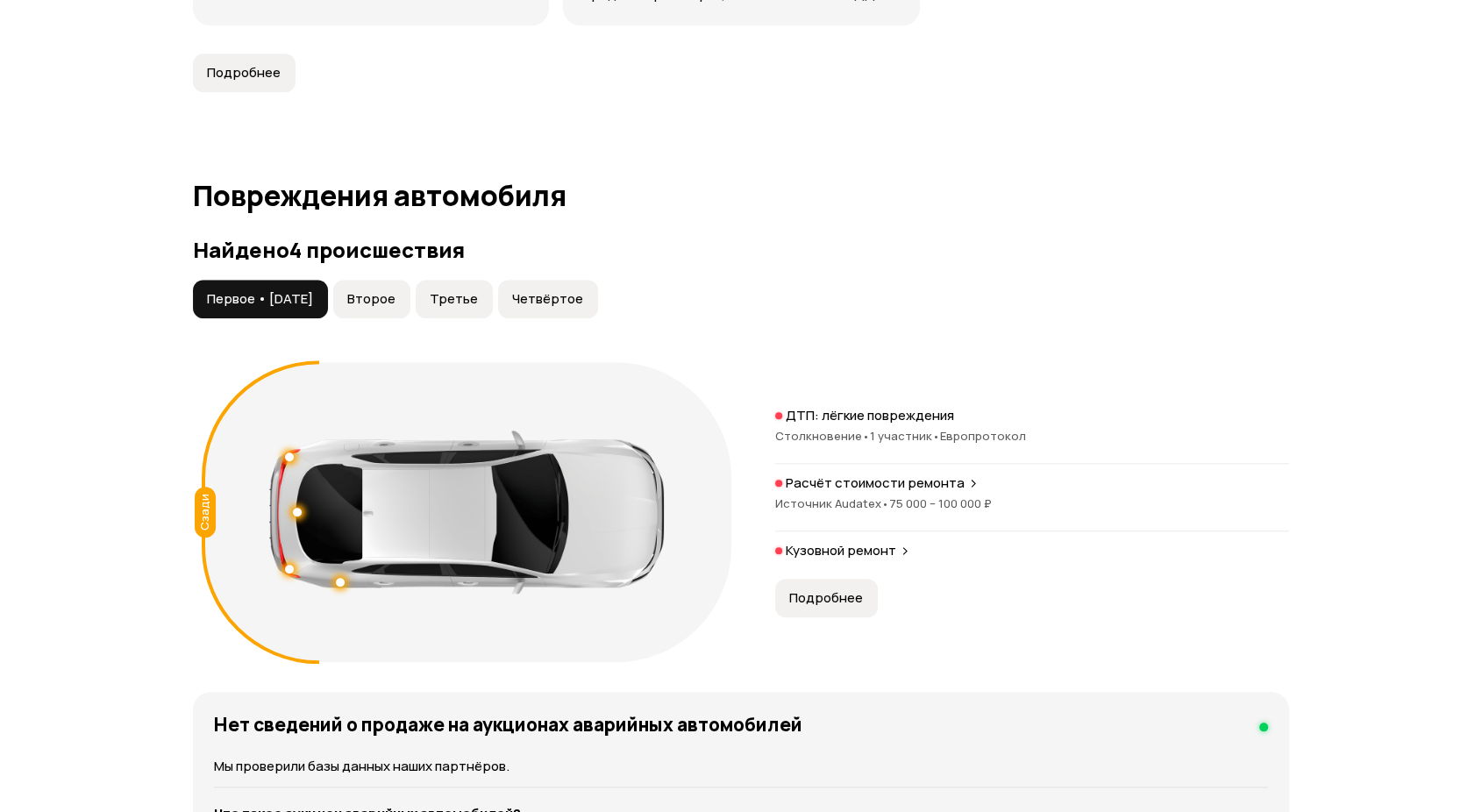
click at [798, 578] on button "Подробнее" at bounding box center [827, 597] width 103 height 39
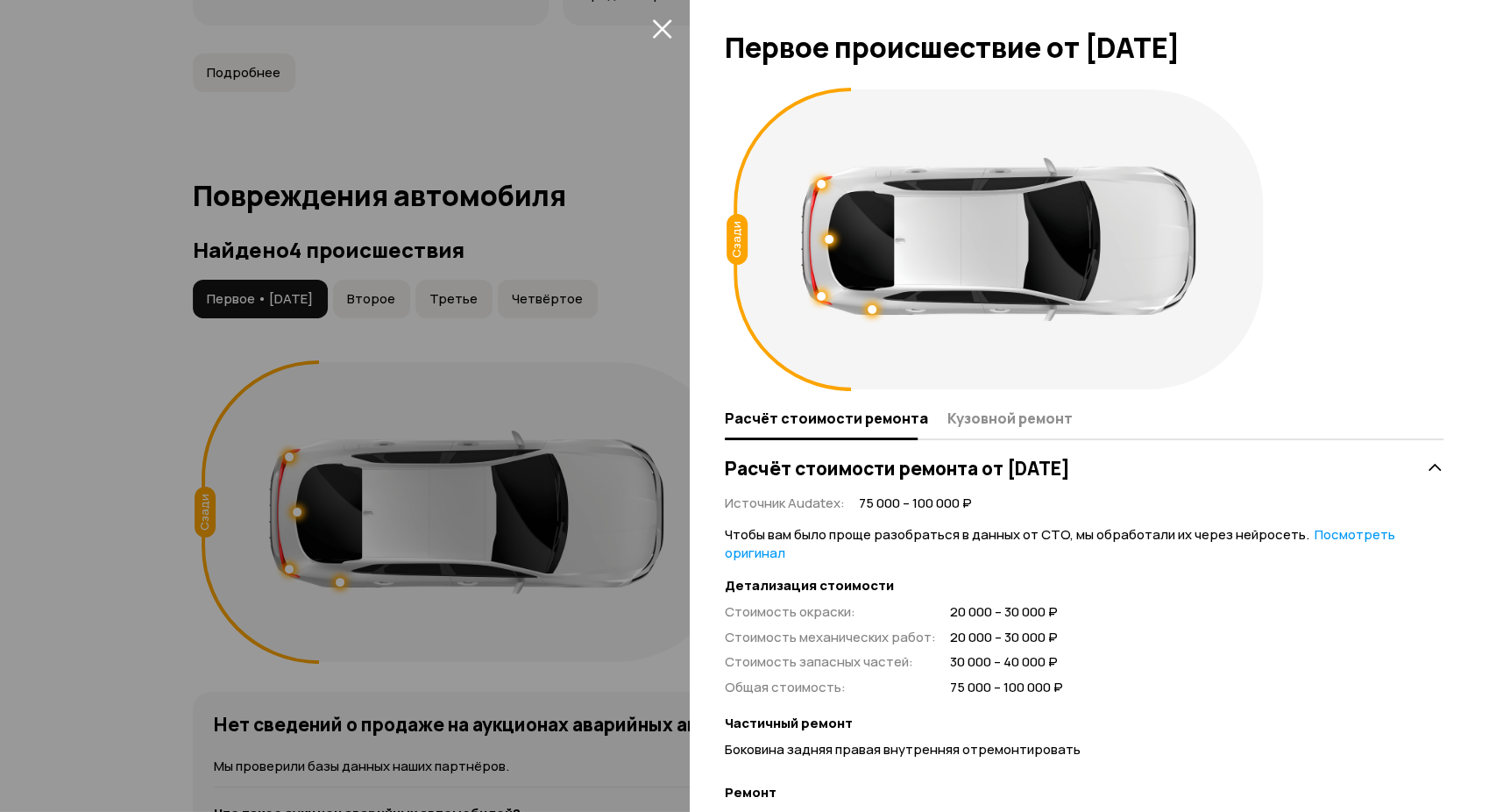
click at [659, 21] on icon "закрыть" at bounding box center [662, 28] width 20 height 20
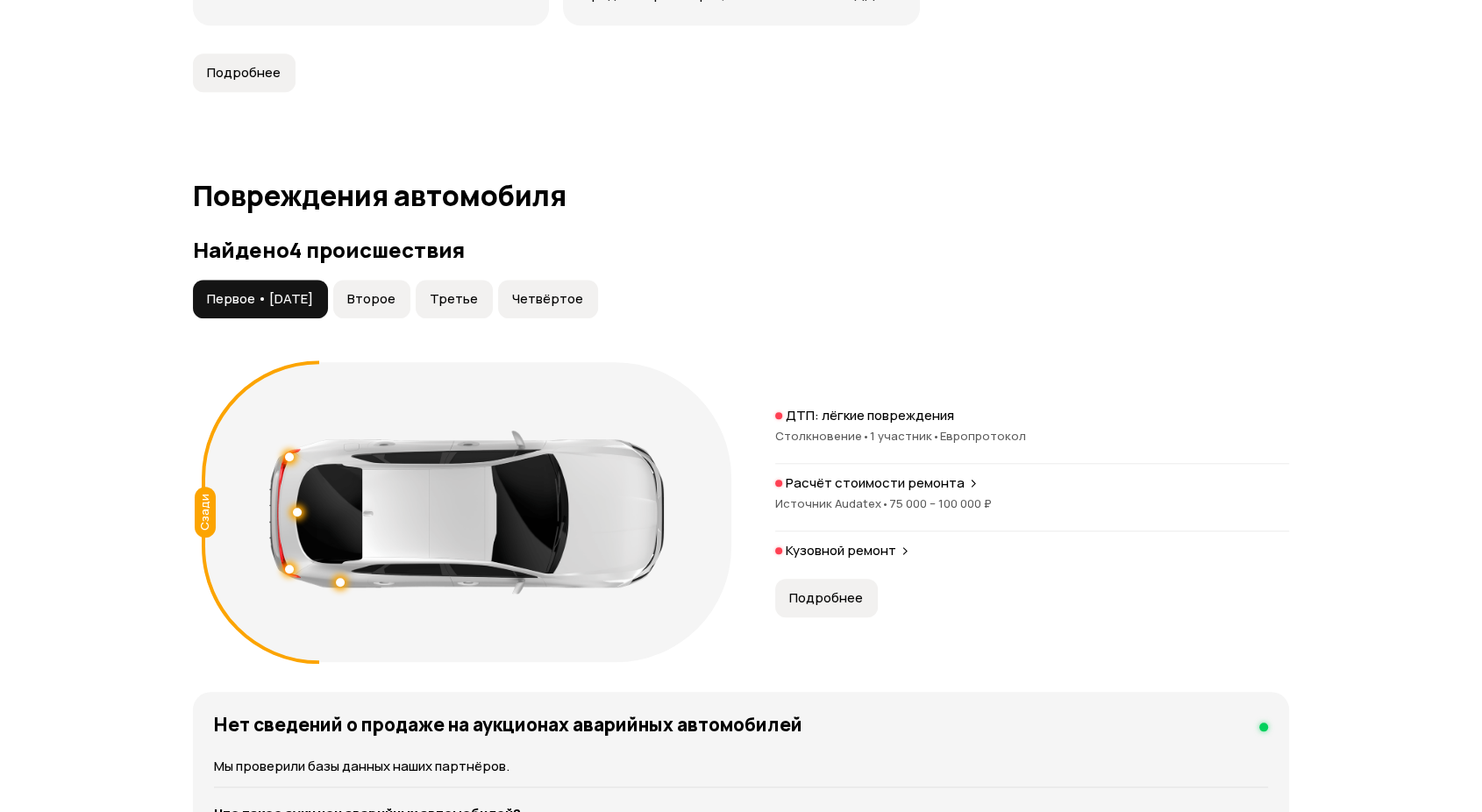
click at [410, 280] on button "Второе" at bounding box center [371, 299] width 77 height 39
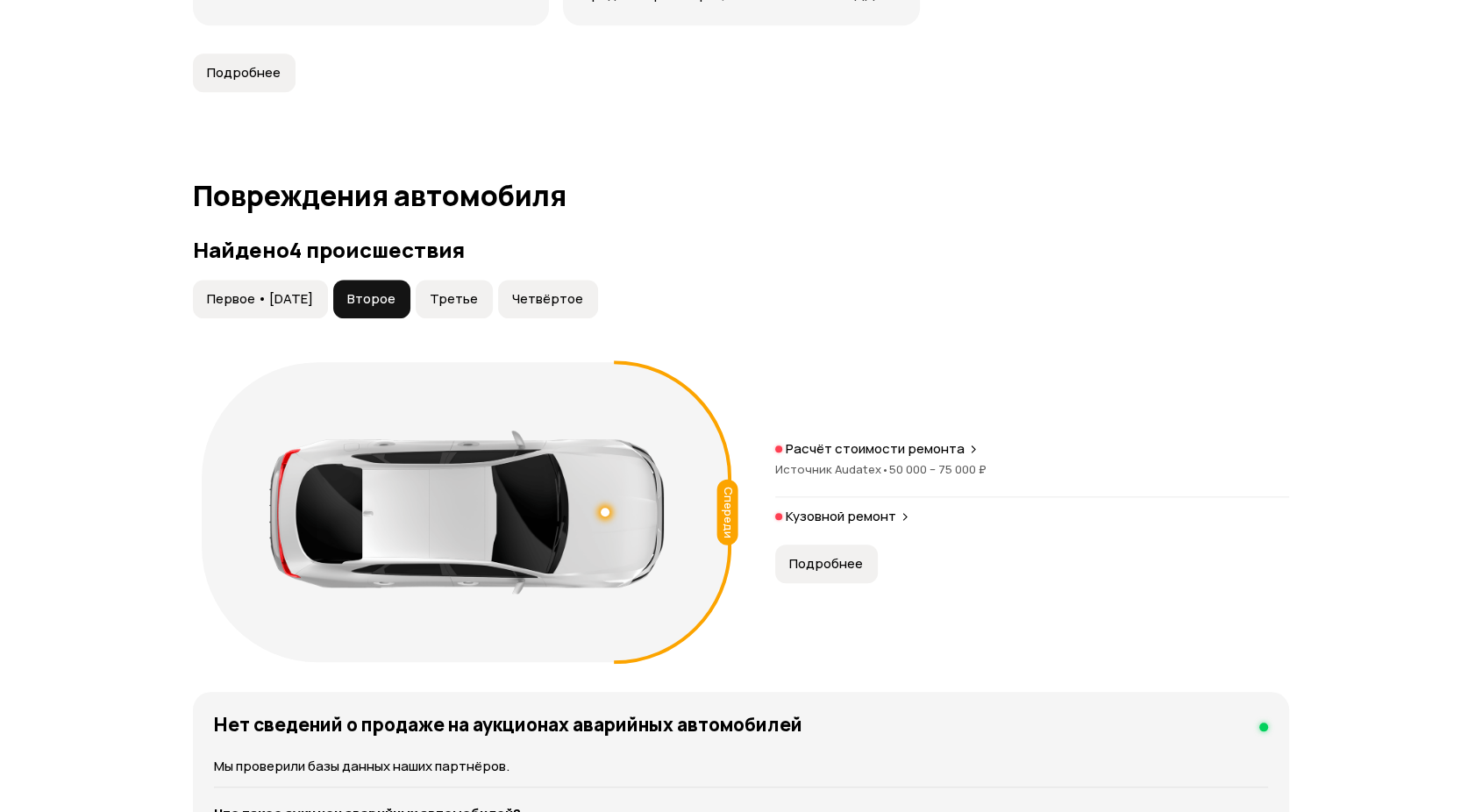
click at [467, 290] on span "Третье" at bounding box center [453, 298] width 48 height 17
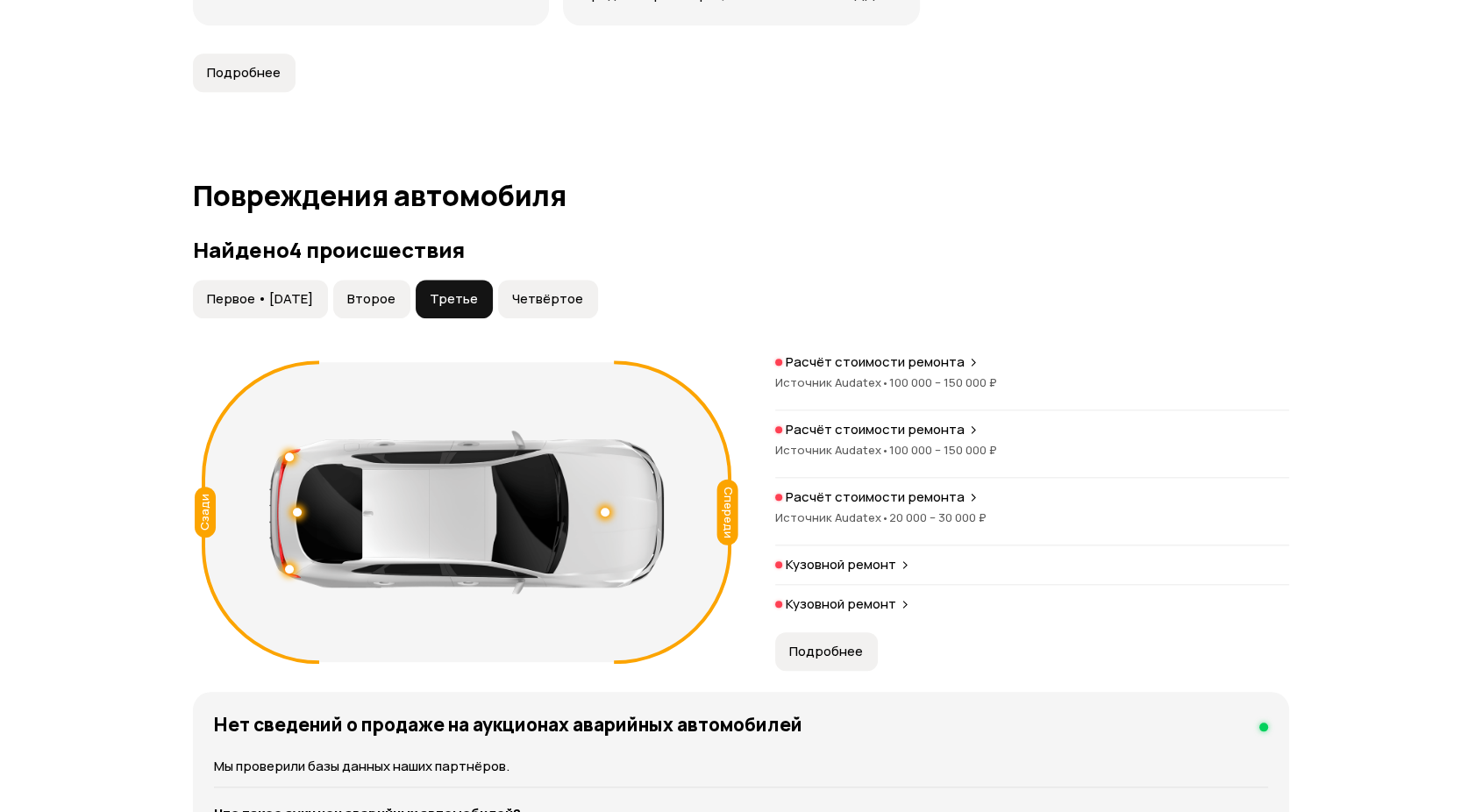
click at [568, 280] on button "Четвёртое" at bounding box center [548, 299] width 100 height 39
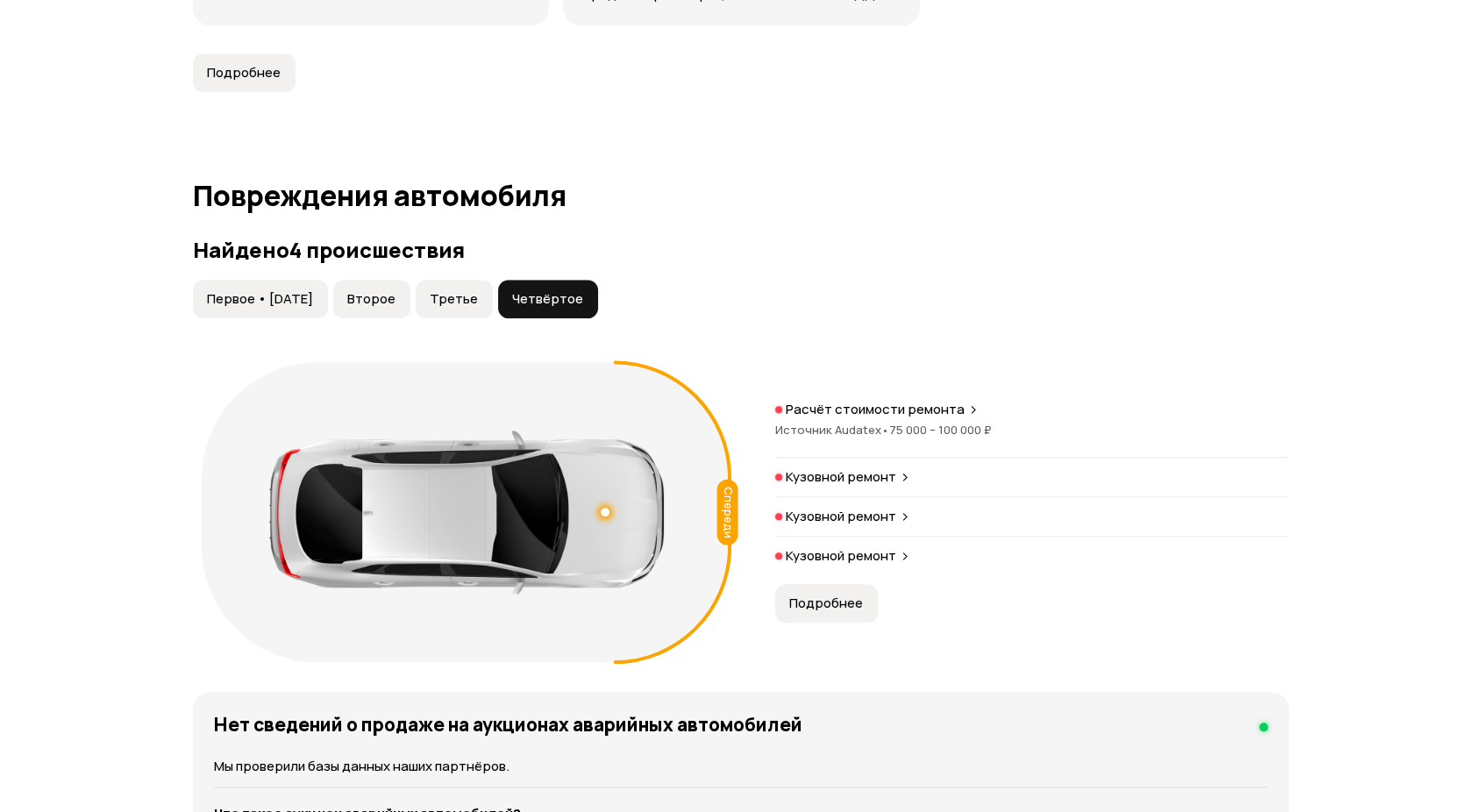
click at [402, 280] on button "Второе" at bounding box center [371, 299] width 77 height 39
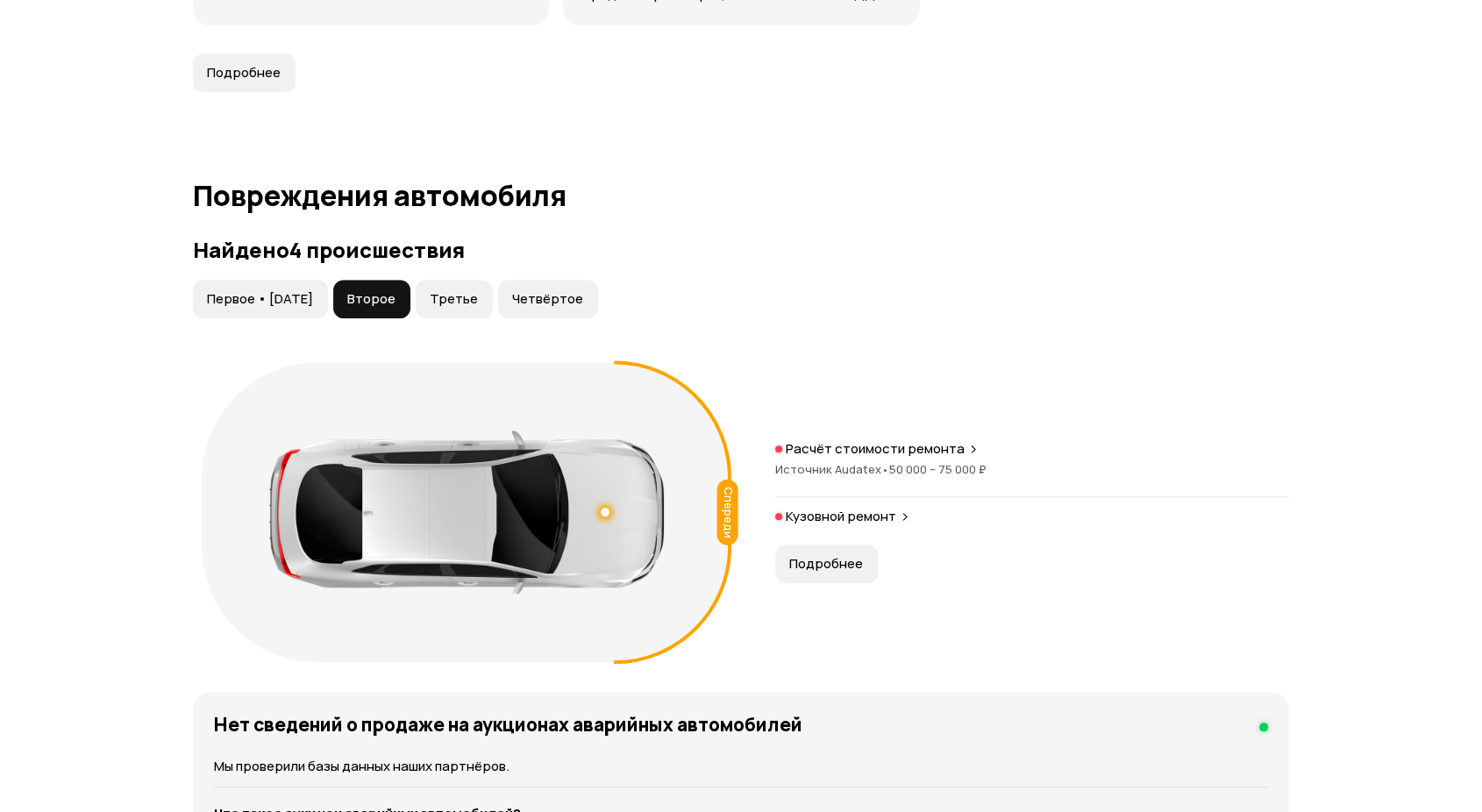
click at [478, 290] on span "Третье" at bounding box center [453, 298] width 48 height 17
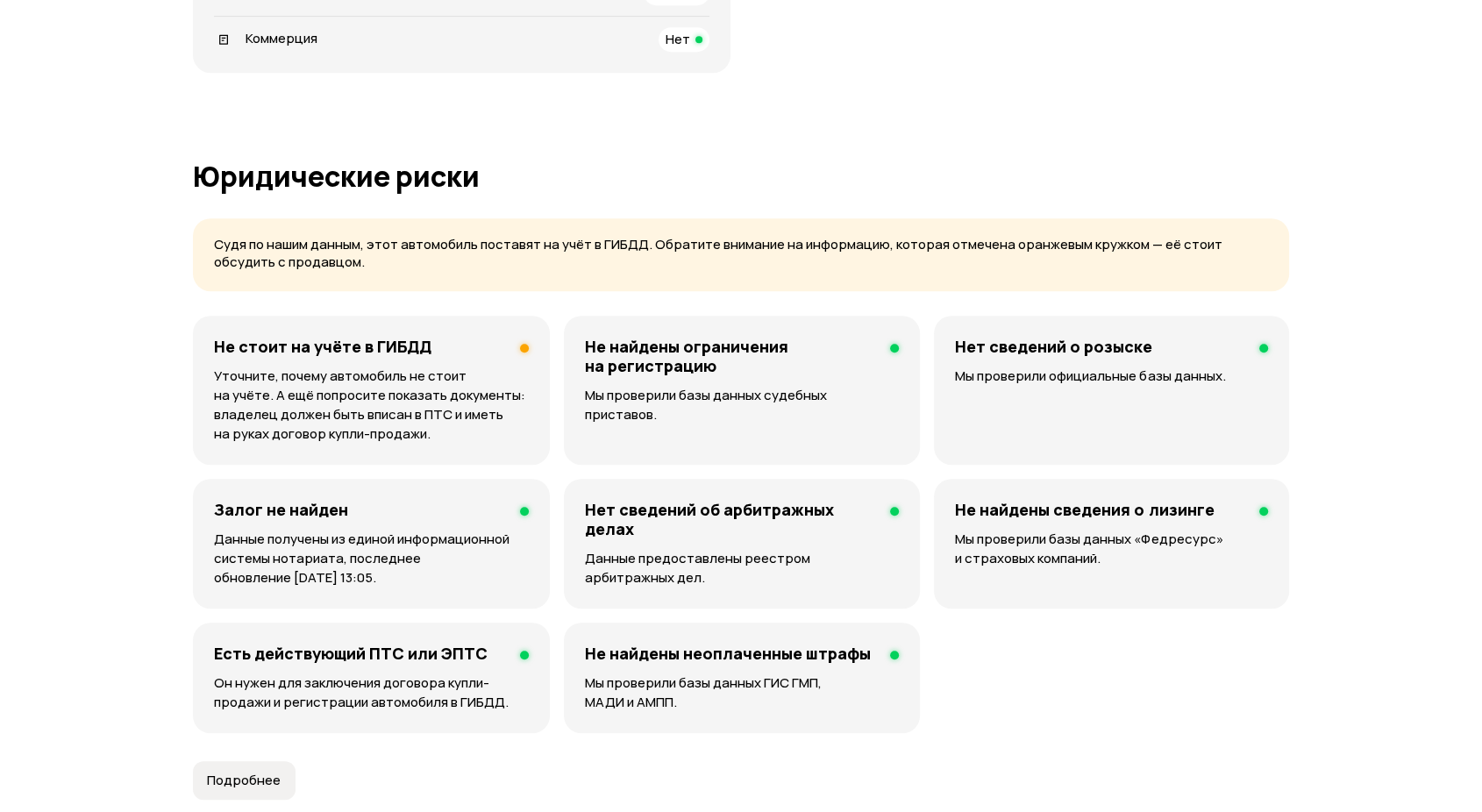
scroll to position [1071, 0]
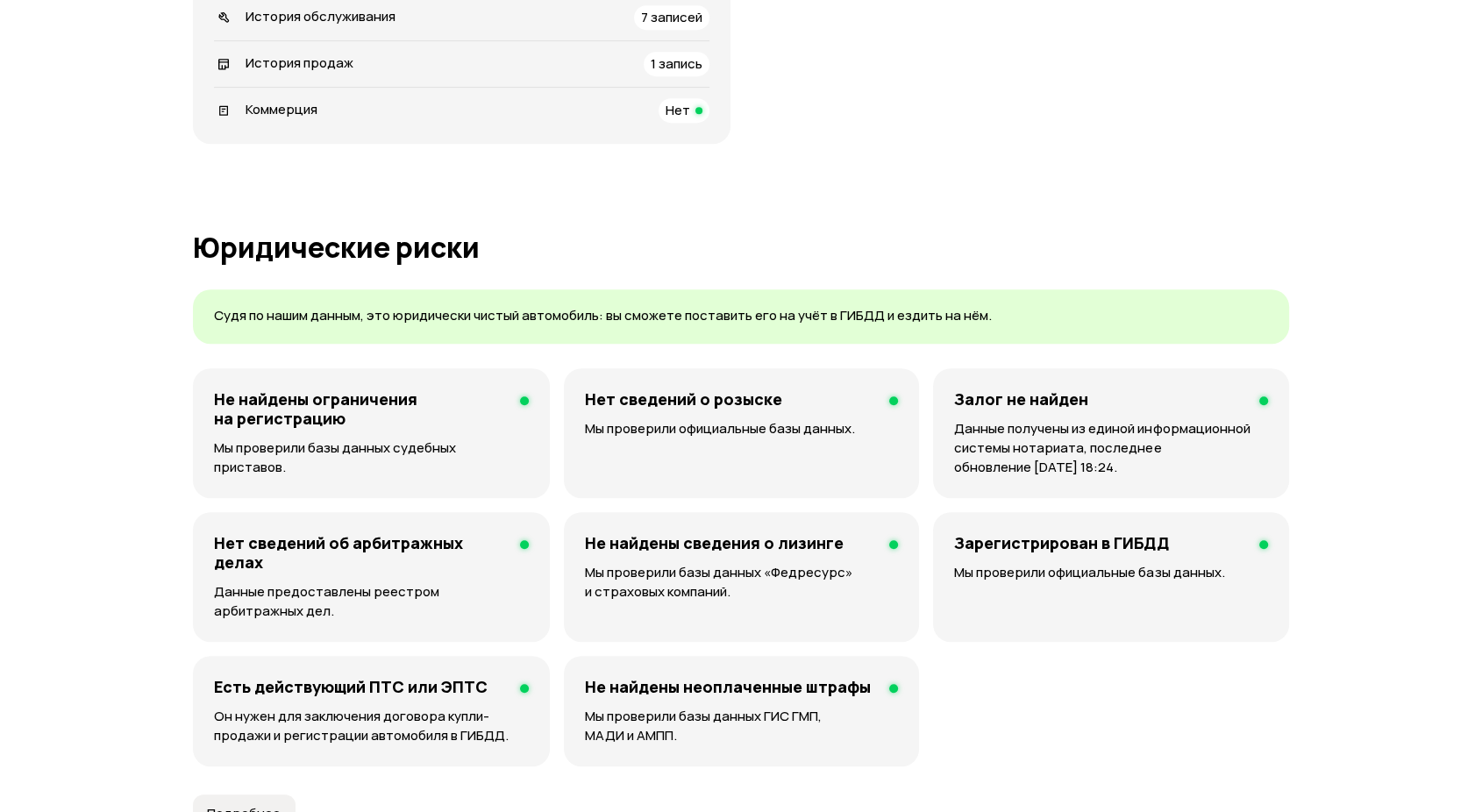
scroll to position [876, 0]
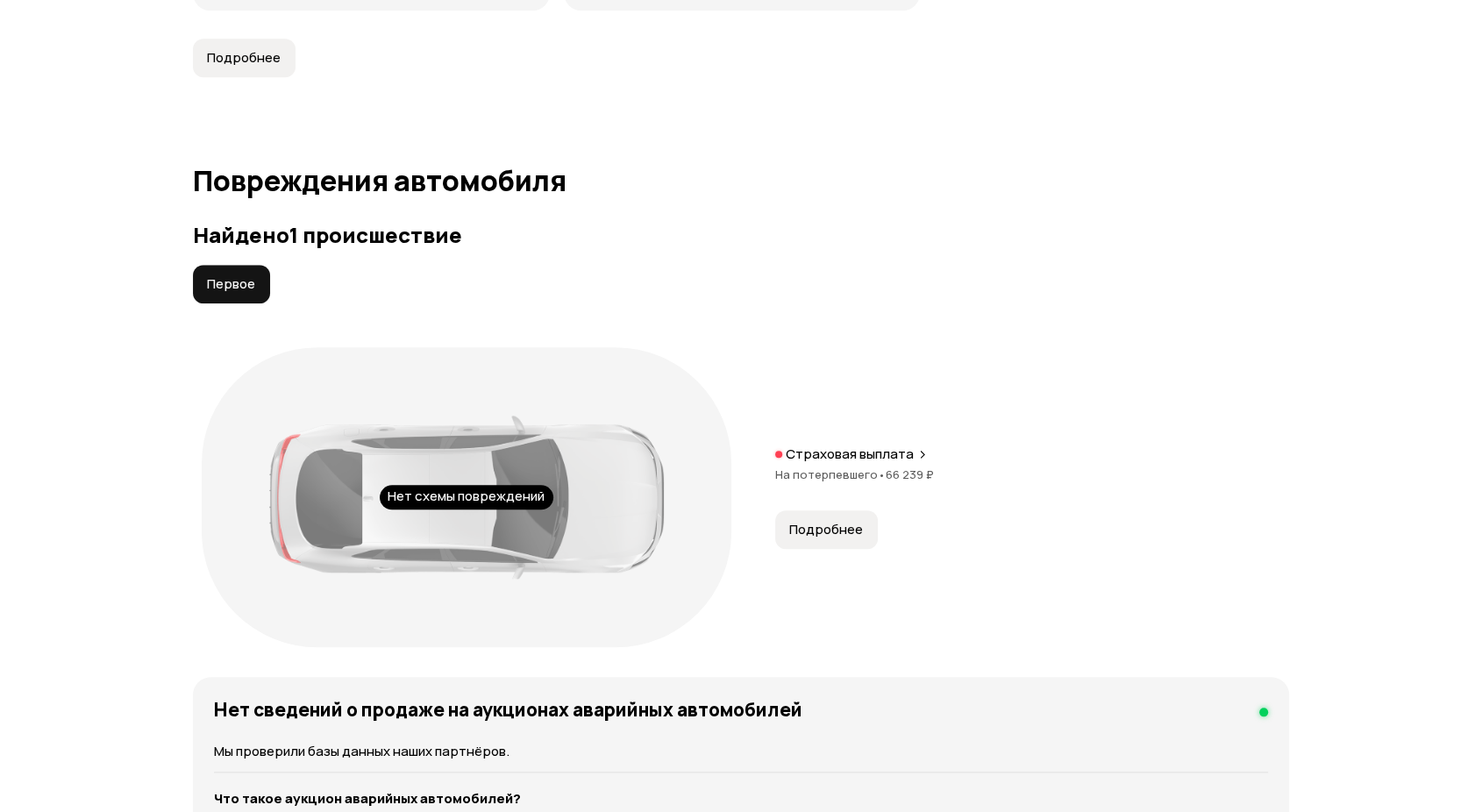
scroll to position [1850, 0]
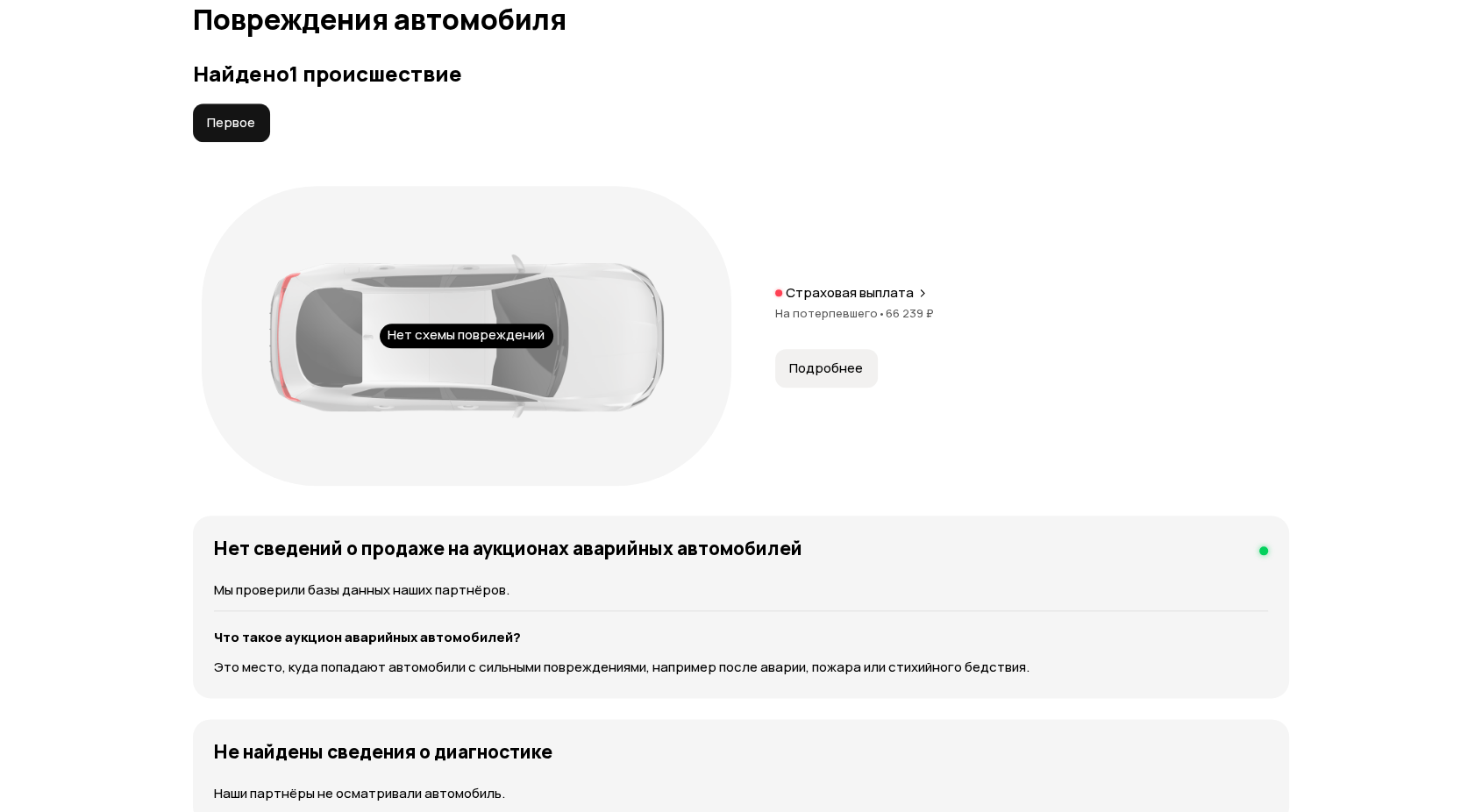
click at [795, 367] on span "Подробнее" at bounding box center [826, 368] width 74 height 17
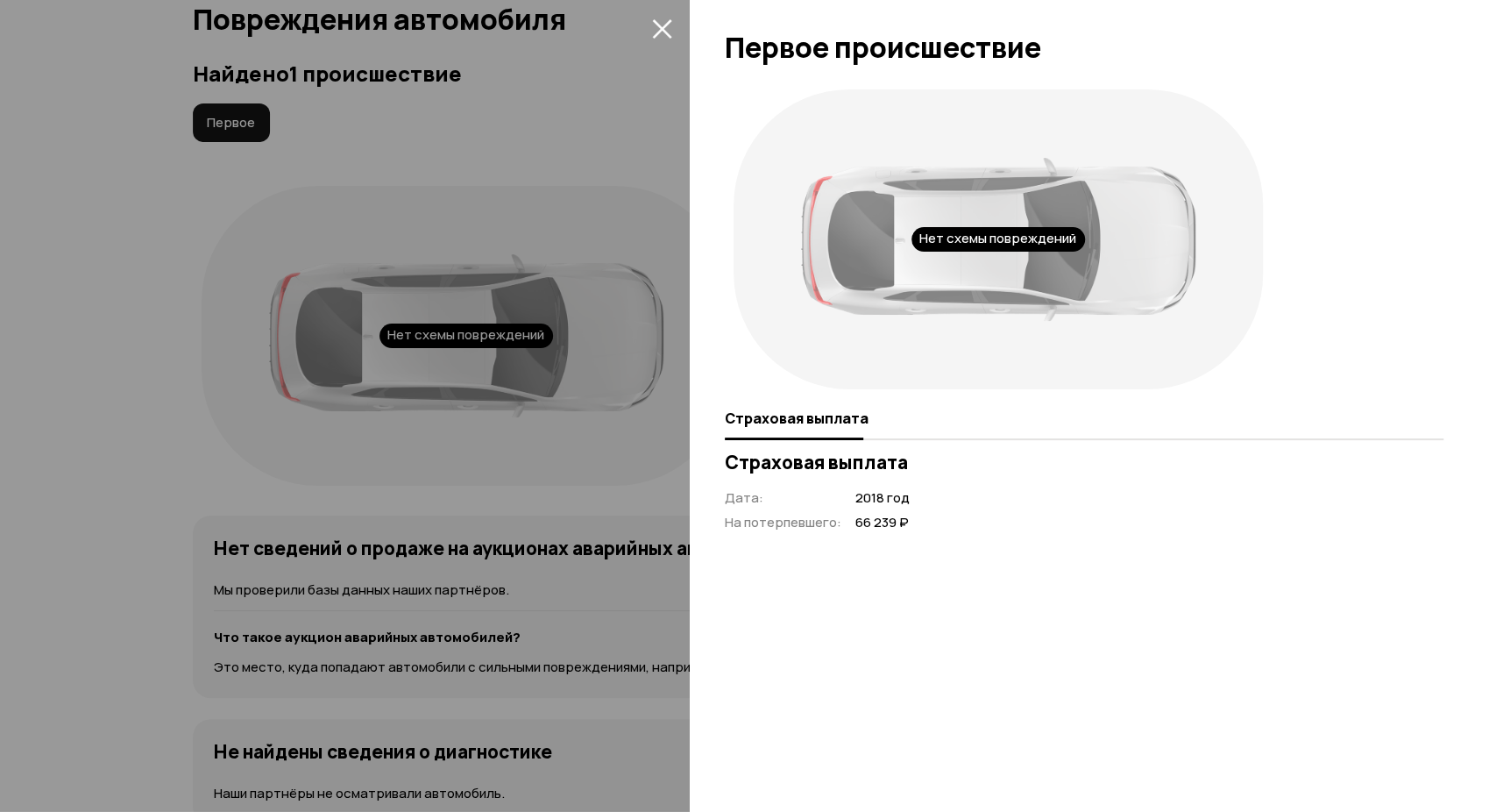
click at [663, 28] on icon "закрыть" at bounding box center [661, 28] width 19 height 19
